Goal: Task Accomplishment & Management: Manage account settings

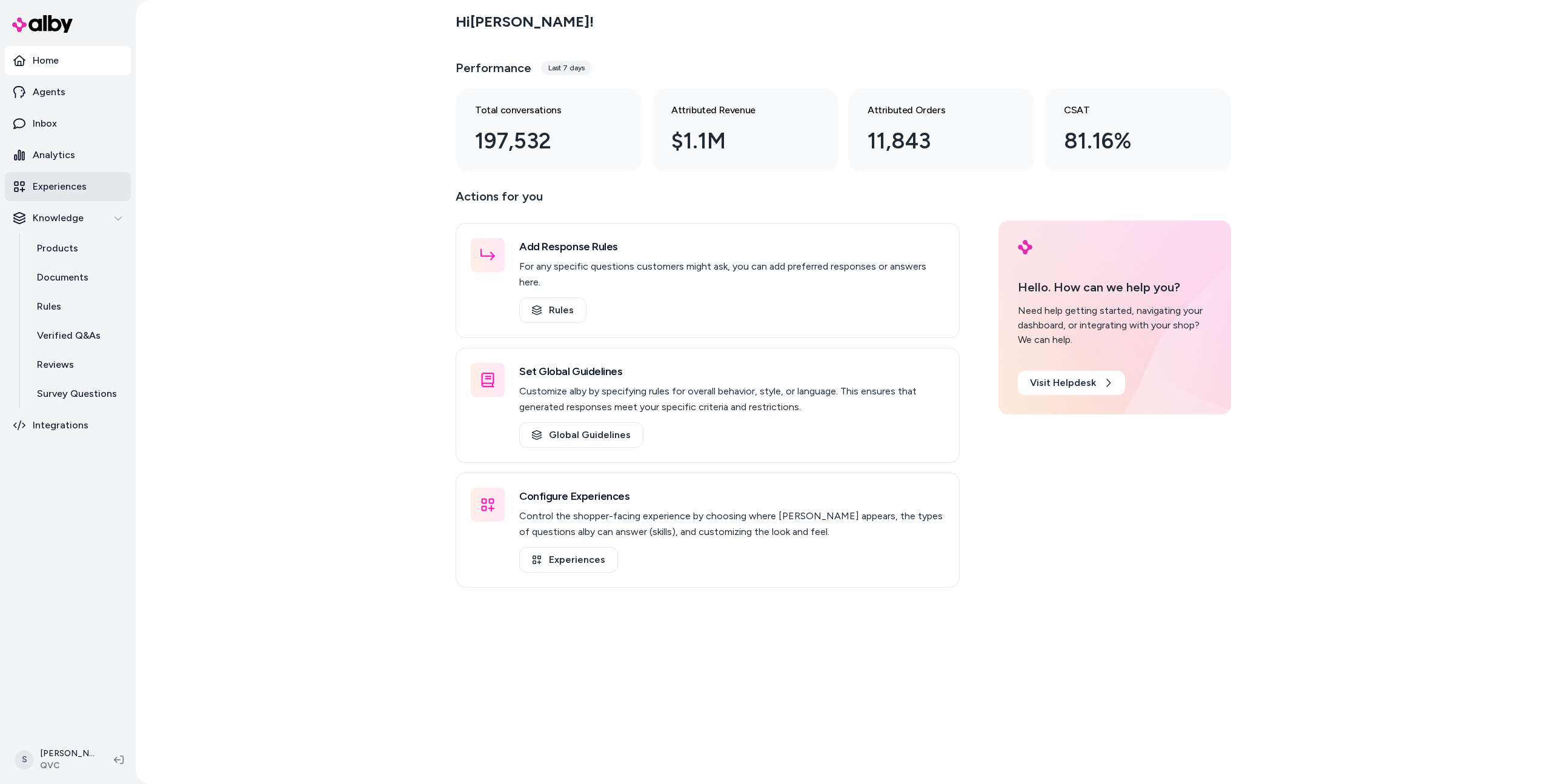
click at [60, 187] on p "Experiences" at bounding box center [60, 187] width 54 height 15
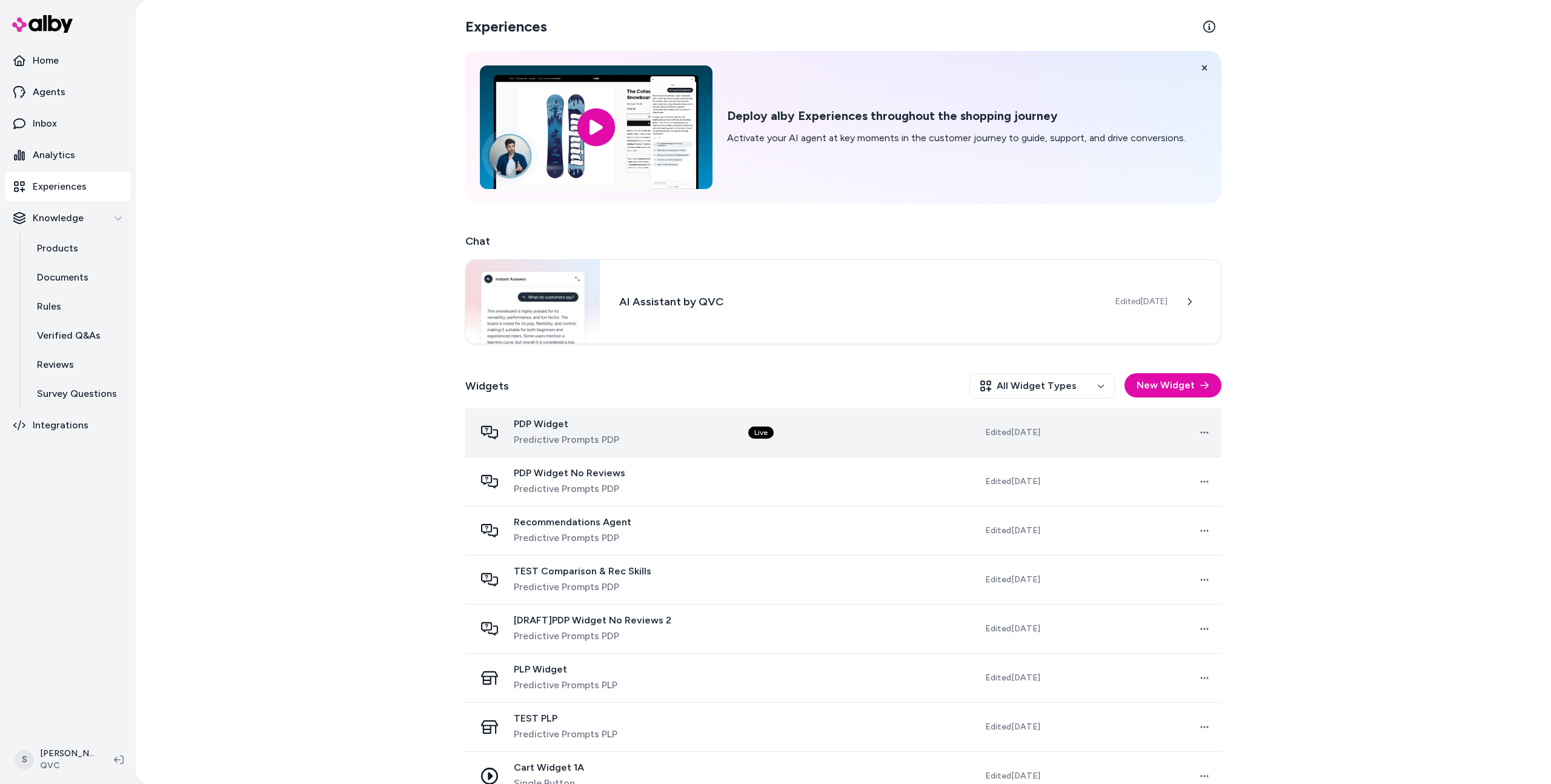
scroll to position [75, 0]
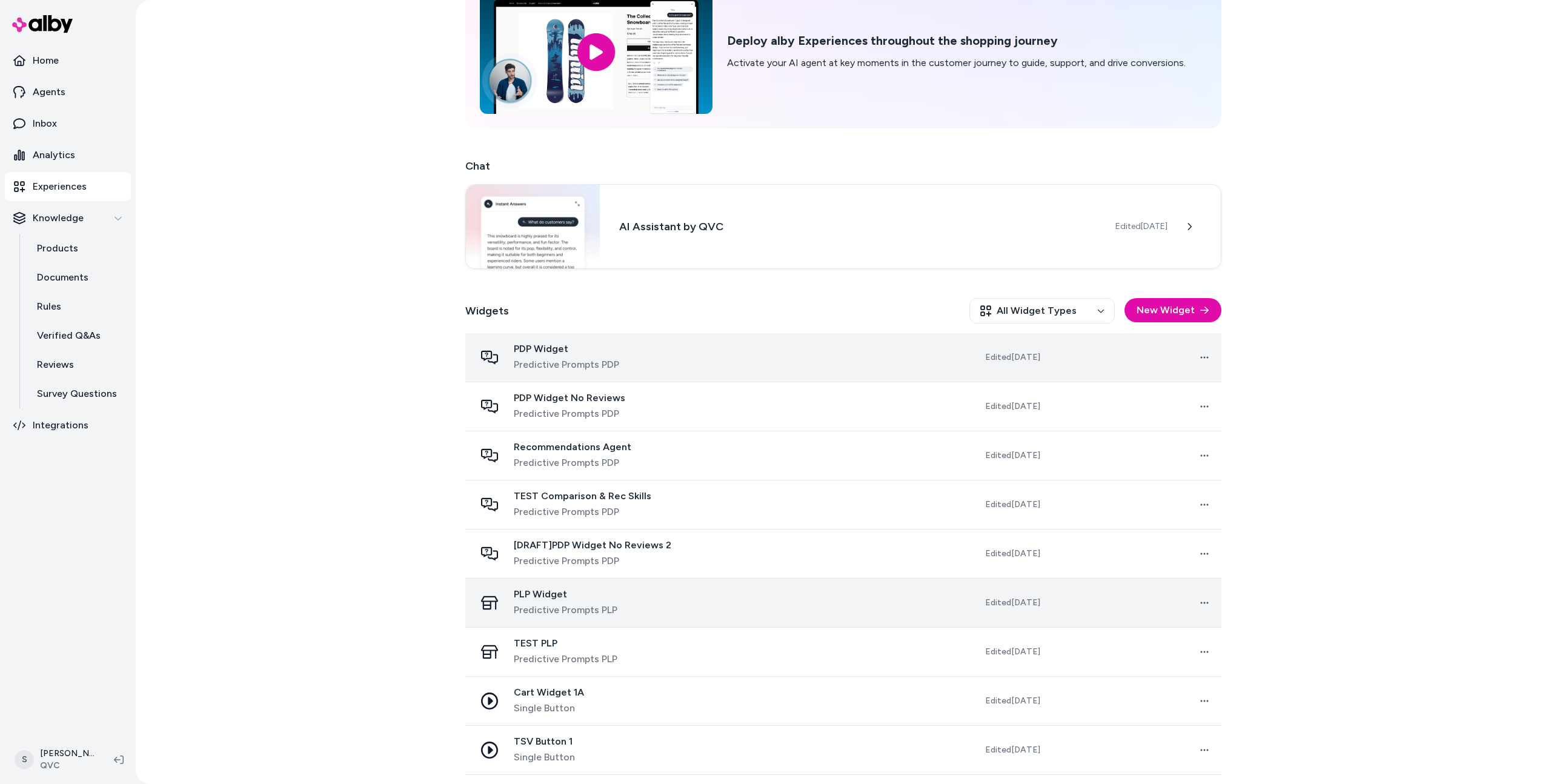
click at [625, 598] on div "PLP Widget Predictive Prompts PLP" at bounding box center [601, 602] width 254 height 29
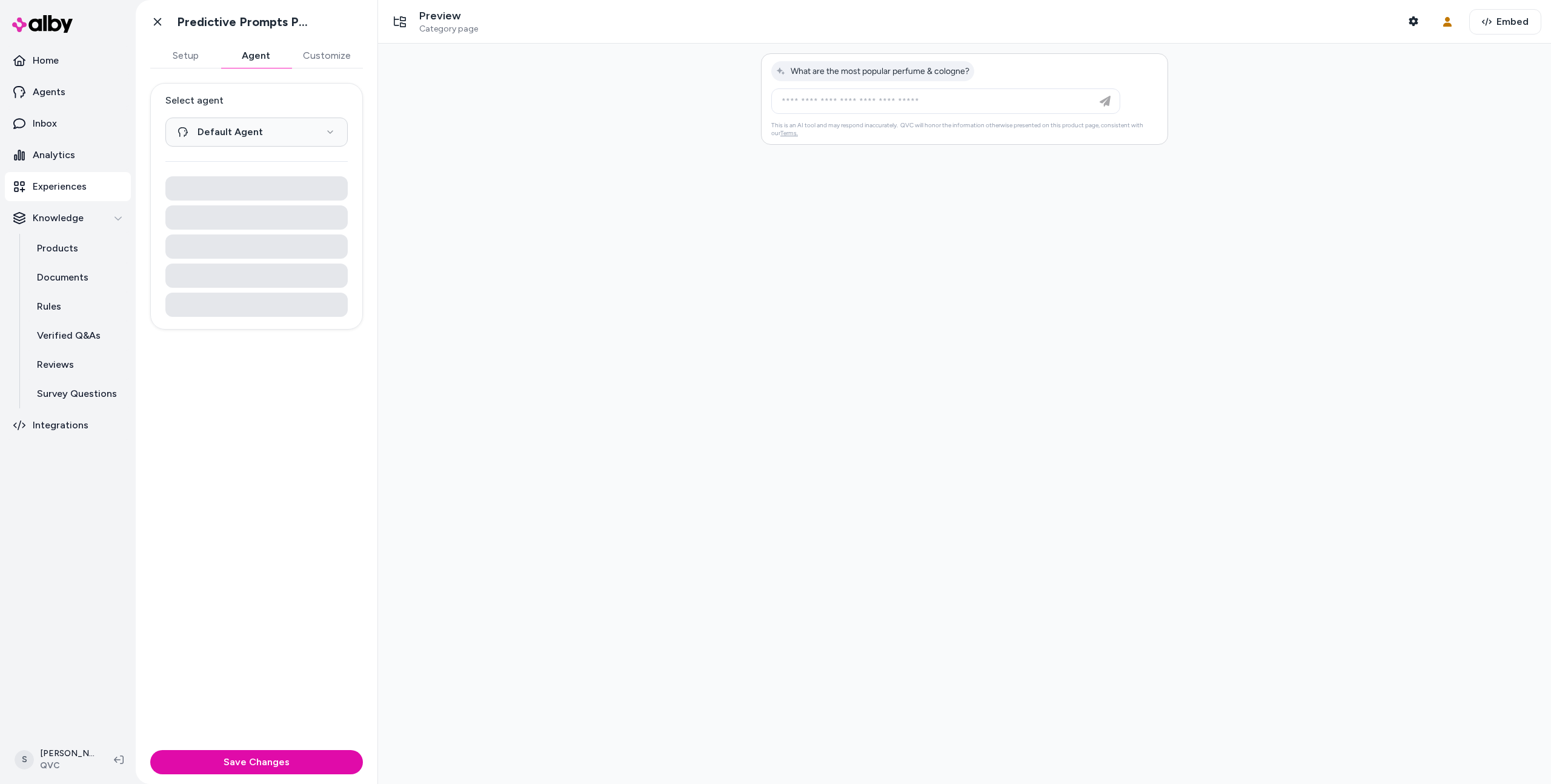
click at [241, 50] on button "Agent" at bounding box center [255, 56] width 70 height 24
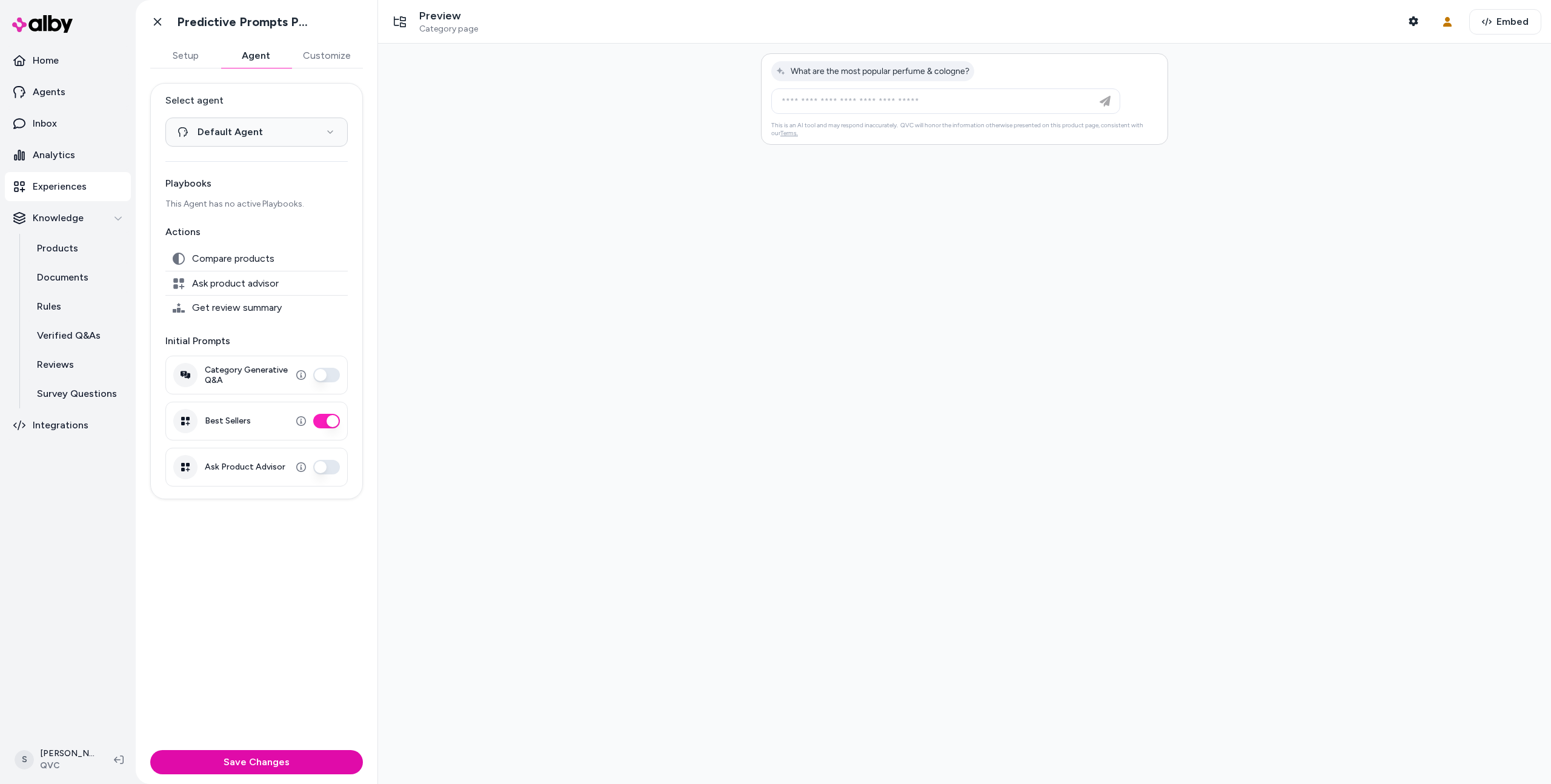
click at [320, 456] on div "Ask Product Advisor" at bounding box center [256, 467] width 182 height 39
click at [320, 467] on button "Ask Product Advisor" at bounding box center [327, 467] width 27 height 15
click at [263, 755] on button "Save Changes" at bounding box center [256, 762] width 213 height 24
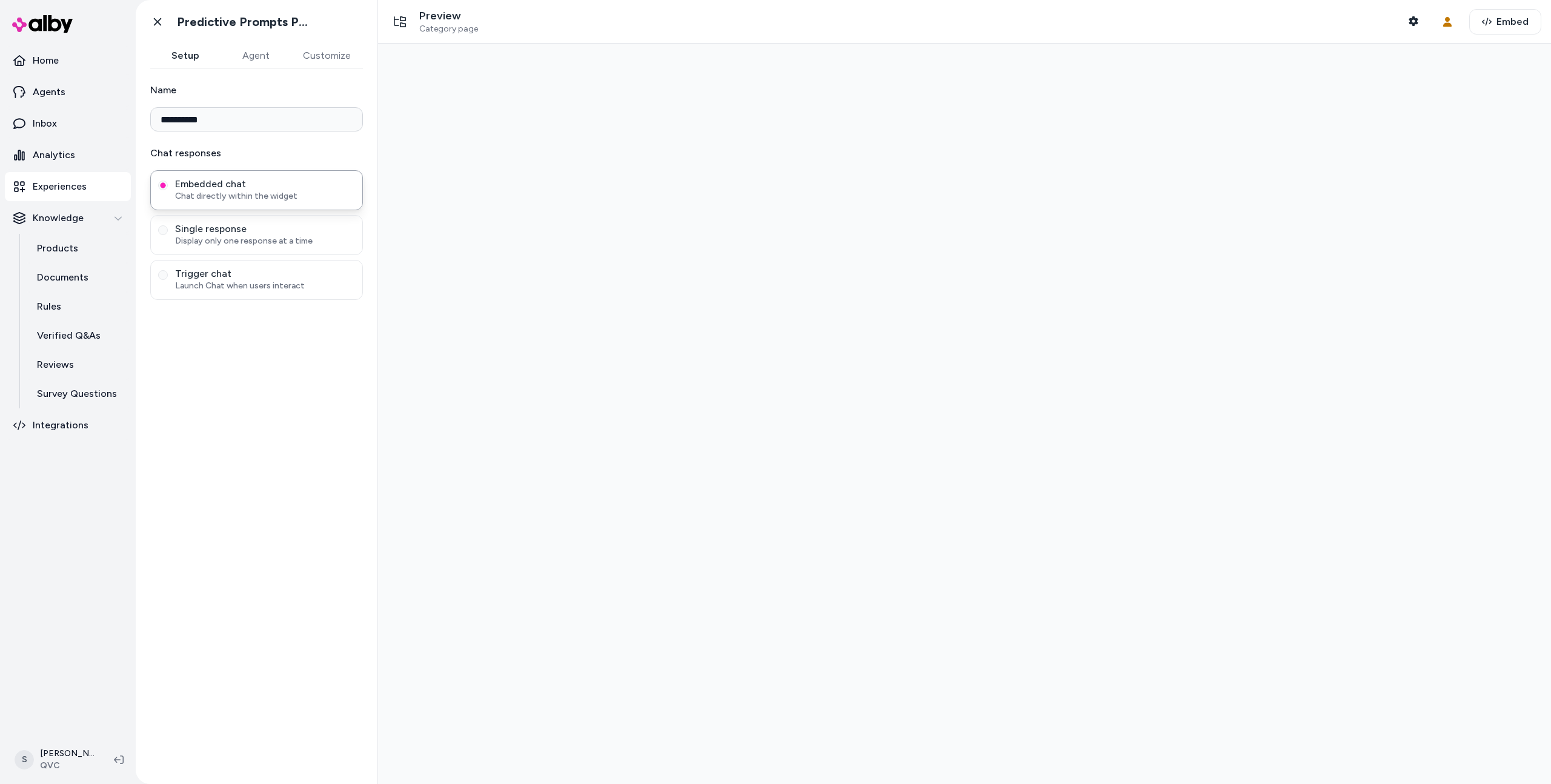
type input "**********"
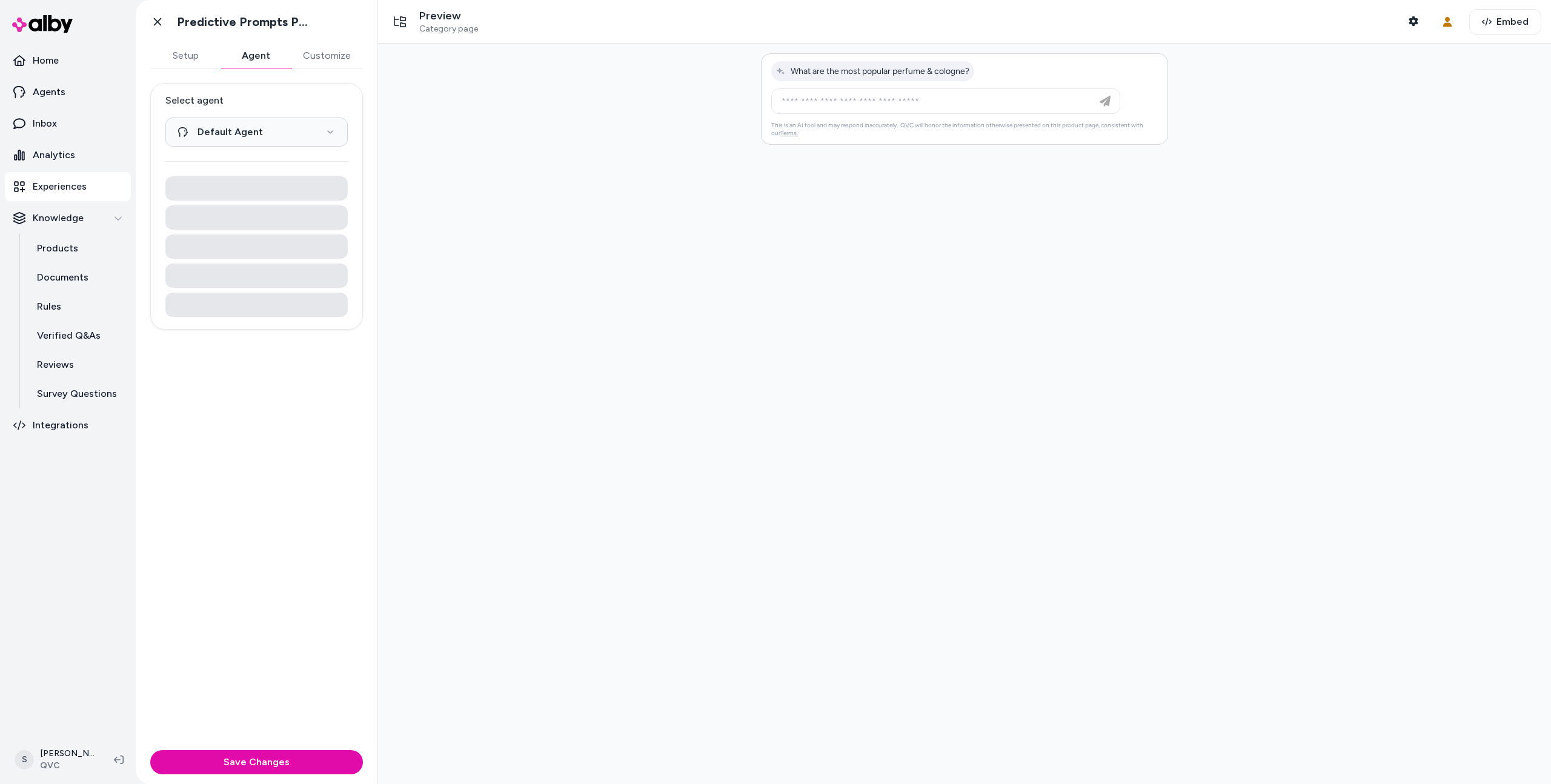
click at [252, 50] on button "Agent" at bounding box center [255, 56] width 70 height 24
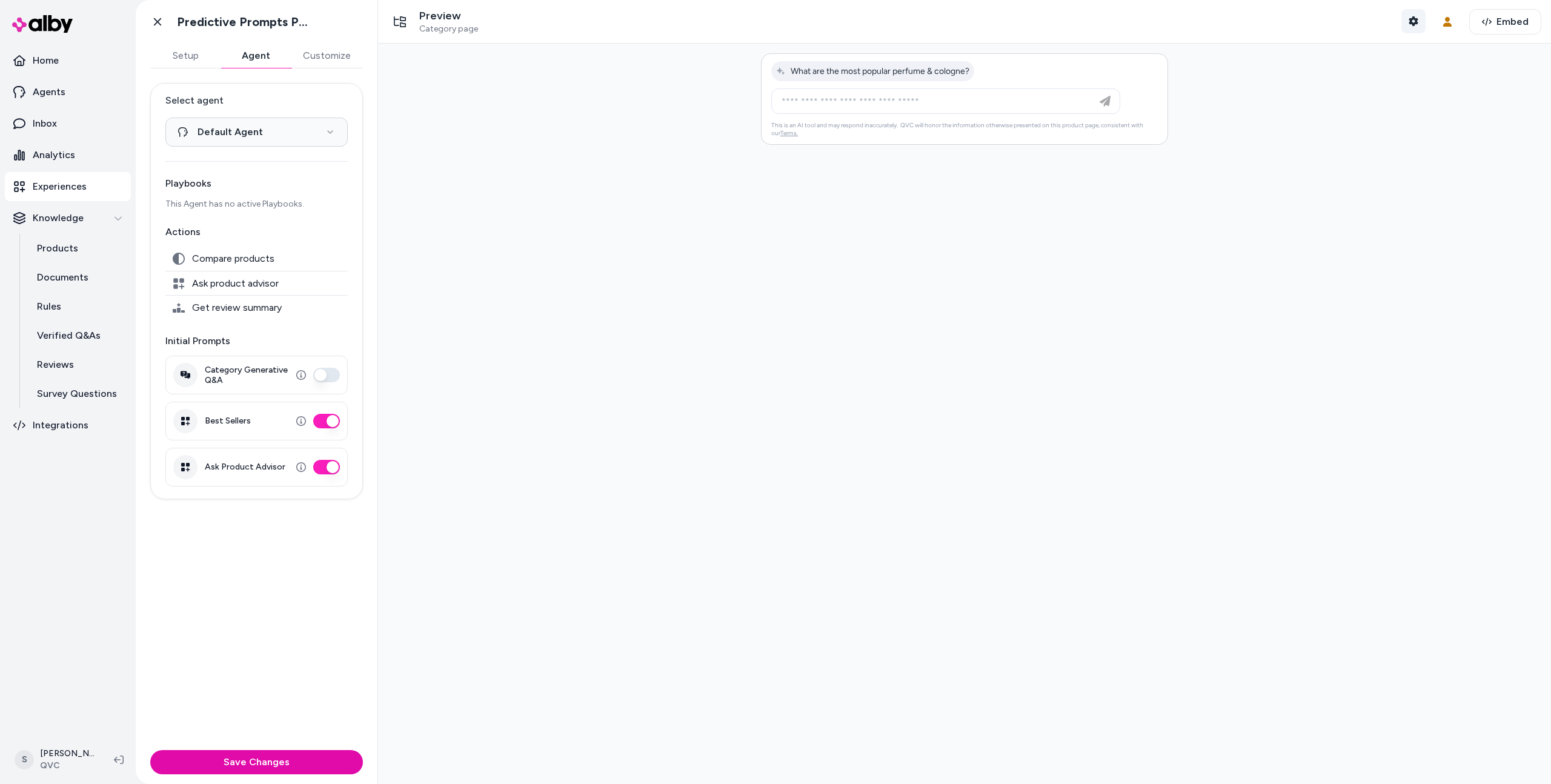
click at [1410, 19] on icon "button" at bounding box center [1413, 21] width 9 height 9
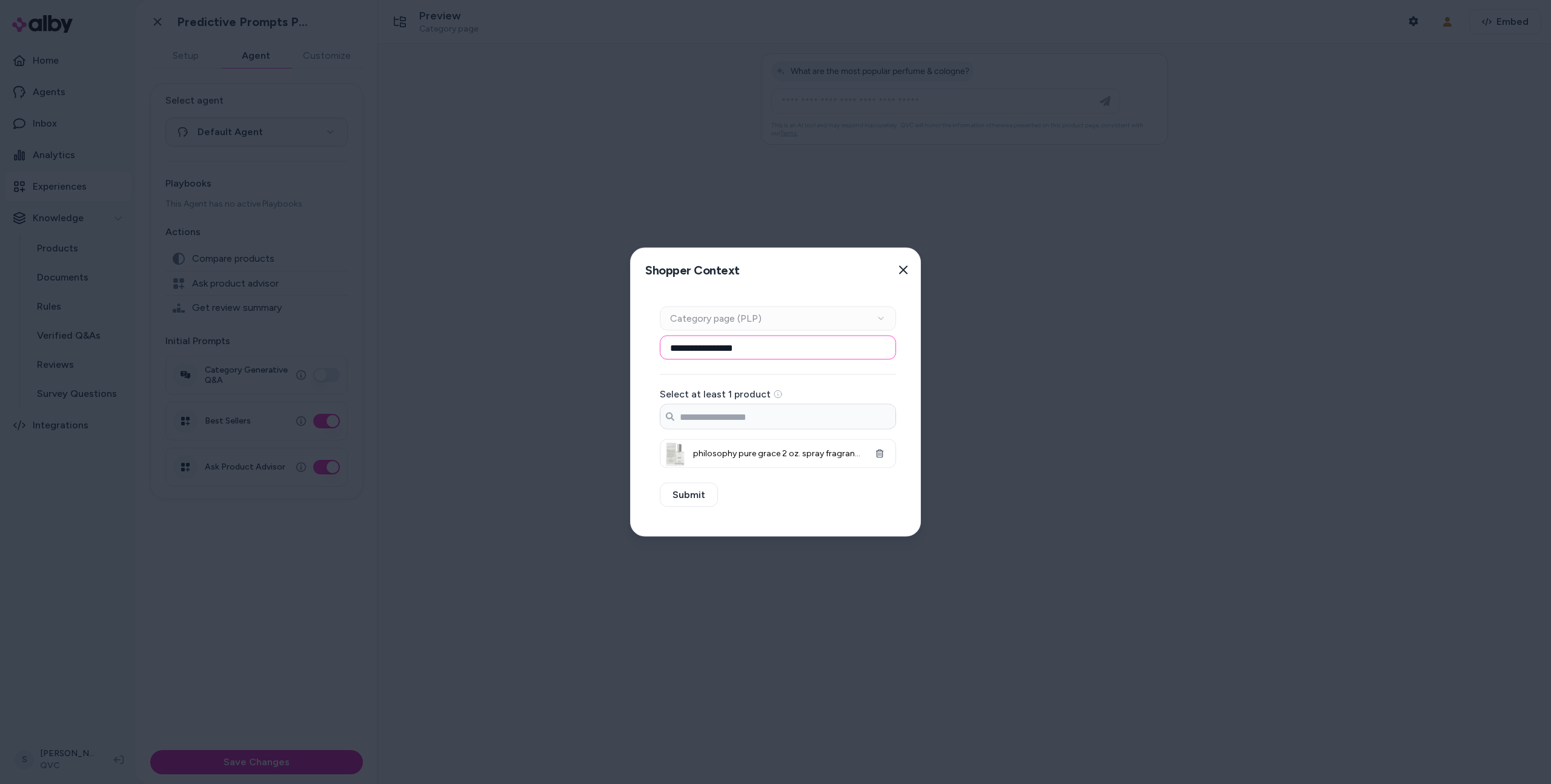
click at [771, 357] on input "**********" at bounding box center [778, 347] width 236 height 24
click at [786, 417] on input "Search products..." at bounding box center [778, 416] width 235 height 24
click at [876, 457] on icon "button" at bounding box center [879, 453] width 7 height 9
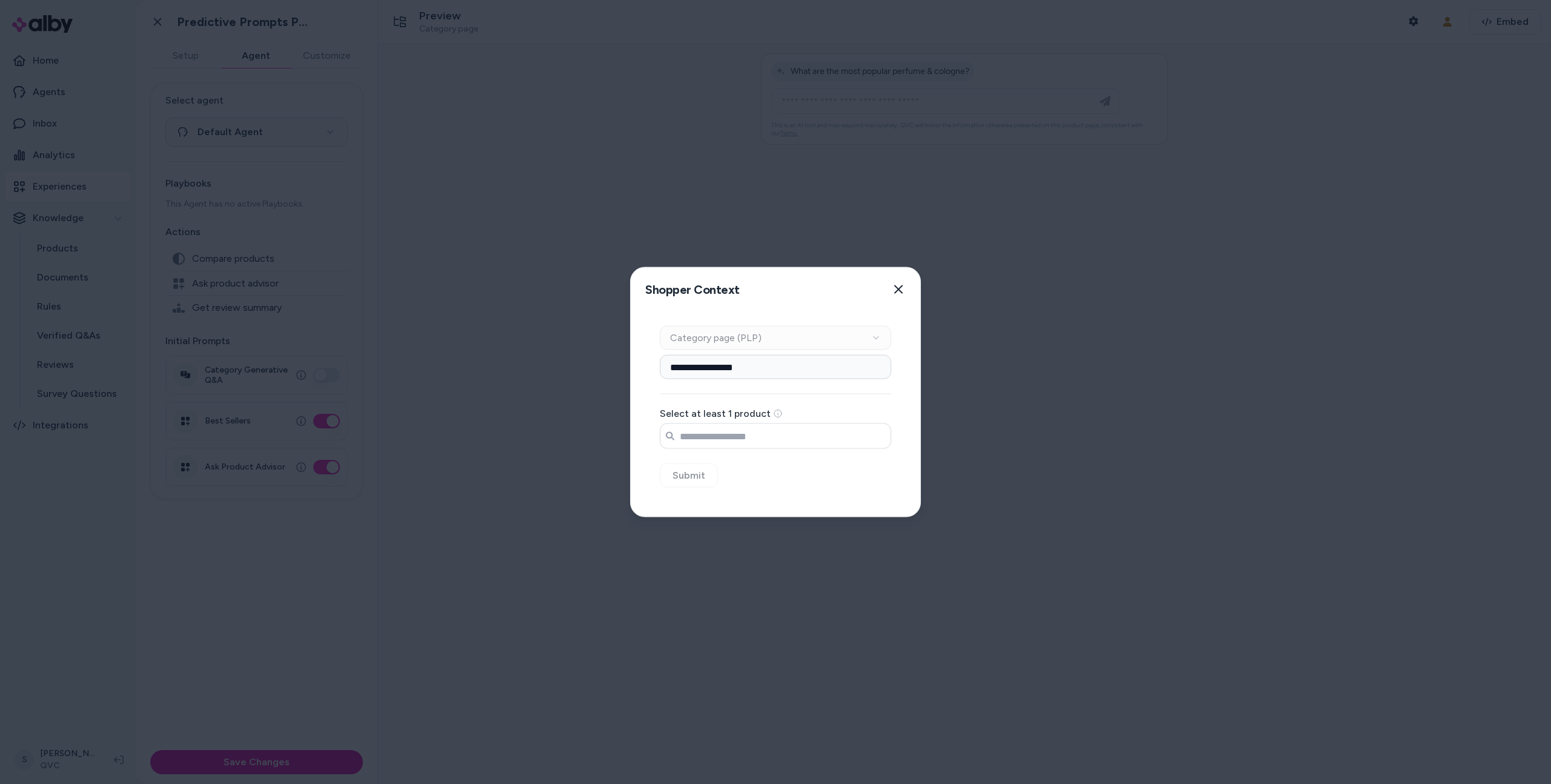
click at [837, 436] on input "Search products..." at bounding box center [776, 436] width 230 height 24
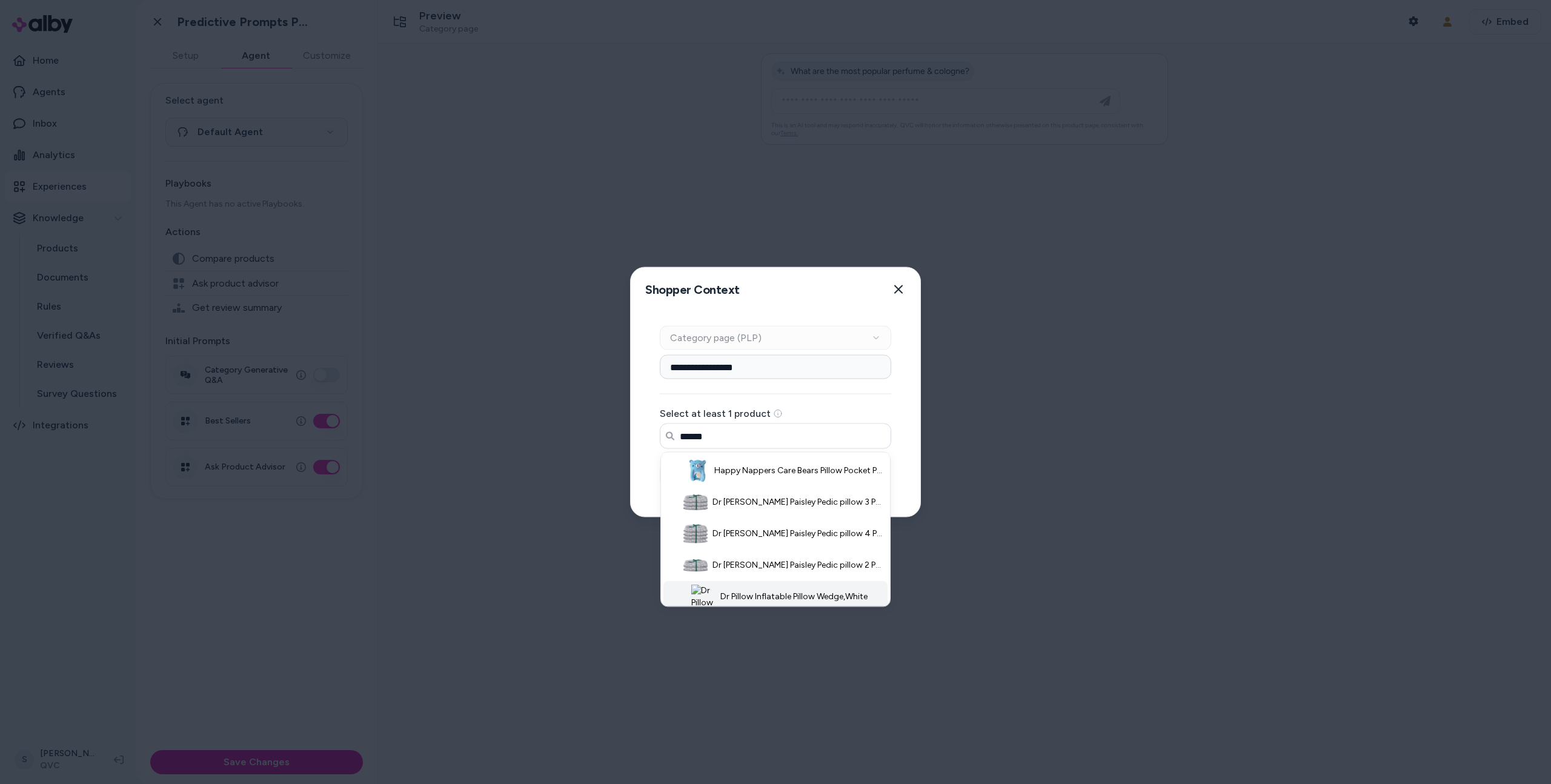
click at [784, 592] on span "Dr Pillow Inflatable Pillow Wedge,White" at bounding box center [794, 597] width 147 height 12
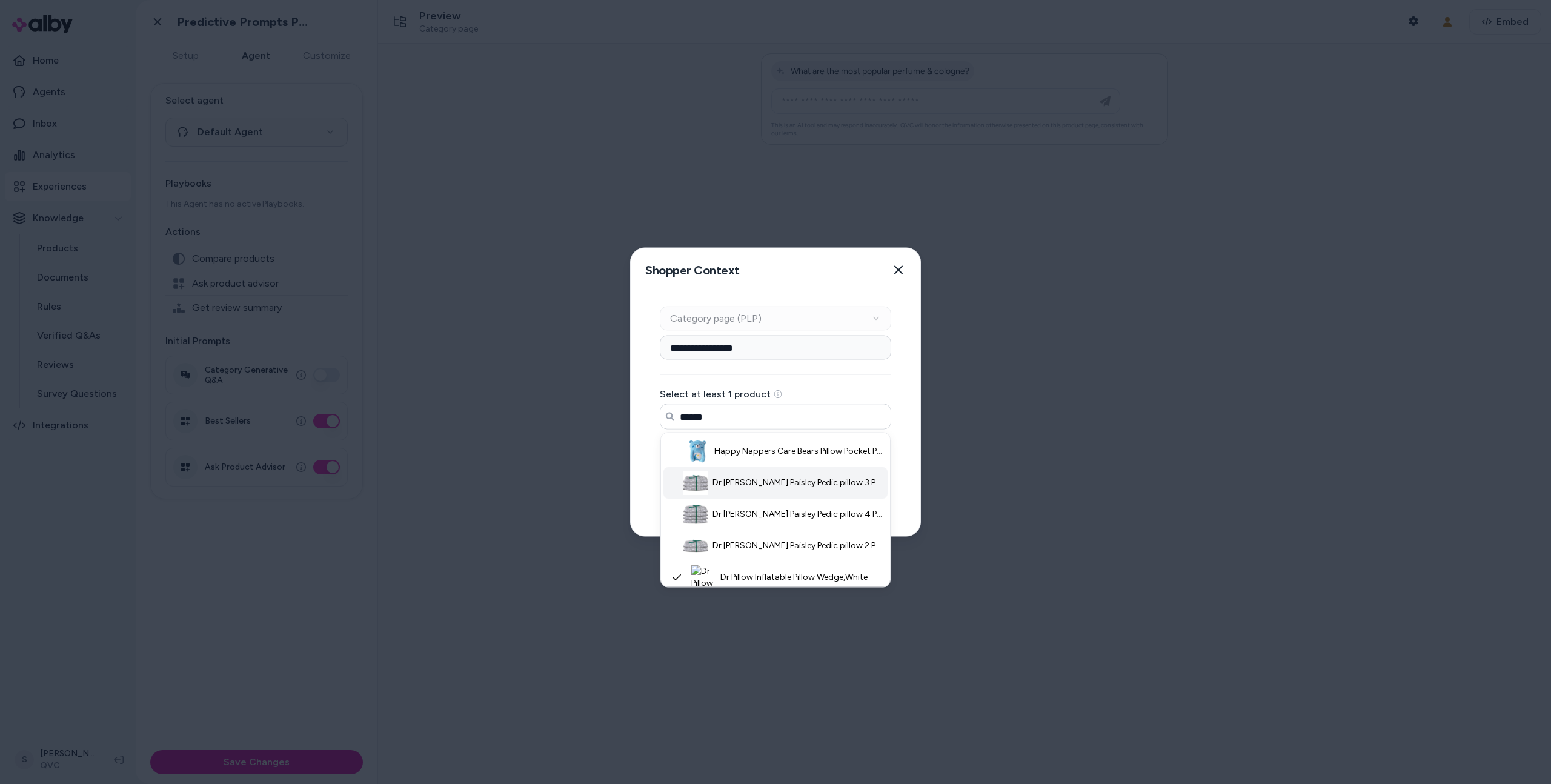
click at [771, 480] on span "Dr Pillow Paisley Pedic pillow 3 Pack Of Pillow, Size One Size, Grey" at bounding box center [798, 483] width 171 height 12
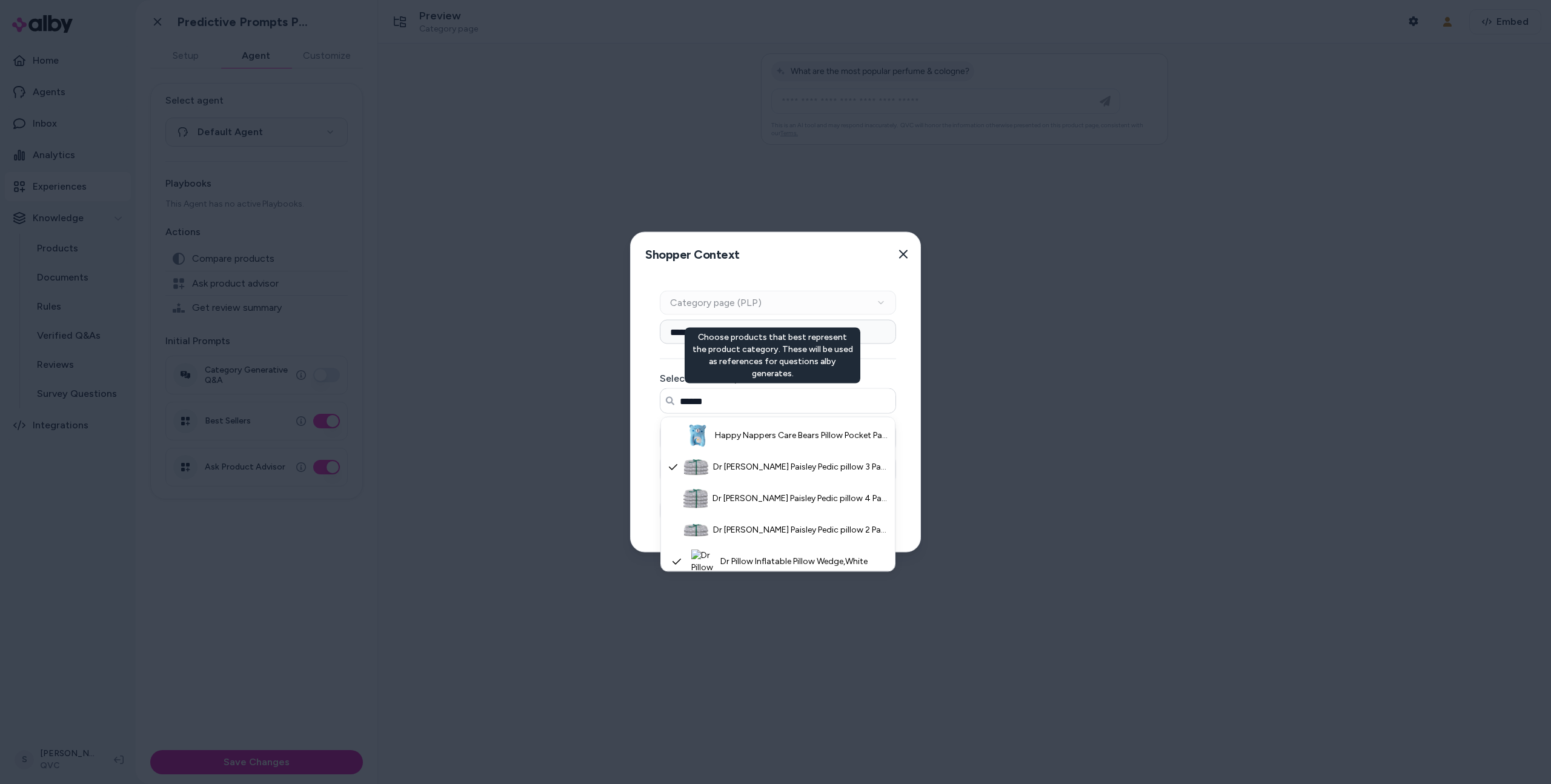
type input "******"
click at [769, 336] on input "**********" at bounding box center [778, 332] width 236 height 24
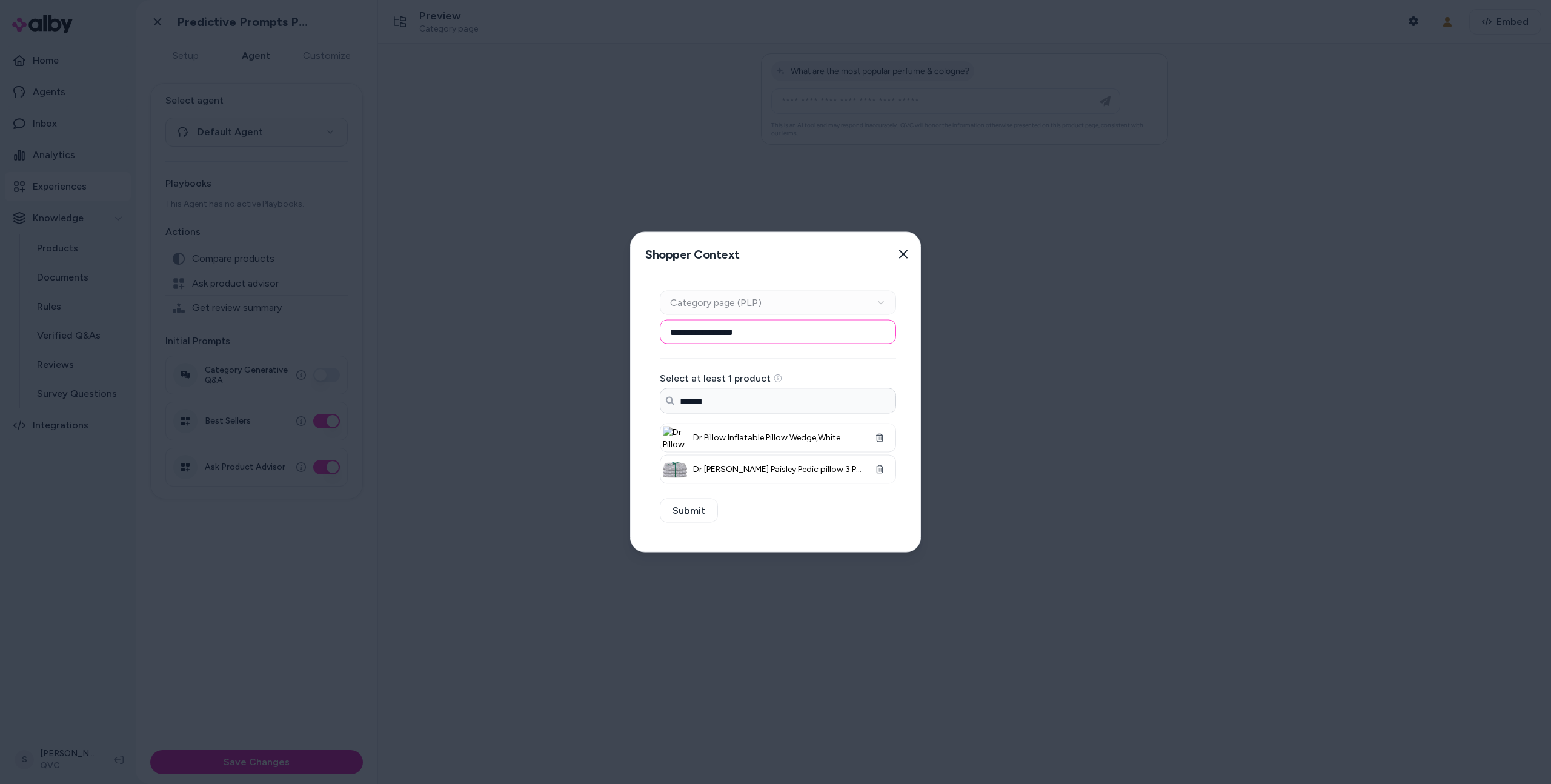
click at [769, 336] on input "**********" at bounding box center [778, 332] width 236 height 24
type input "*******"
click at [689, 508] on button "Submit" at bounding box center [688, 511] width 58 height 24
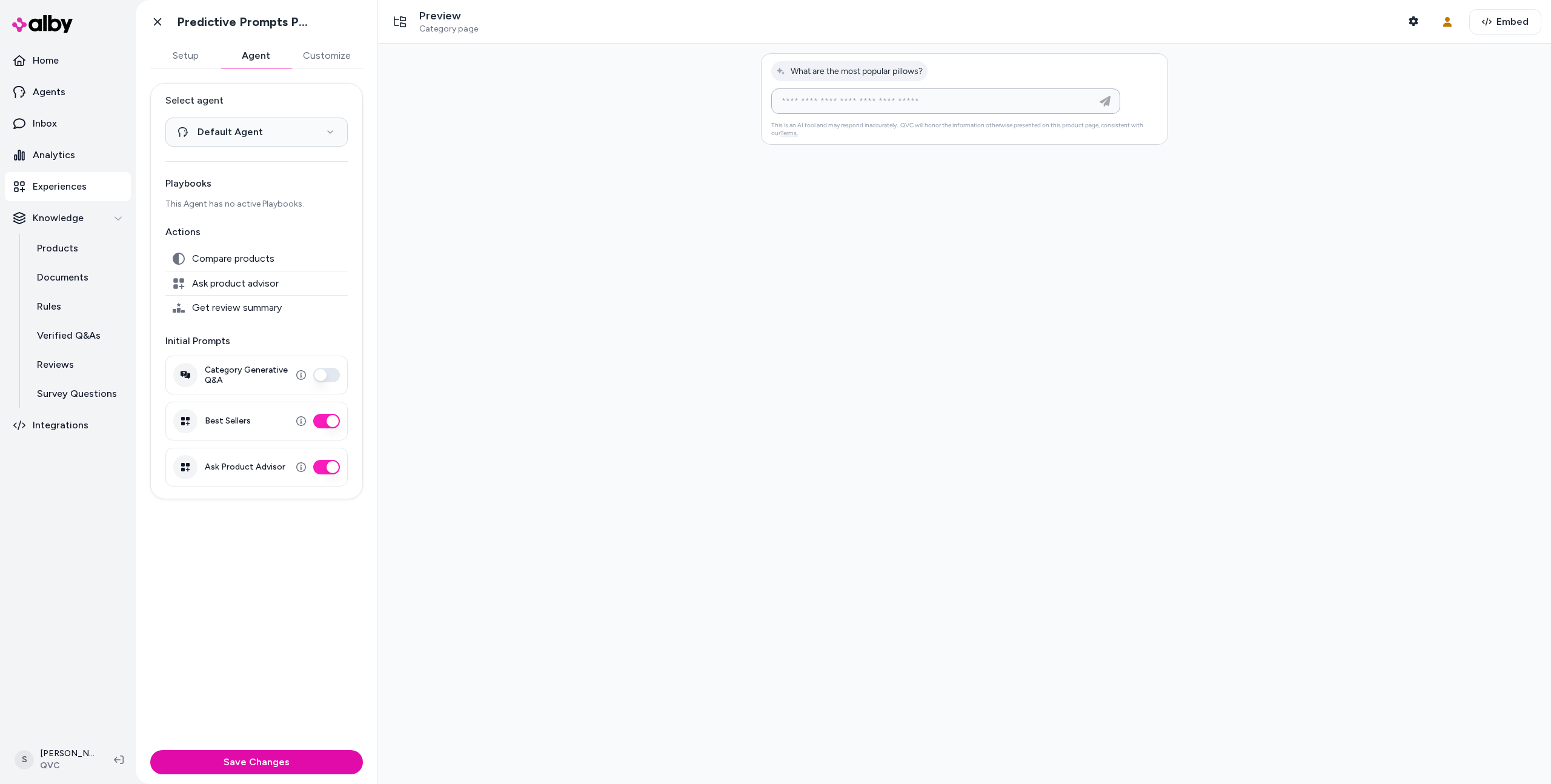
click at [848, 98] on input at bounding box center [934, 101] width 319 height 15
click at [321, 422] on button "Best Sellers" at bounding box center [327, 421] width 27 height 15
click at [285, 751] on button "Save Changes" at bounding box center [256, 762] width 213 height 24
click at [1420, 19] on button "Shopper Context" at bounding box center [1413, 21] width 24 height 24
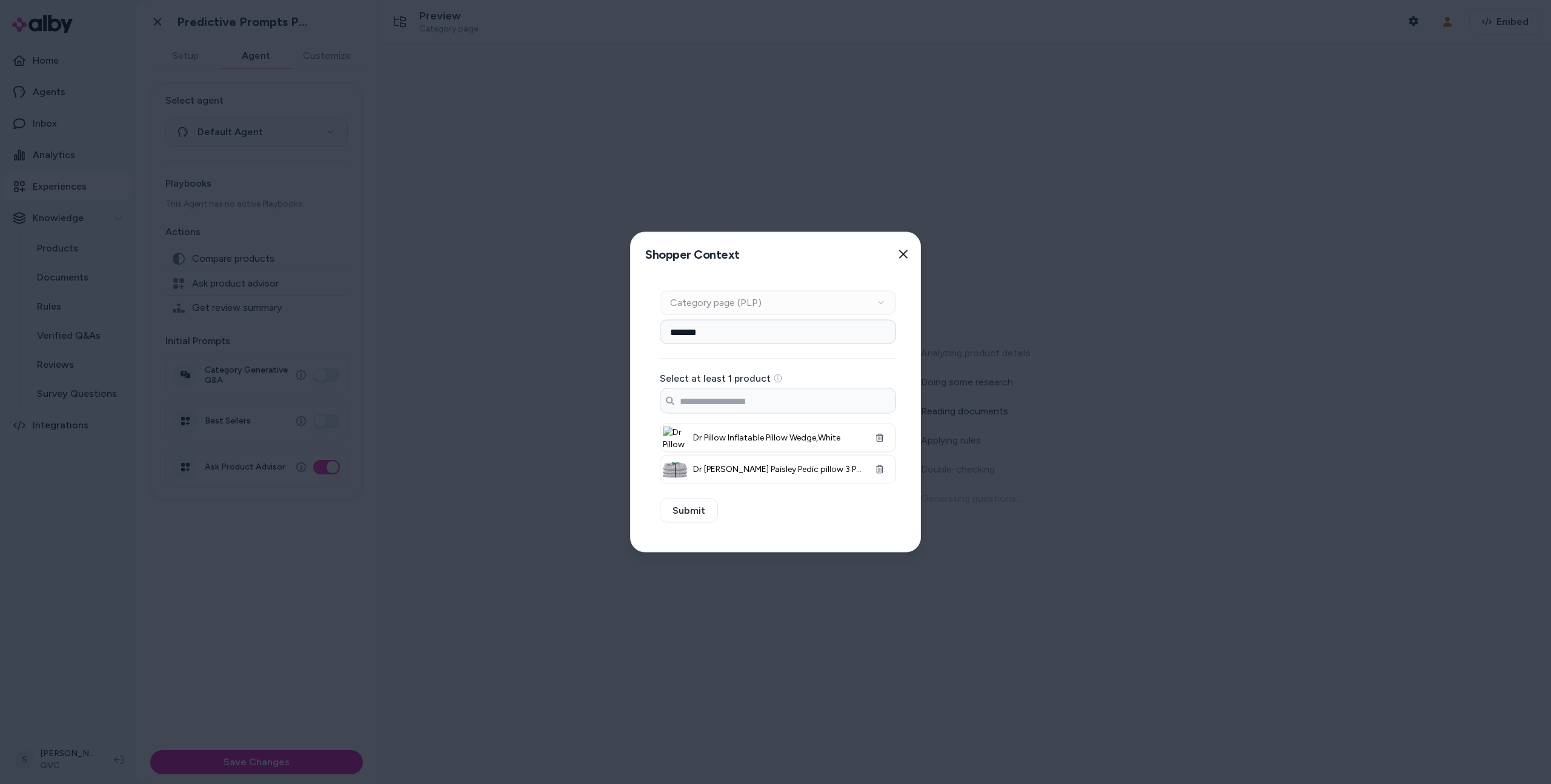
click at [1374, 195] on div at bounding box center [776, 392] width 1551 height 784
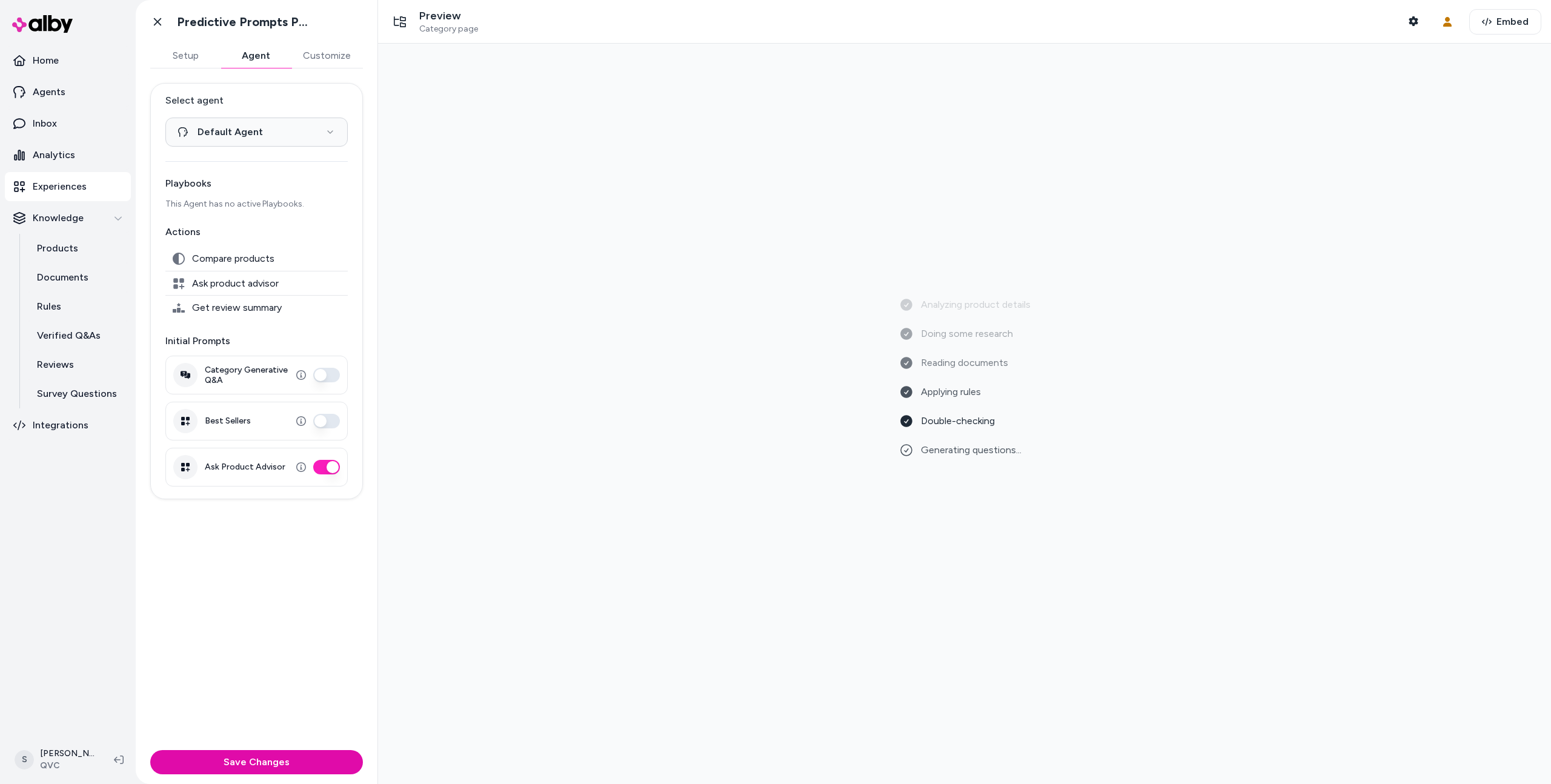
click at [1378, 193] on div "Analyzing product details Doing some research Reading documents Applying rules …" at bounding box center [964, 414] width 1153 height 721
click at [1413, 15] on button "Shopper Context" at bounding box center [1413, 21] width 24 height 24
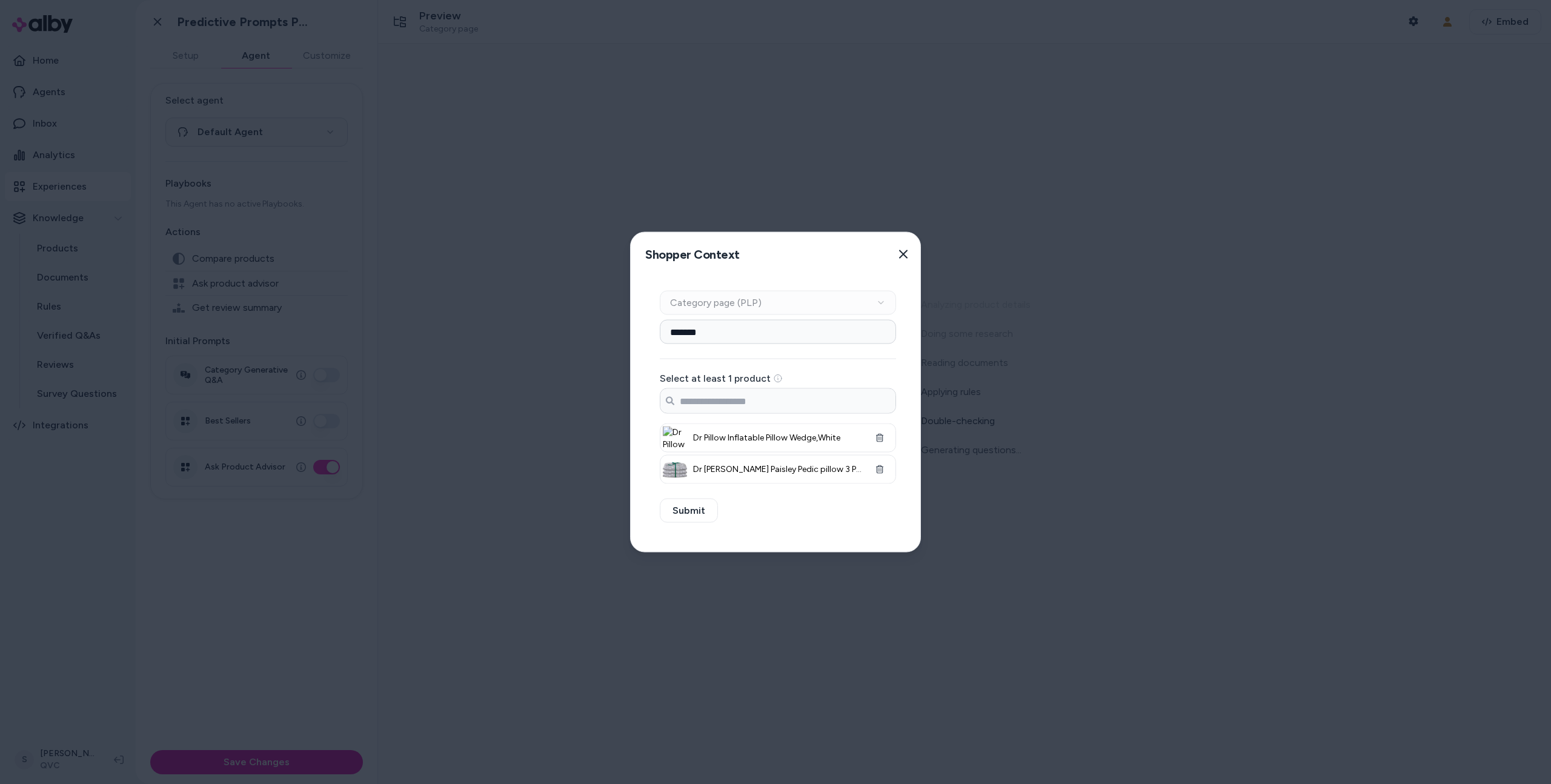
click at [915, 242] on div "Shopper Context Pick a shopper context to use for previewing this widget. Close" at bounding box center [778, 254] width 295 height 44
click at [909, 252] on button "Close" at bounding box center [903, 254] width 24 height 24
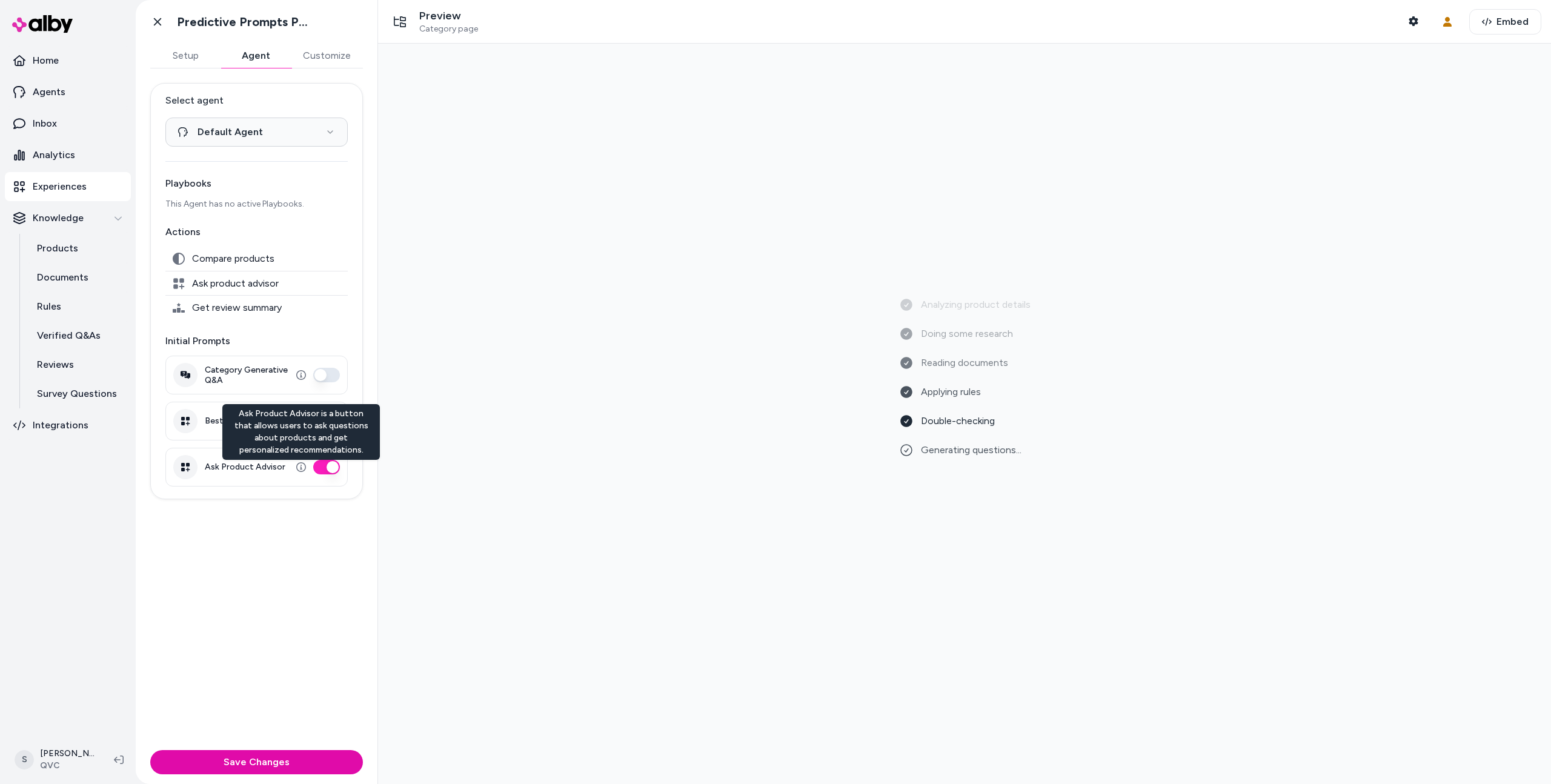
click at [329, 464] on button "Ask Product Advisor" at bounding box center [327, 467] width 27 height 15
click at [327, 420] on button "Best Sellers" at bounding box center [327, 421] width 27 height 15
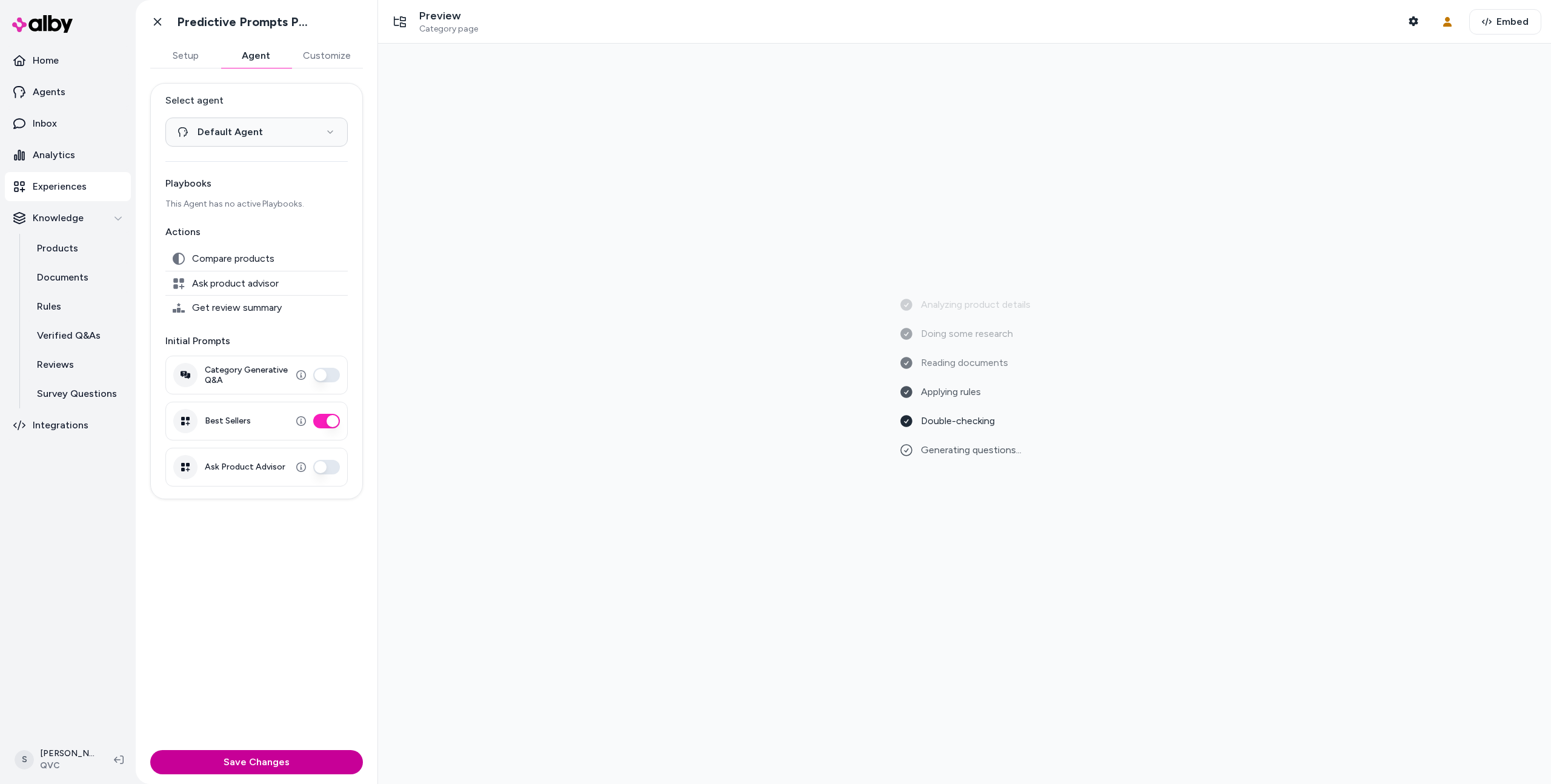
click at [261, 753] on button "Save Changes" at bounding box center [256, 762] width 213 height 24
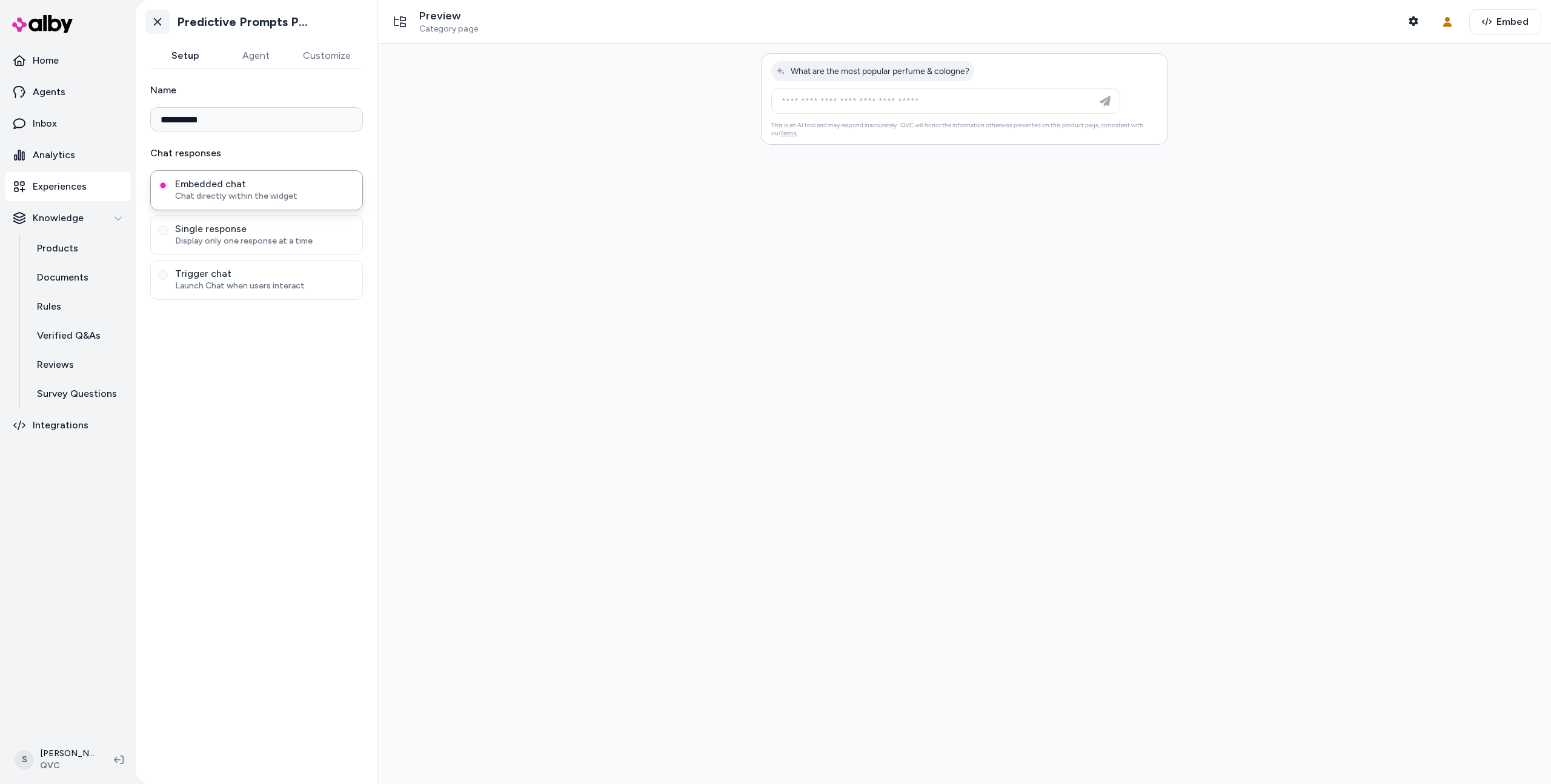
type input "**********"
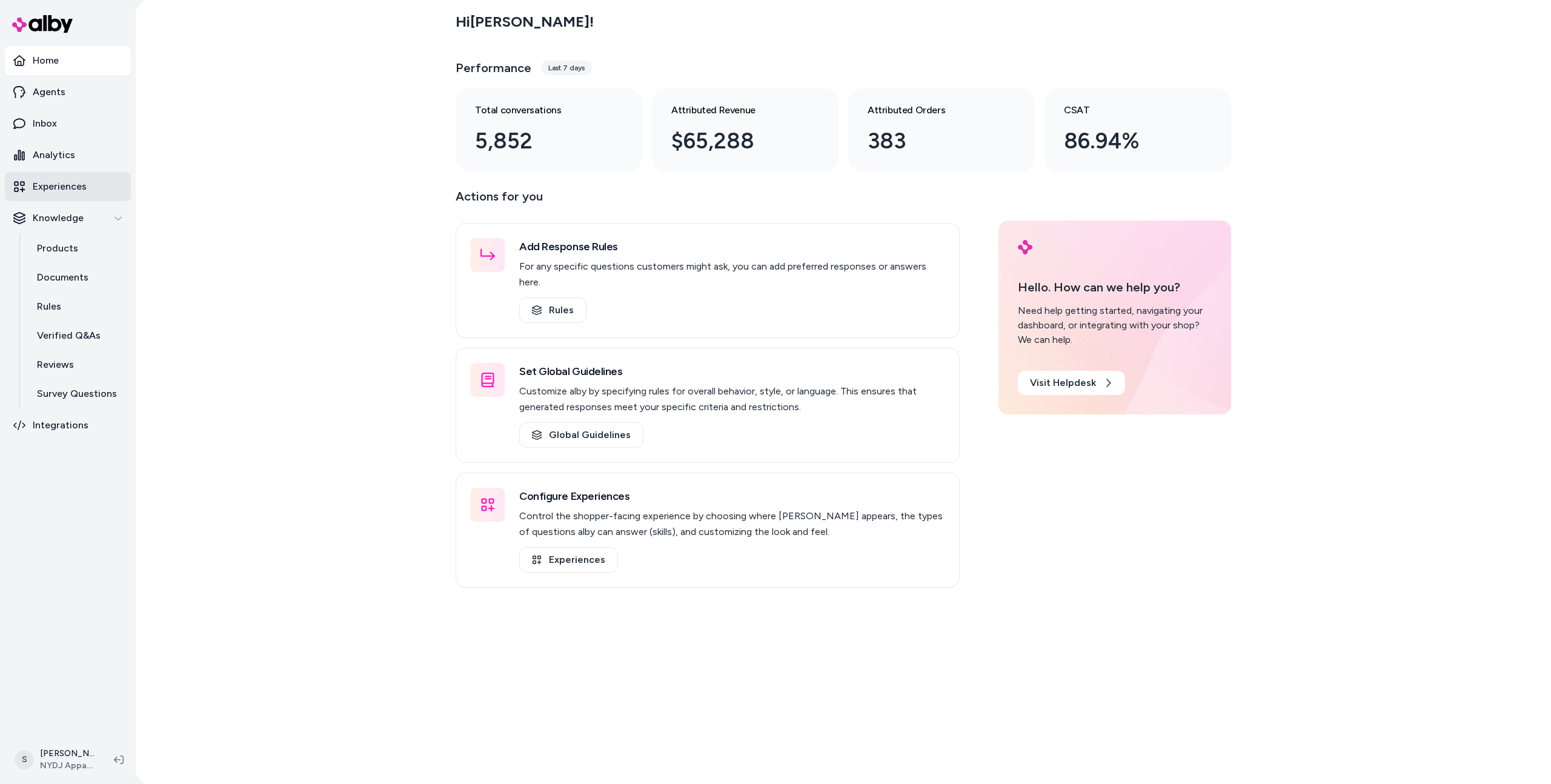
click at [70, 178] on link "Experiences" at bounding box center [68, 186] width 126 height 29
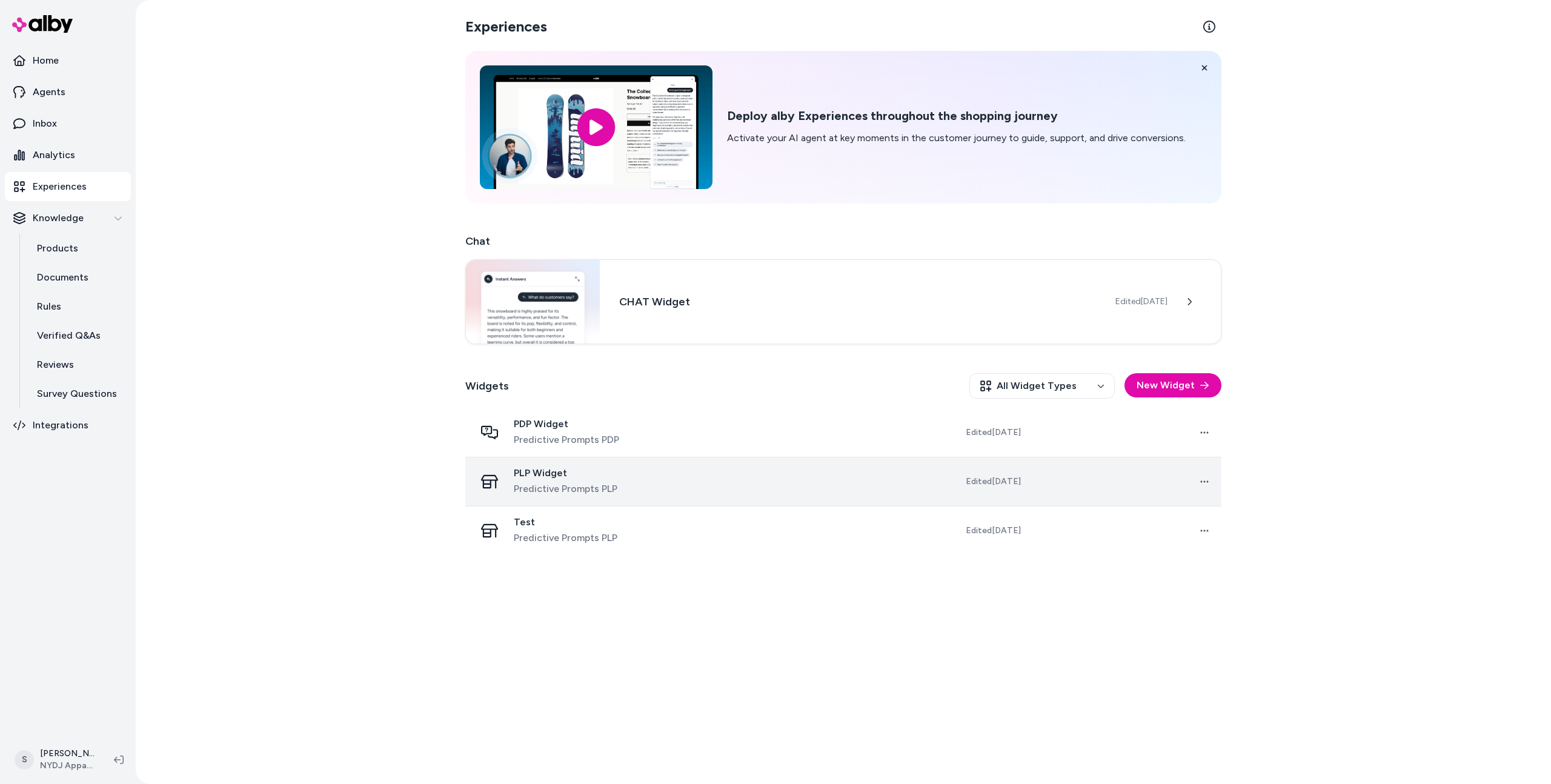
click at [839, 489] on td at bounding box center [778, 481] width 191 height 49
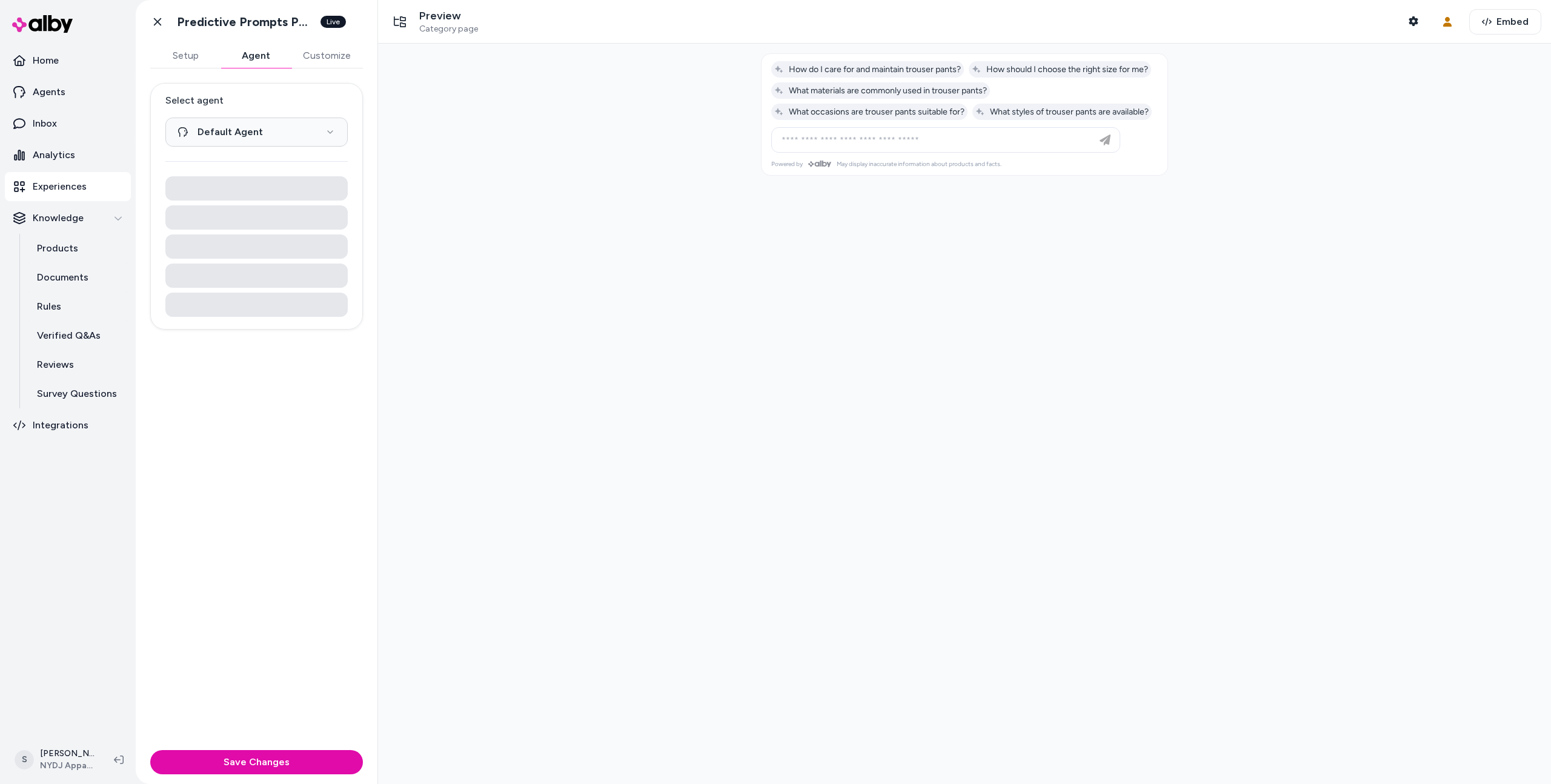
click at [281, 54] on button "Agent" at bounding box center [255, 56] width 70 height 24
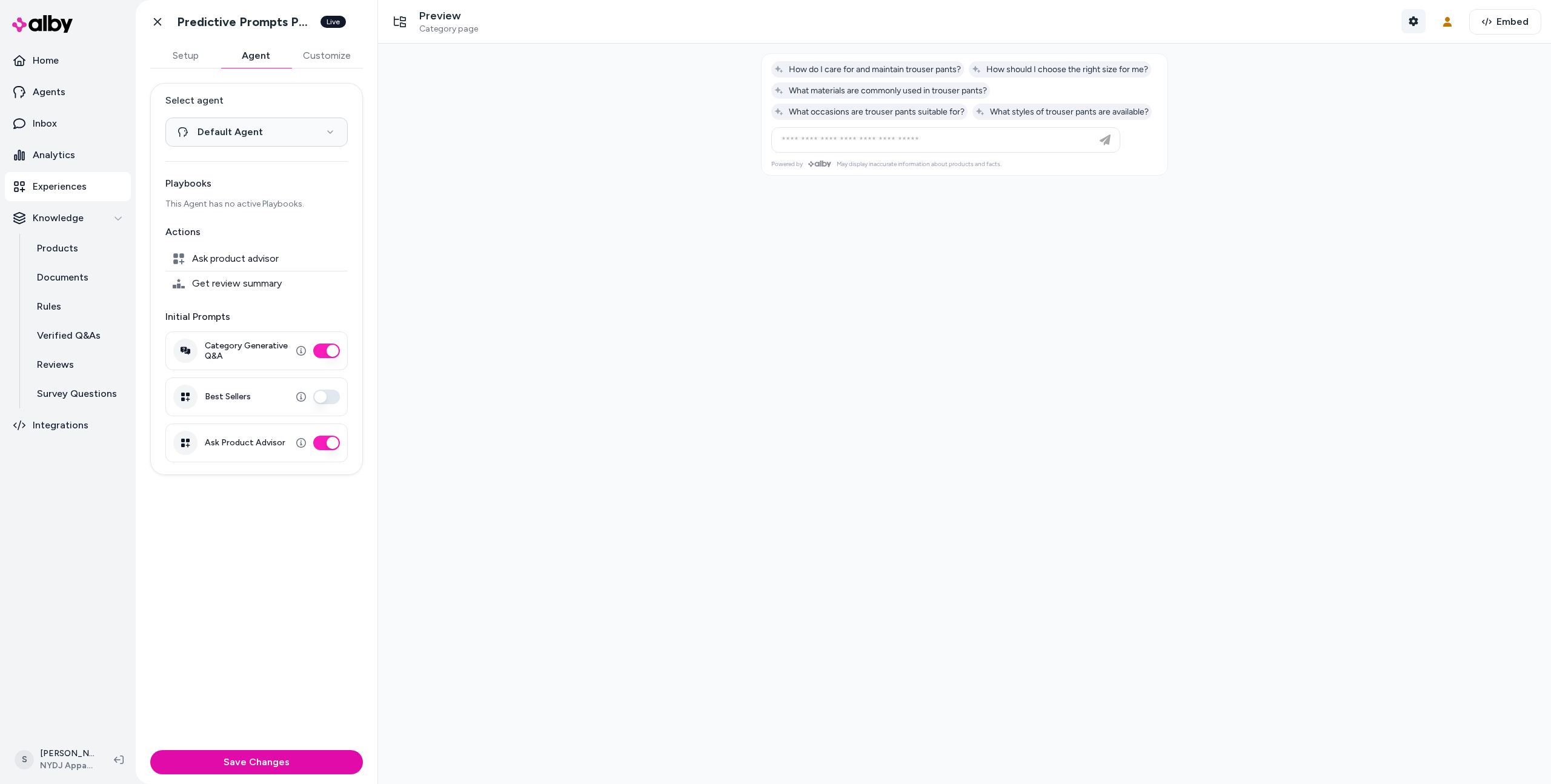
click at [1415, 19] on icon "button" at bounding box center [1413, 21] width 9 height 9
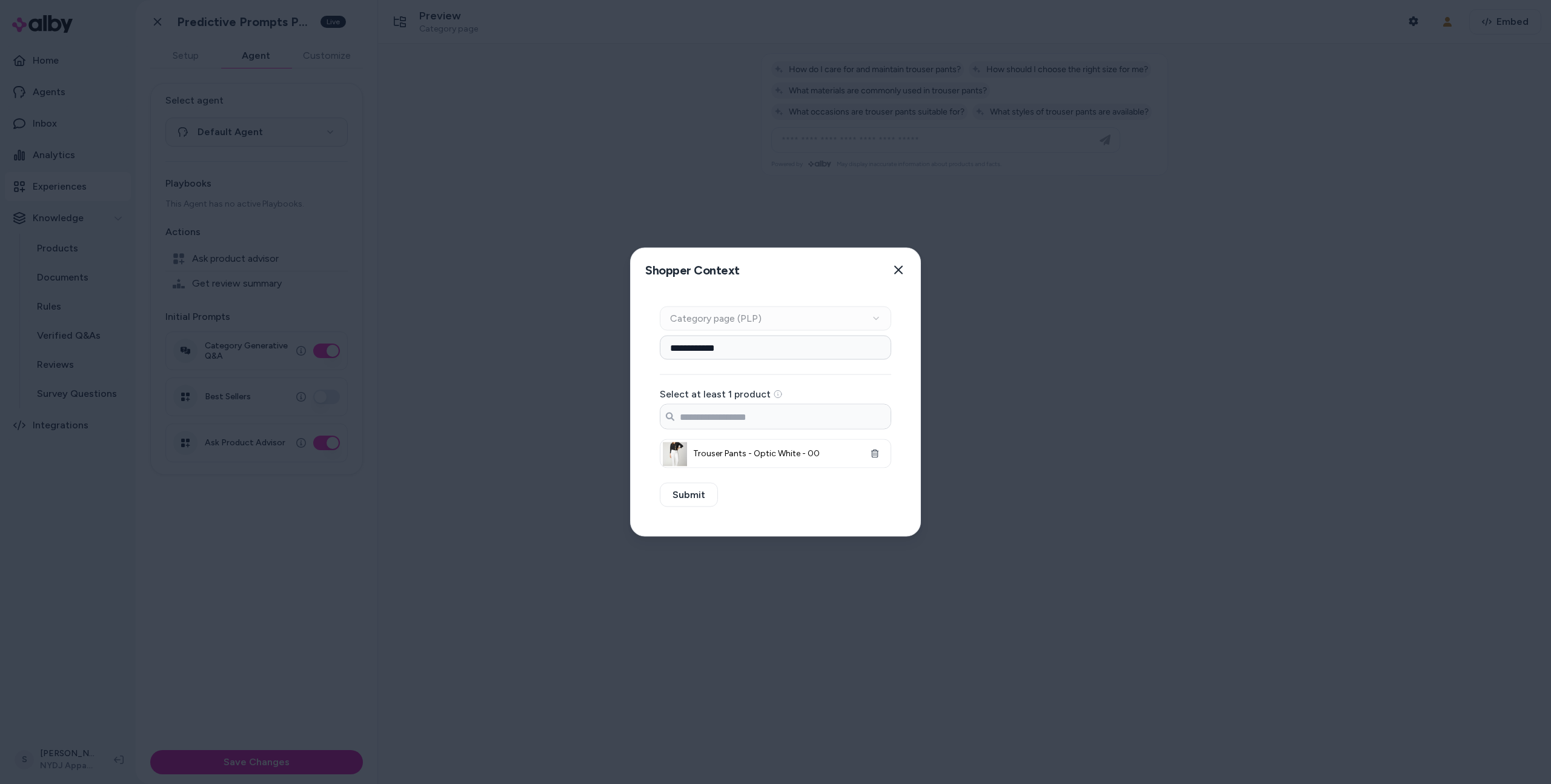
click at [1392, 147] on div at bounding box center [776, 392] width 1551 height 784
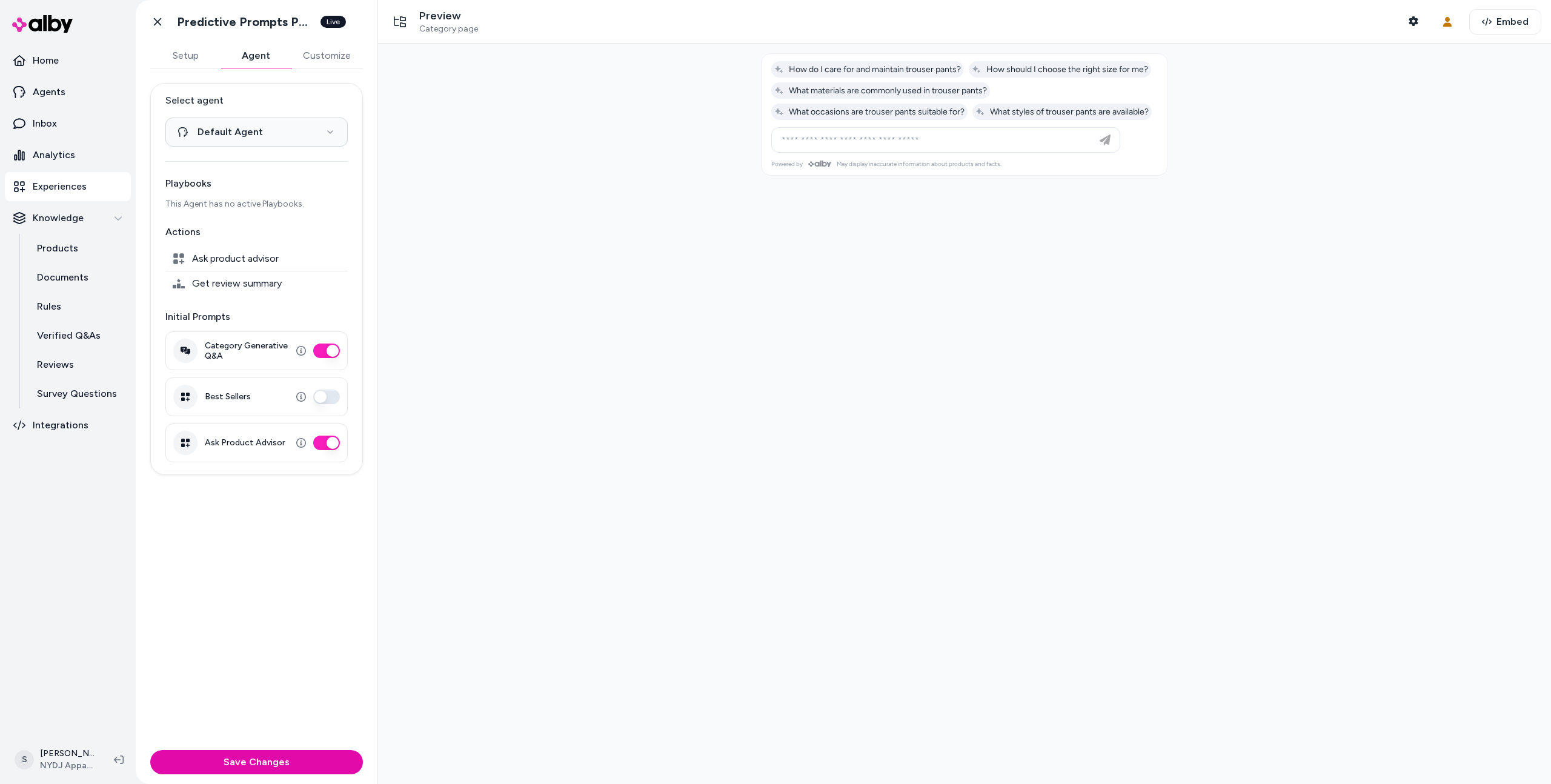
click at [59, 182] on p "Experiences" at bounding box center [60, 187] width 54 height 15
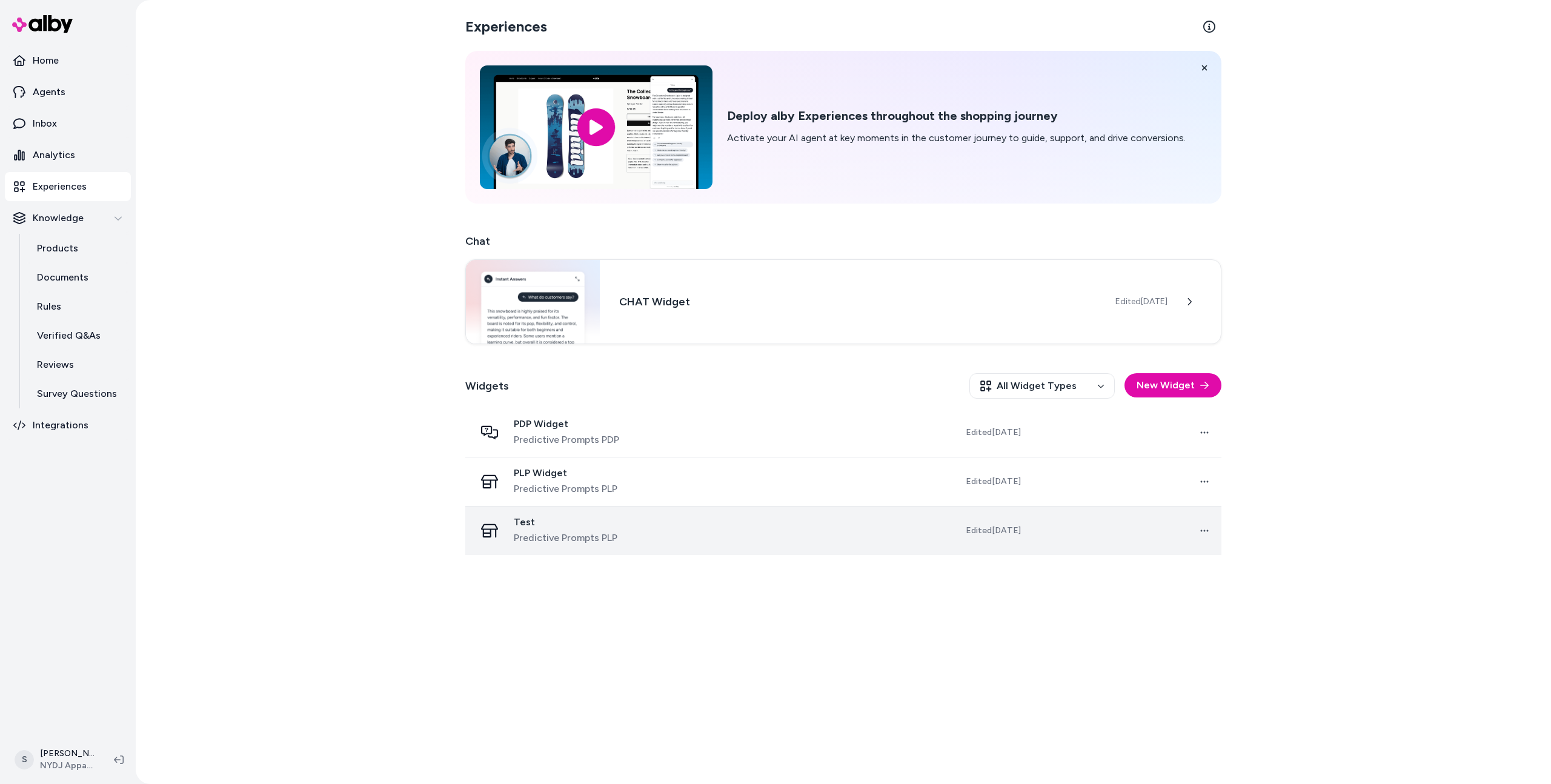
click at [662, 543] on div "Test Predictive Prompts PLP" at bounding box center [574, 530] width 198 height 29
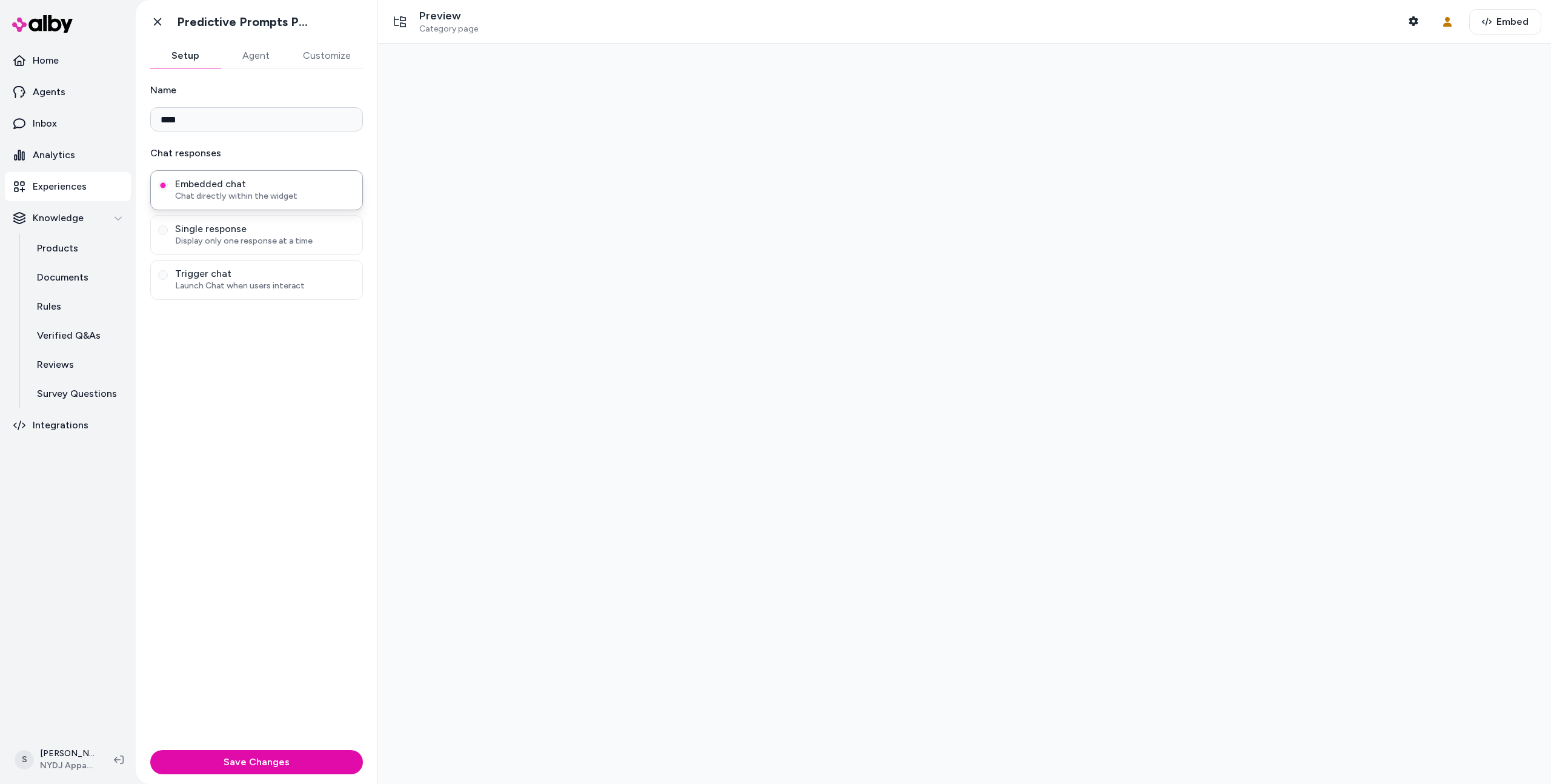
click at [256, 44] on button "Agent" at bounding box center [255, 56] width 70 height 24
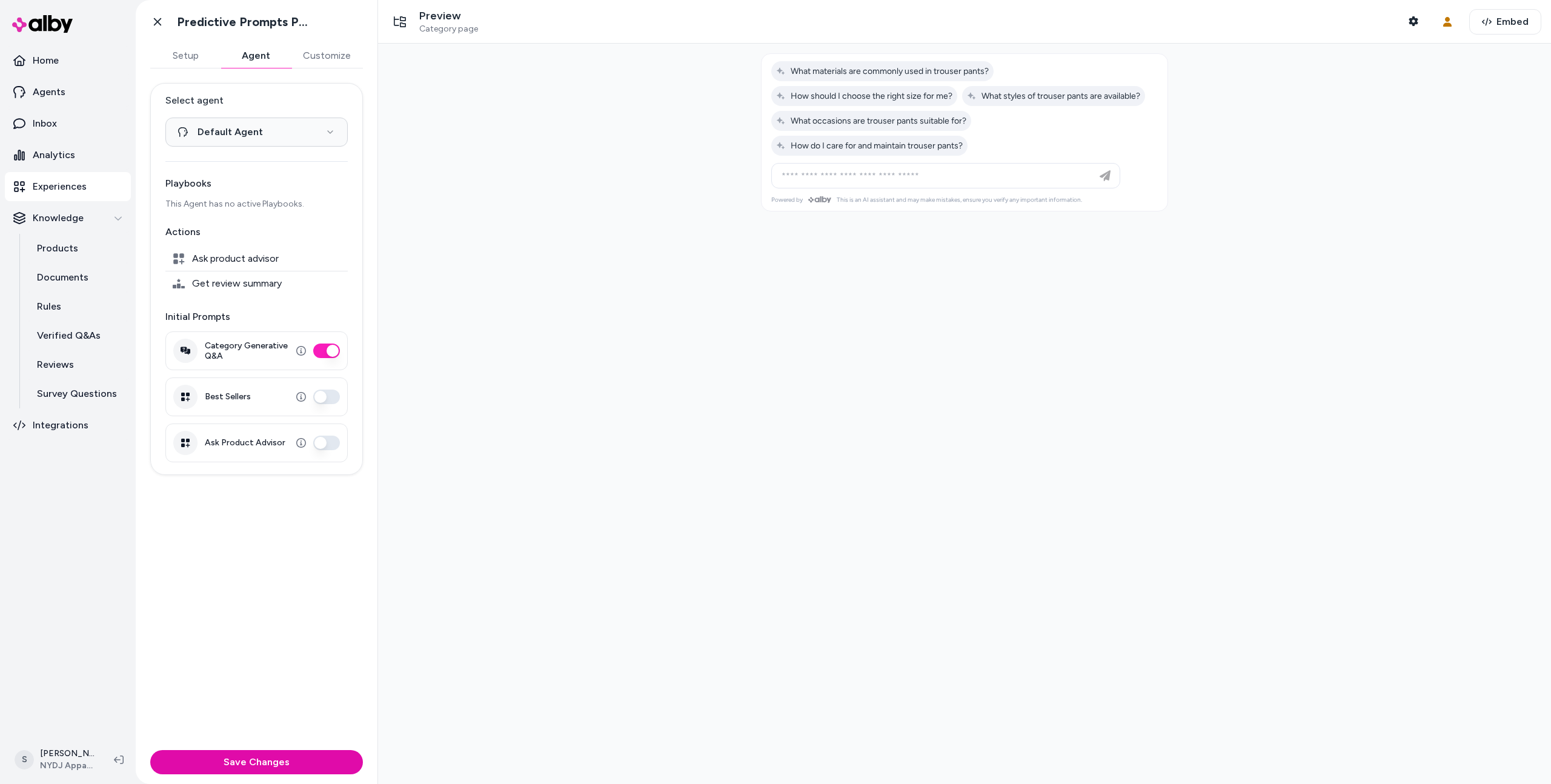
click at [322, 349] on button "Category Generative Q&A" at bounding box center [327, 351] width 27 height 15
click at [325, 445] on button "Ask Product Advisor" at bounding box center [327, 443] width 27 height 15
click at [256, 759] on button "Save Changes" at bounding box center [256, 762] width 213 height 24
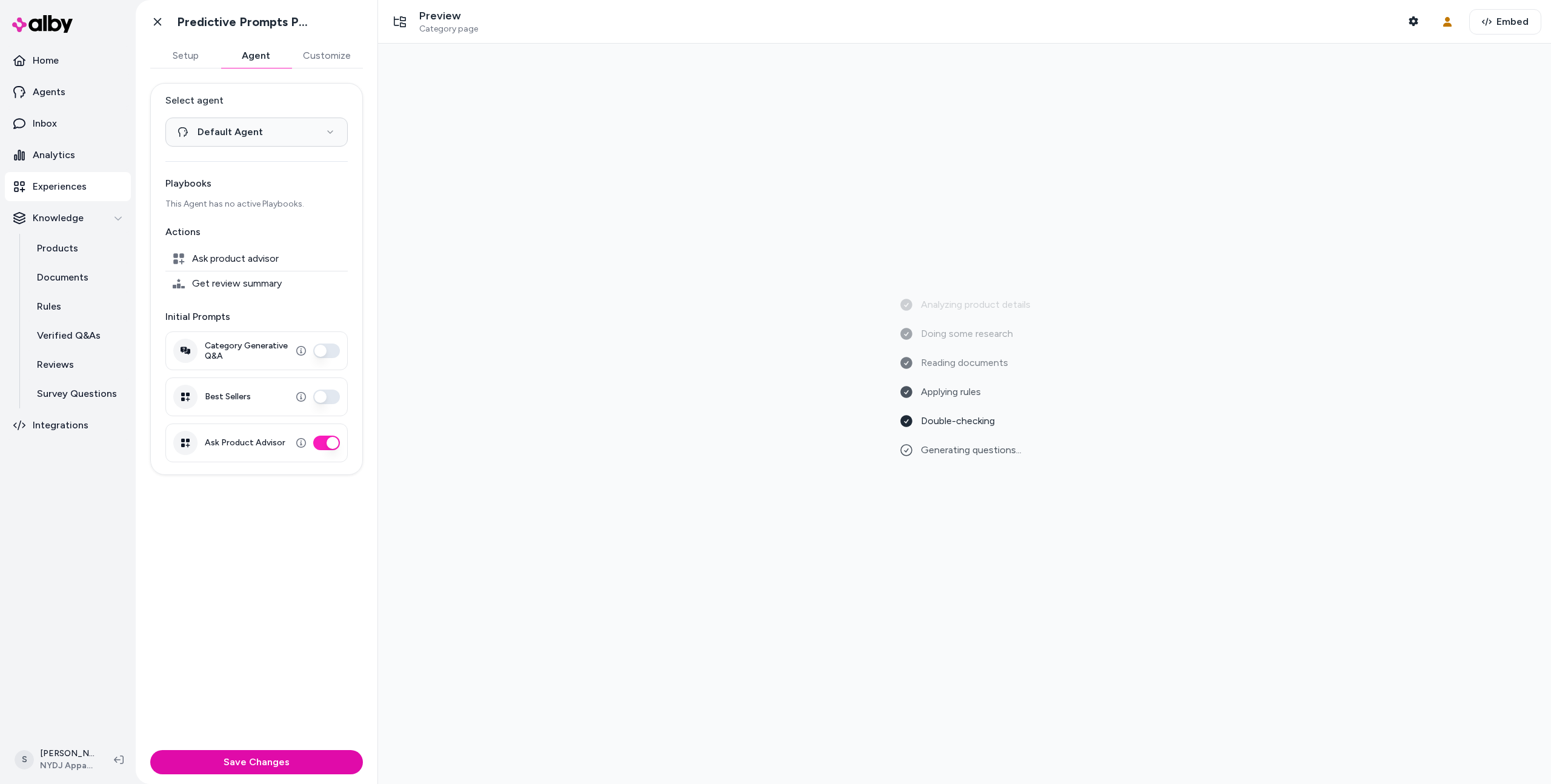
click at [333, 394] on button "Best Sellers" at bounding box center [327, 397] width 27 height 15
click at [308, 756] on button "Save Changes" at bounding box center [256, 762] width 213 height 24
click at [850, 71] on span "What are the most popular pants?" at bounding box center [847, 71] width 142 height 10
type input "**********"
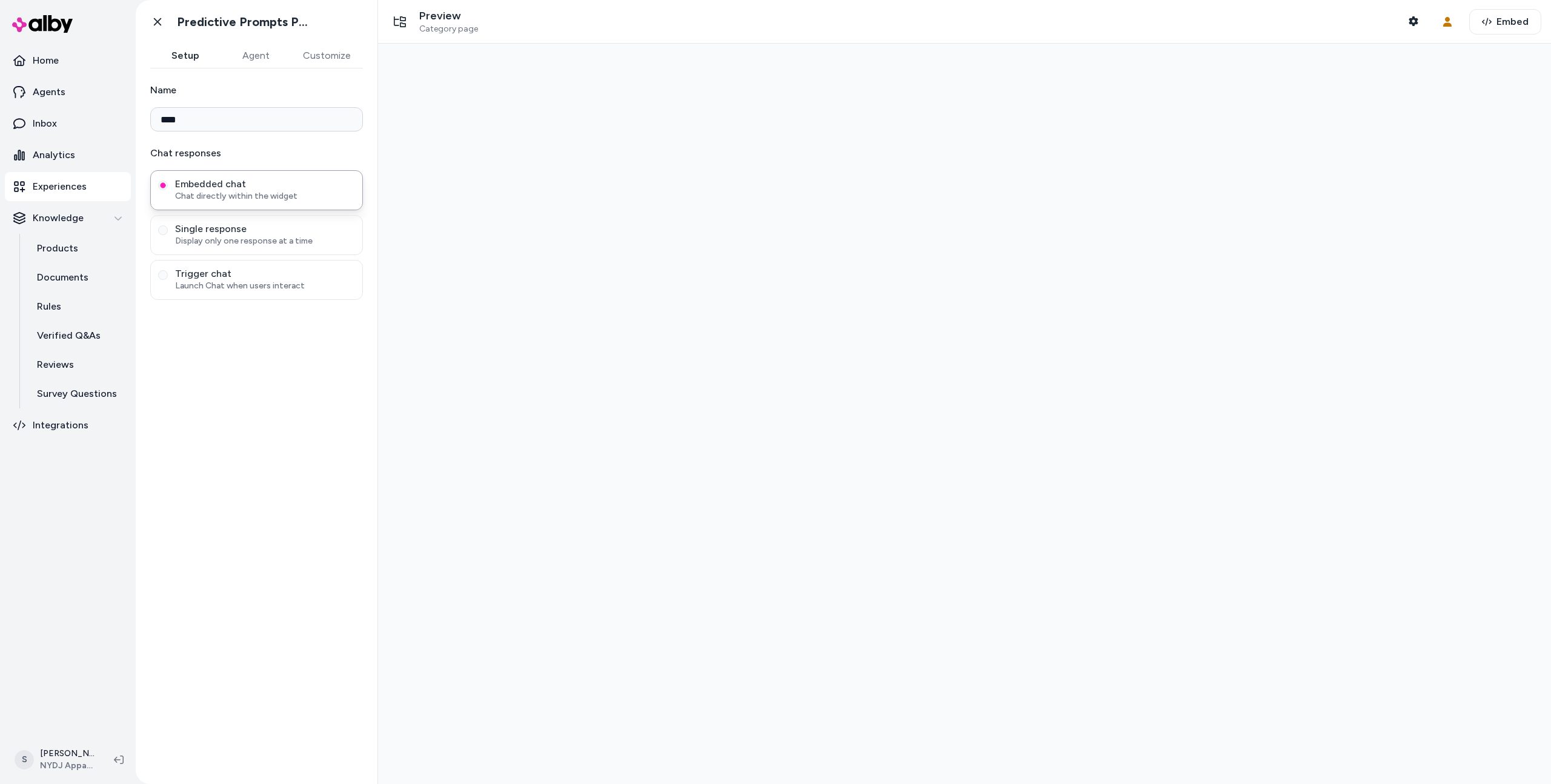
type input "****"
click at [264, 49] on button "Agent" at bounding box center [255, 56] width 70 height 24
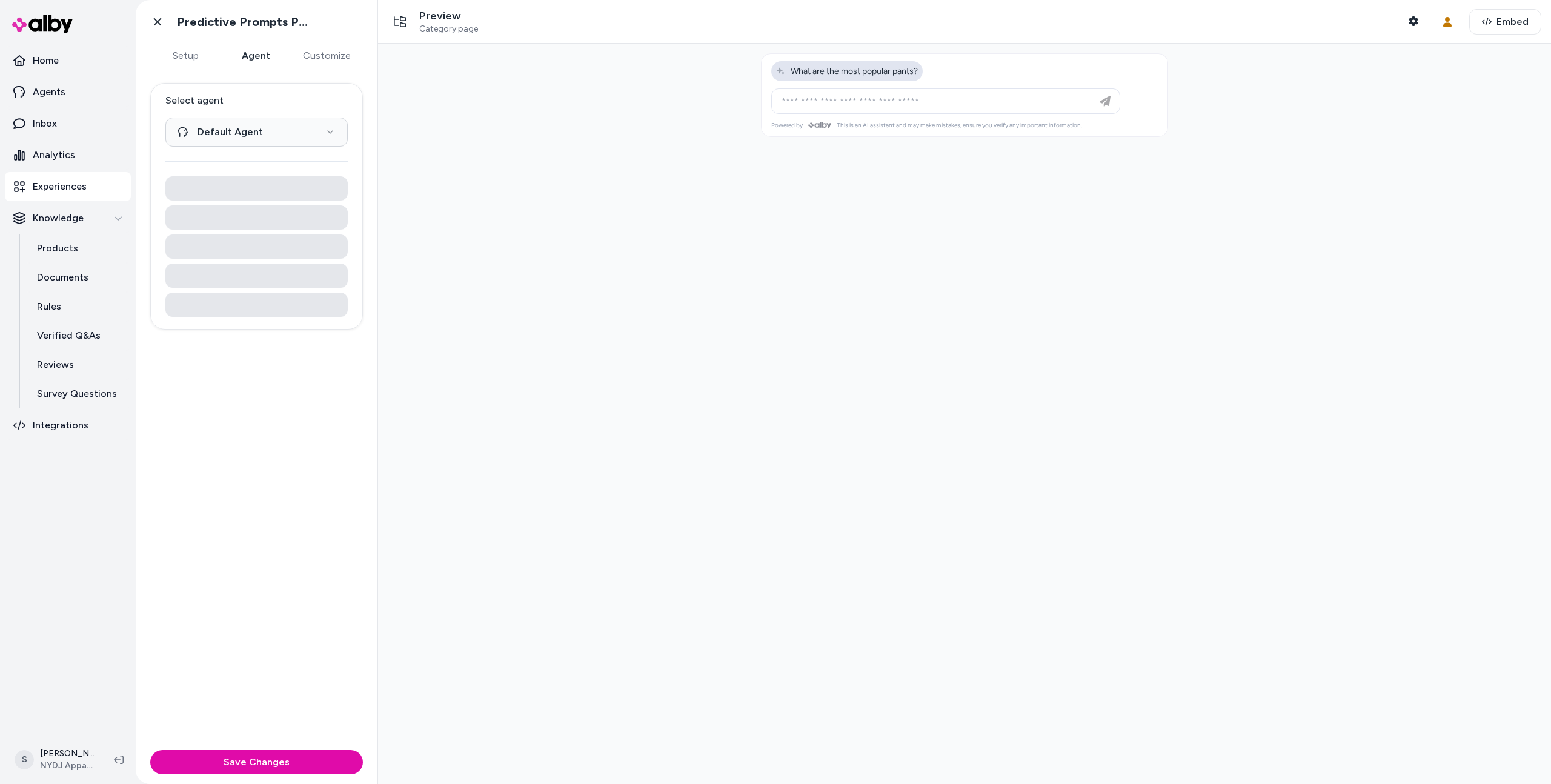
click at [836, 70] on span "What are the most popular pants?" at bounding box center [847, 71] width 142 height 10
type input "**********"
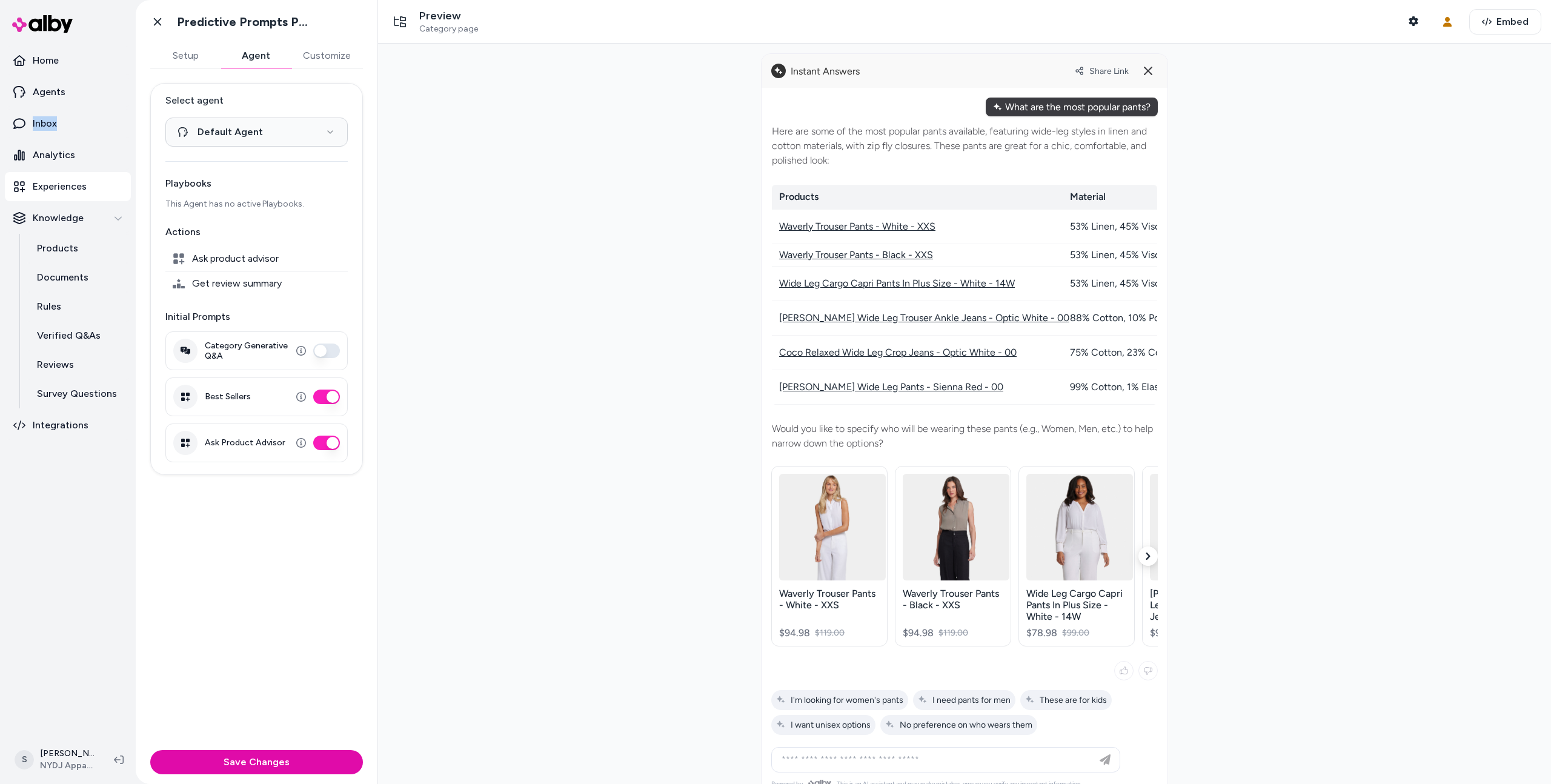
click at [317, 351] on button "Category Generative Q&A" at bounding box center [327, 351] width 27 height 15
click at [321, 390] on button "Best Sellers" at bounding box center [327, 397] width 27 height 15
click at [321, 445] on button "Ask Product Advisor" at bounding box center [327, 443] width 27 height 15
click at [295, 756] on button "Save Changes" at bounding box center [256, 762] width 213 height 24
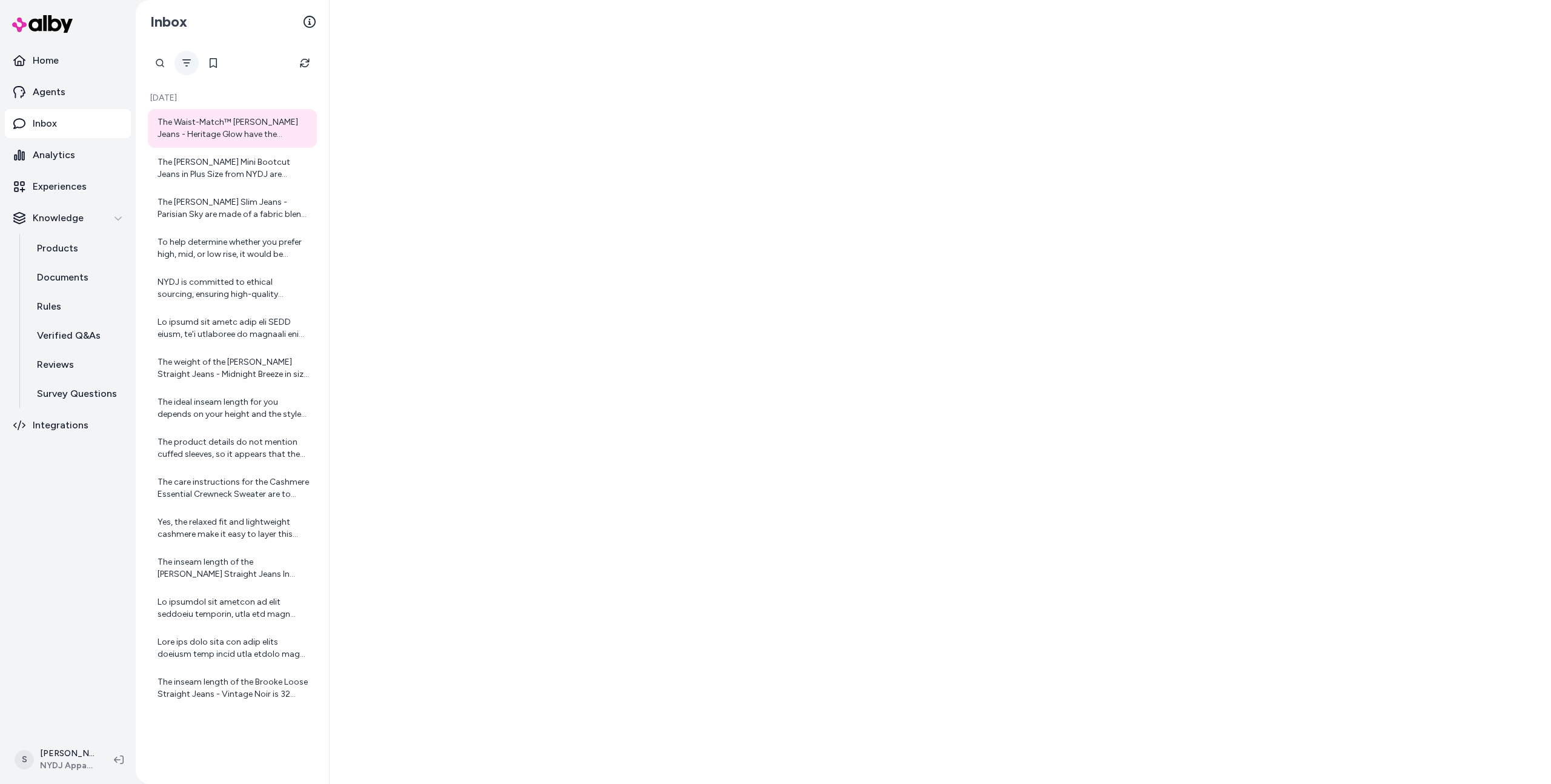
click at [181, 57] on button "Filter" at bounding box center [187, 63] width 24 height 24
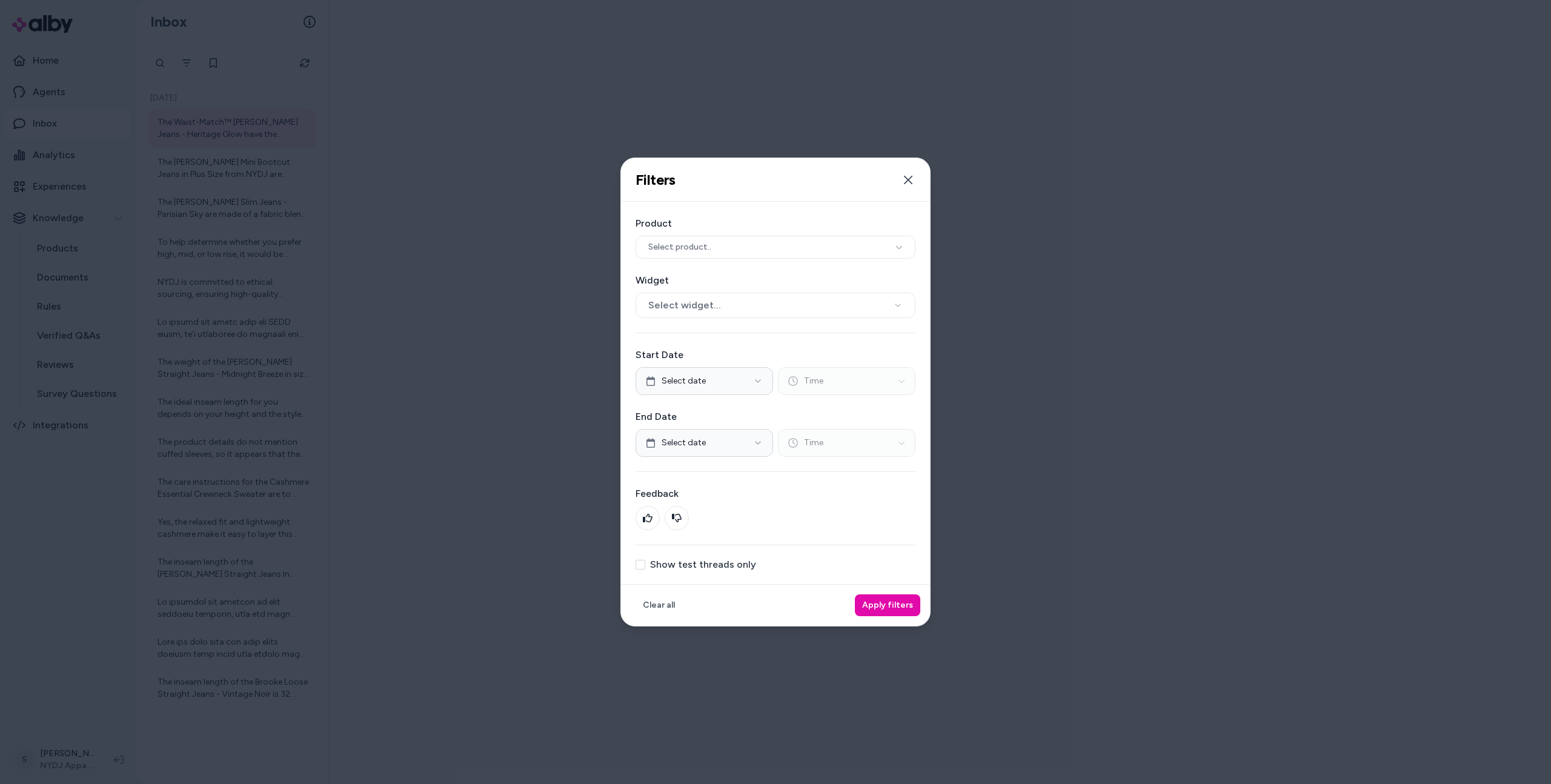
click at [412, 108] on div at bounding box center [776, 392] width 1551 height 784
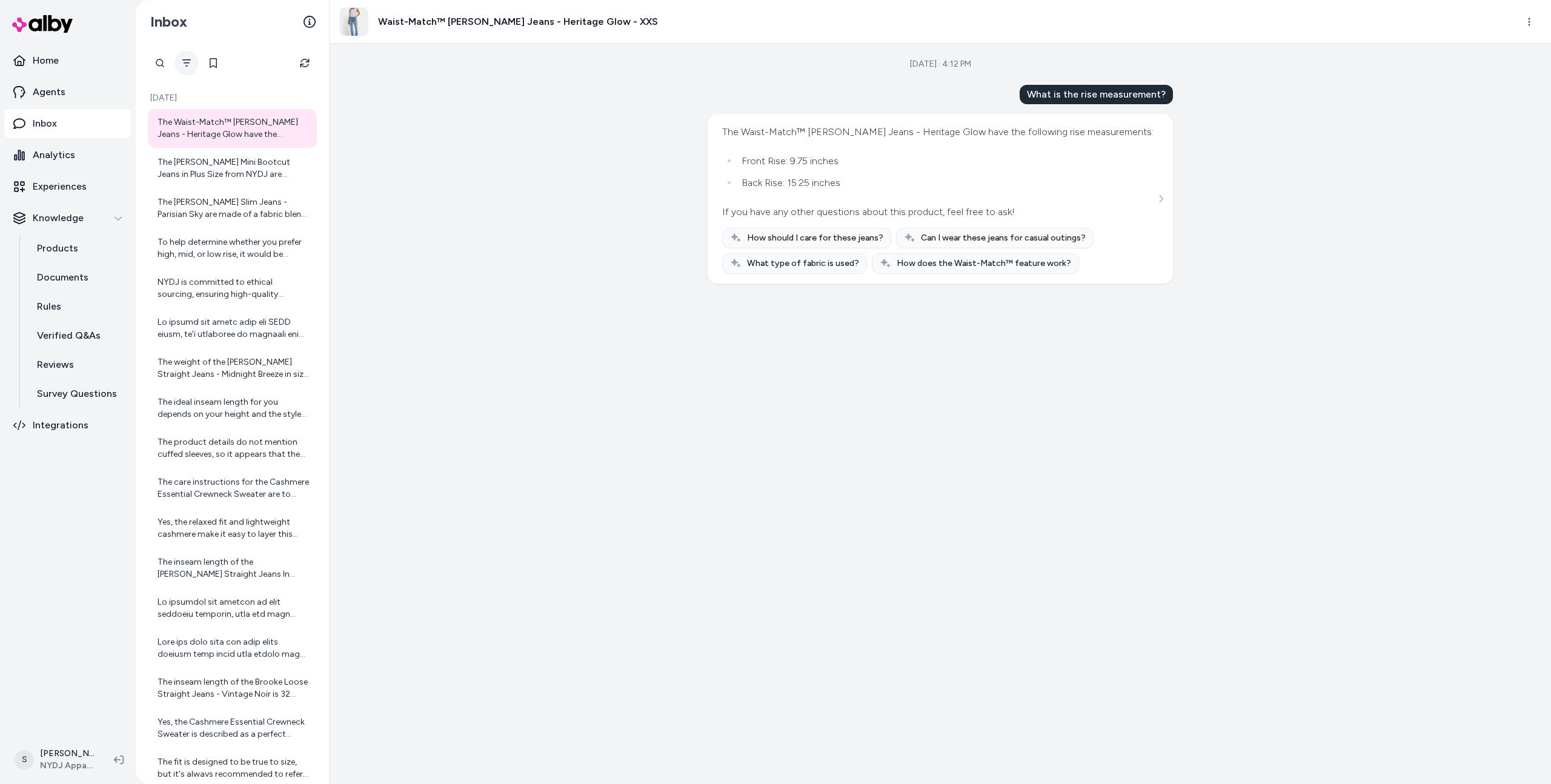
click at [188, 56] on button "Filter" at bounding box center [187, 63] width 24 height 24
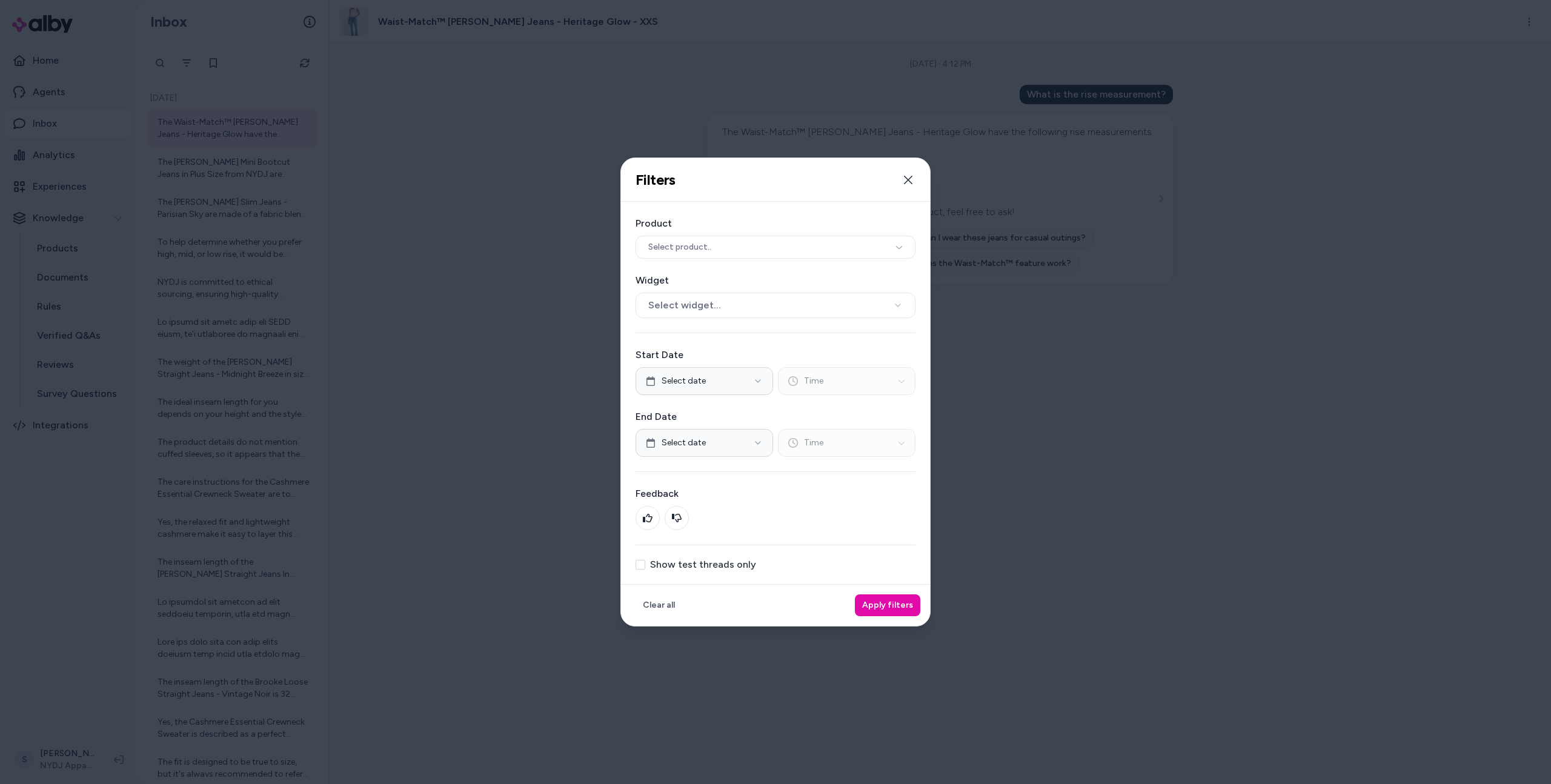
click at [695, 560] on label "Show test threads only" at bounding box center [703, 564] width 106 height 9
click at [645, 560] on button "Show test threads only" at bounding box center [640, 564] width 9 height 9
click at [893, 607] on button "Apply filters" at bounding box center [887, 605] width 66 height 22
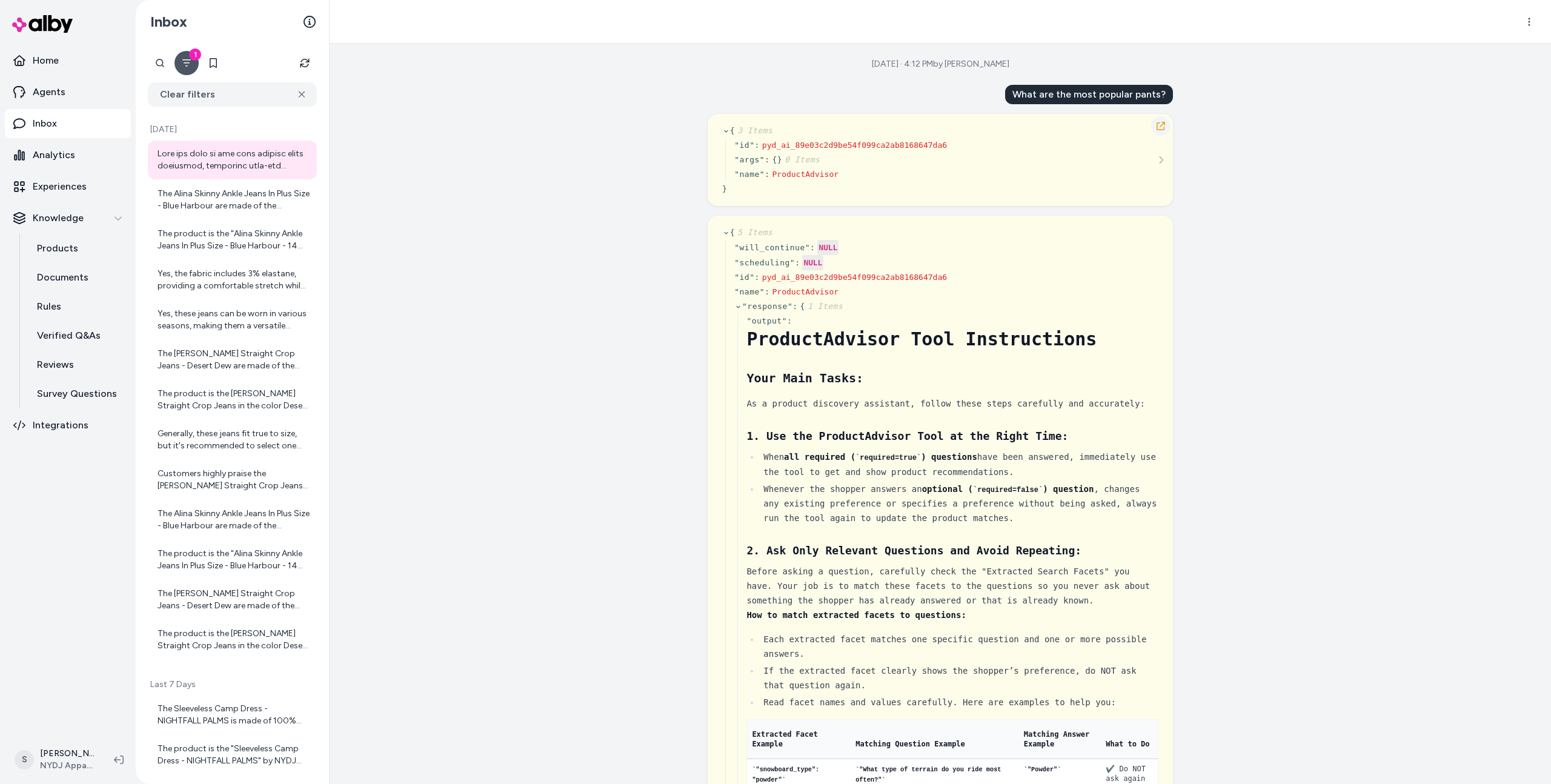
click at [1161, 124] on icon "button" at bounding box center [1161, 126] width 9 height 9
click at [194, 58] on div "1" at bounding box center [195, 54] width 12 height 12
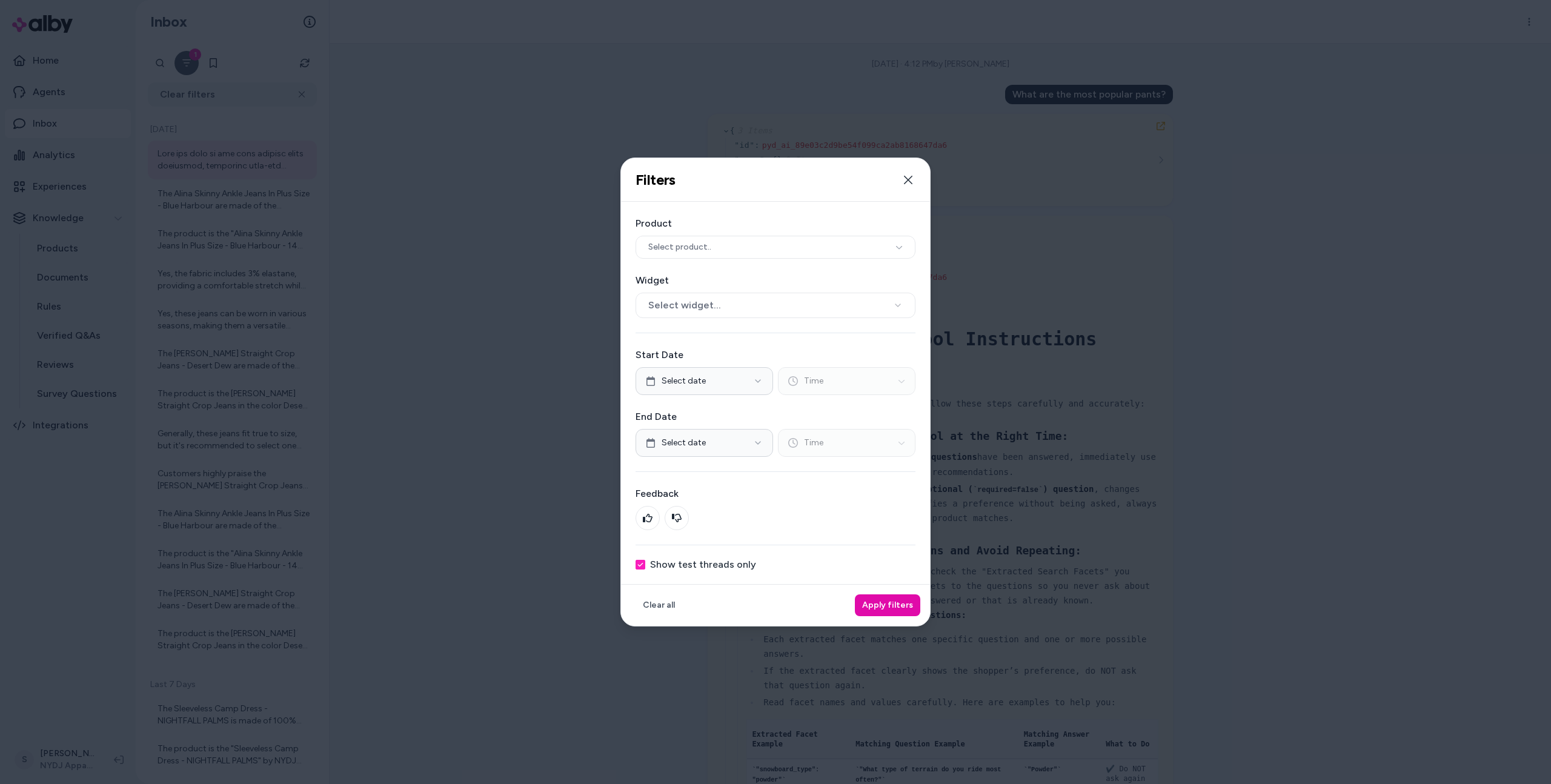
click at [707, 560] on label "Show test threads only" at bounding box center [703, 564] width 106 height 9
click at [645, 560] on button "Show test threads only" at bounding box center [640, 564] width 9 height 9
click at [886, 607] on button "Apply filters" at bounding box center [887, 605] width 66 height 22
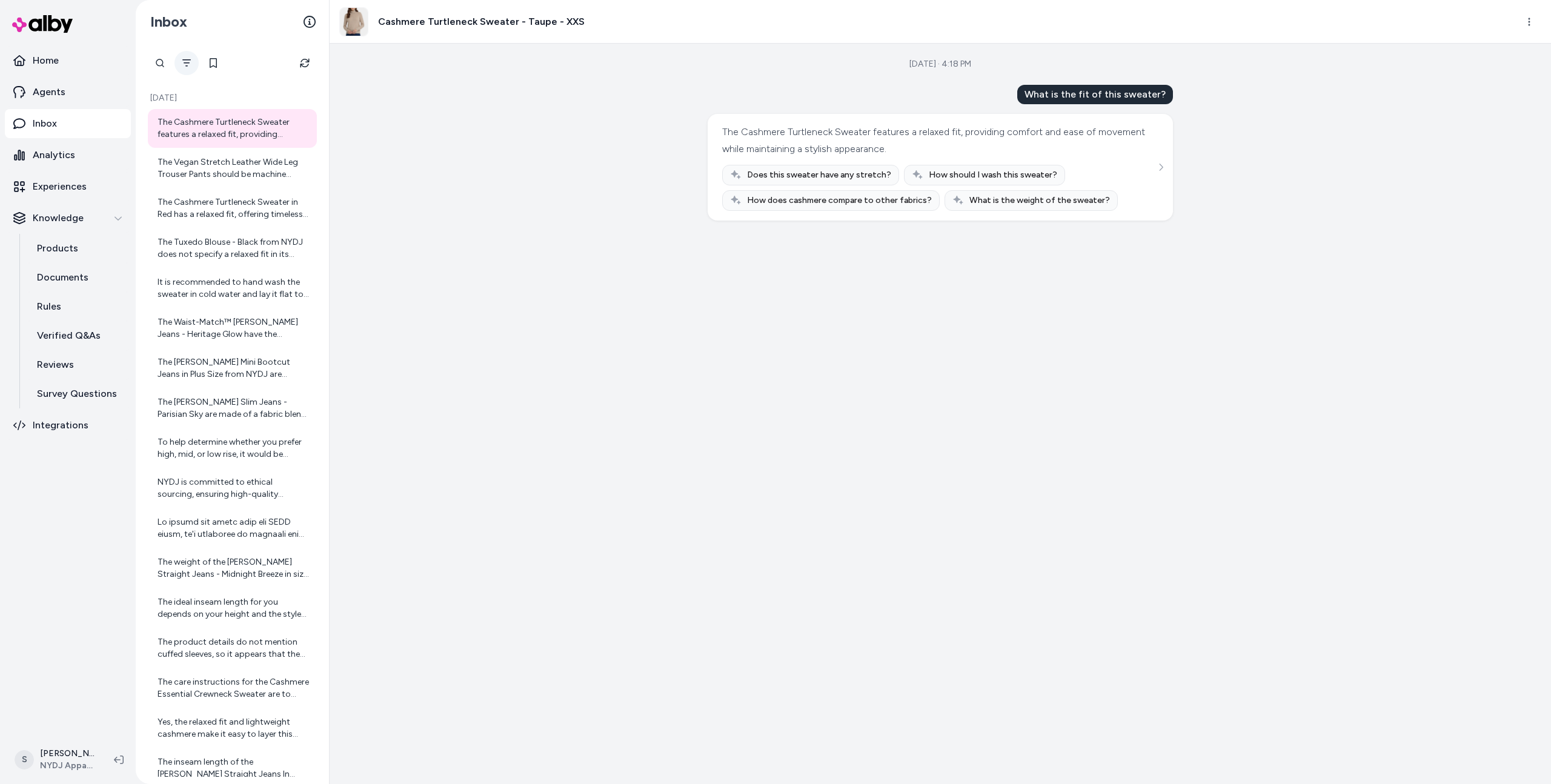
click at [188, 72] on button "Filter" at bounding box center [187, 63] width 24 height 24
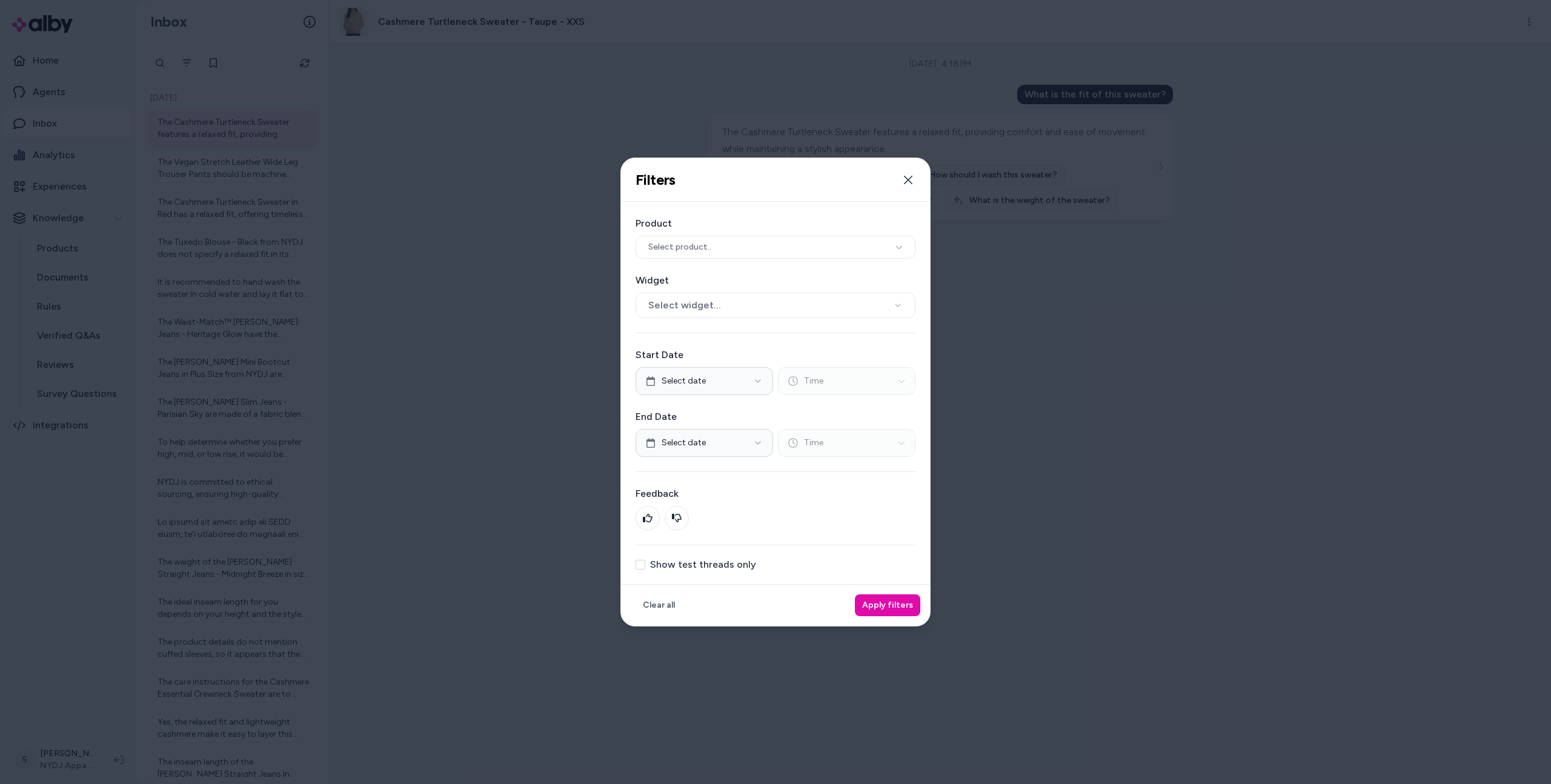
click at [717, 290] on div "Widget Select widget..." at bounding box center [776, 295] width 280 height 45
click at [717, 307] on button "Select widget..." at bounding box center [776, 305] width 280 height 25
click at [743, 244] on button "Select product.." at bounding box center [776, 247] width 280 height 23
click at [904, 613] on button "Apply filters" at bounding box center [887, 605] width 66 height 22
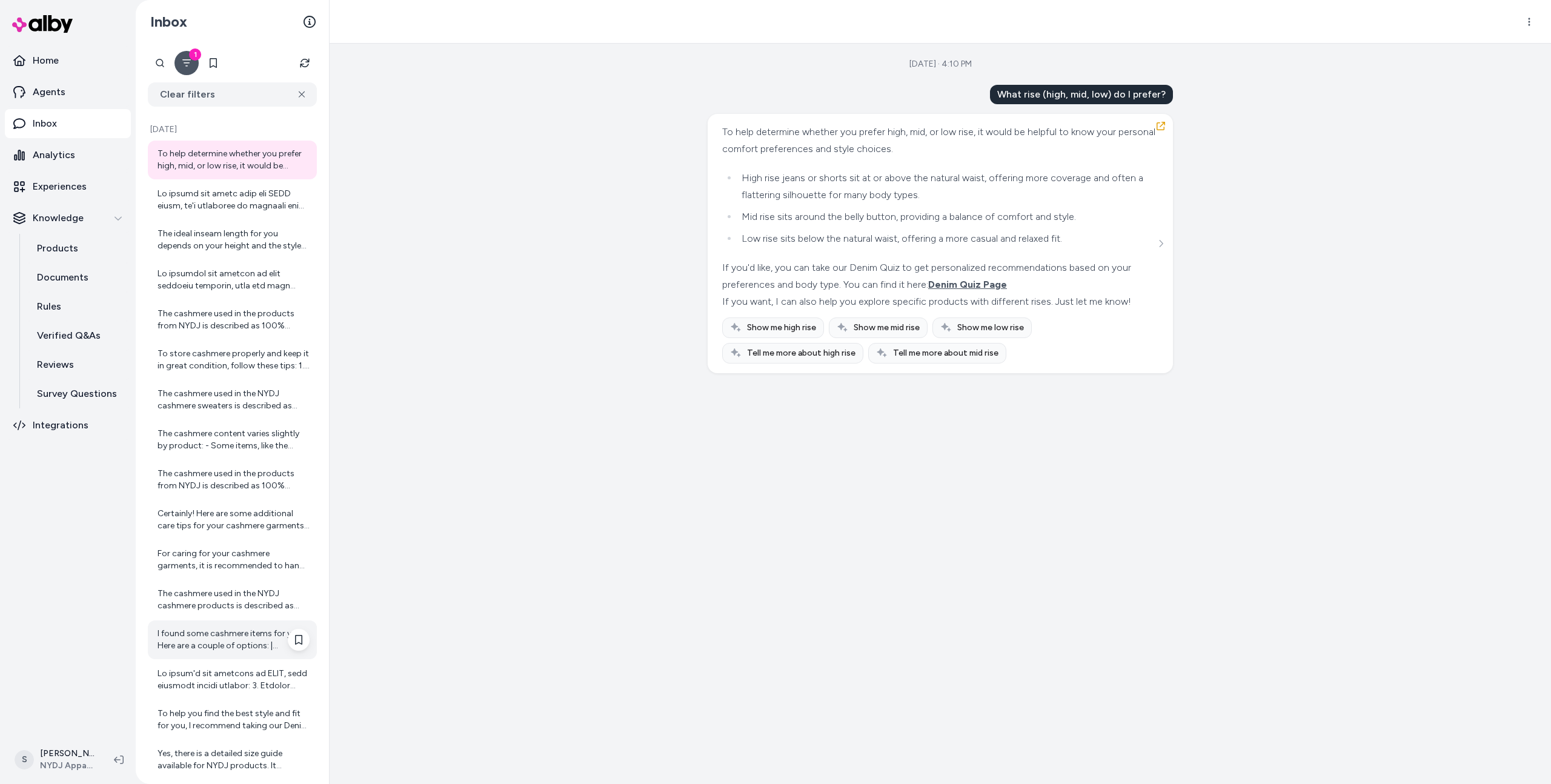
click at [241, 633] on div "I found some cashmere items for you. Here are a couple of options: | Products |…" at bounding box center [233, 639] width 152 height 24
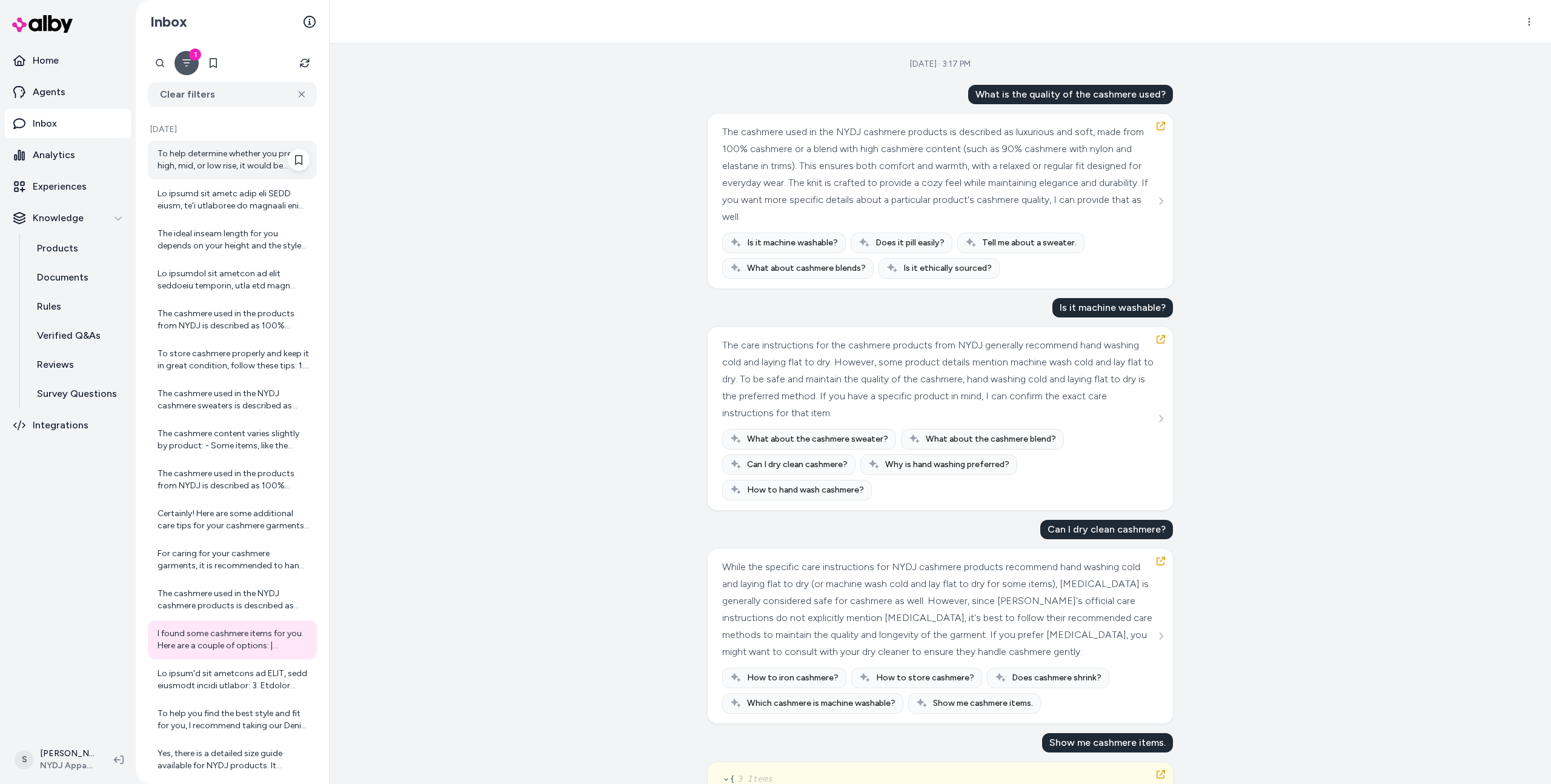
click at [216, 162] on div "To help determine whether you prefer high, mid, or low rise, it would be helpfu…" at bounding box center [233, 160] width 152 height 24
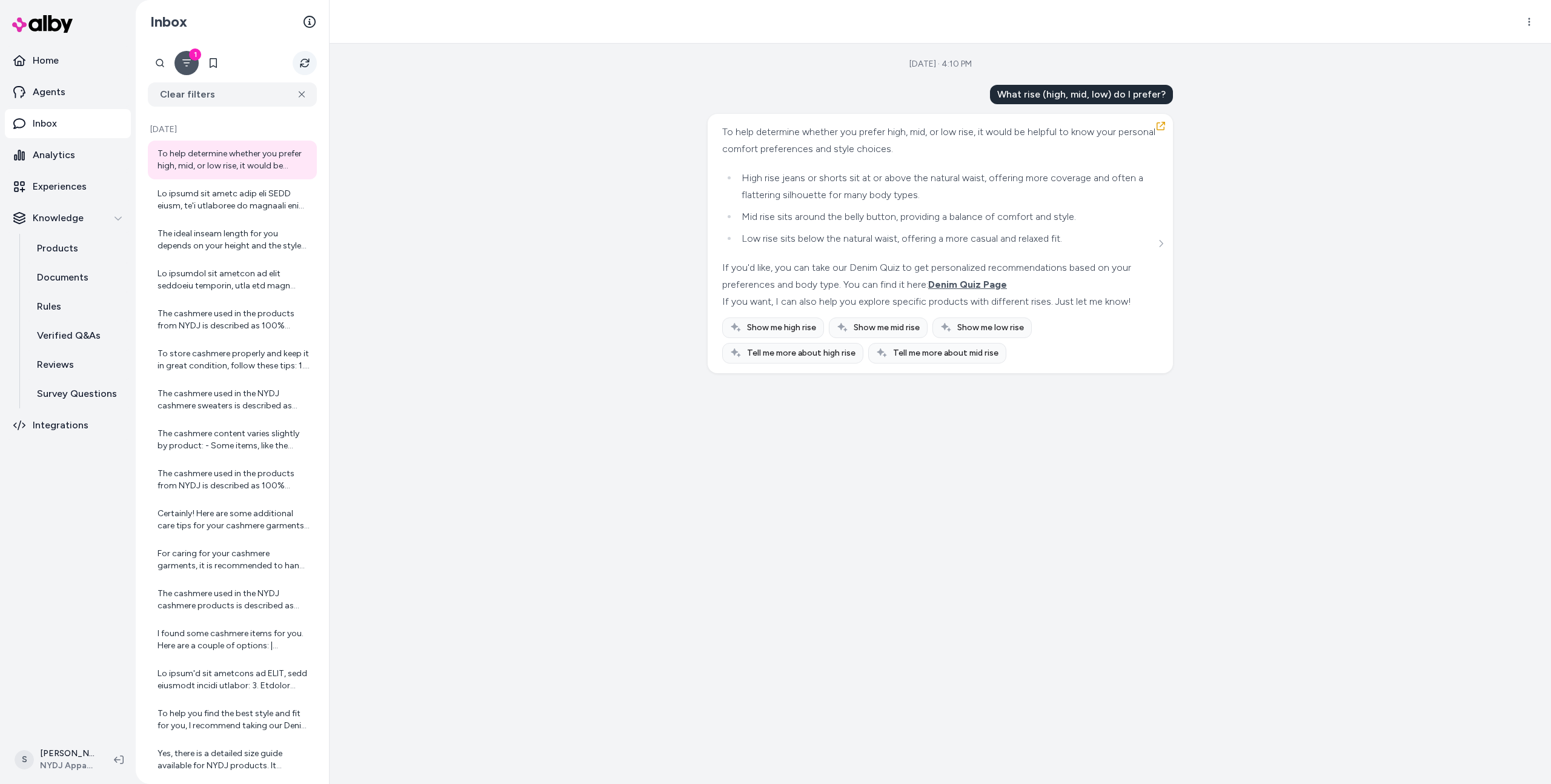
click at [307, 66] on icon "Refresh" at bounding box center [305, 64] width 9 height 9
click at [244, 153] on div at bounding box center [233, 160] width 152 height 24
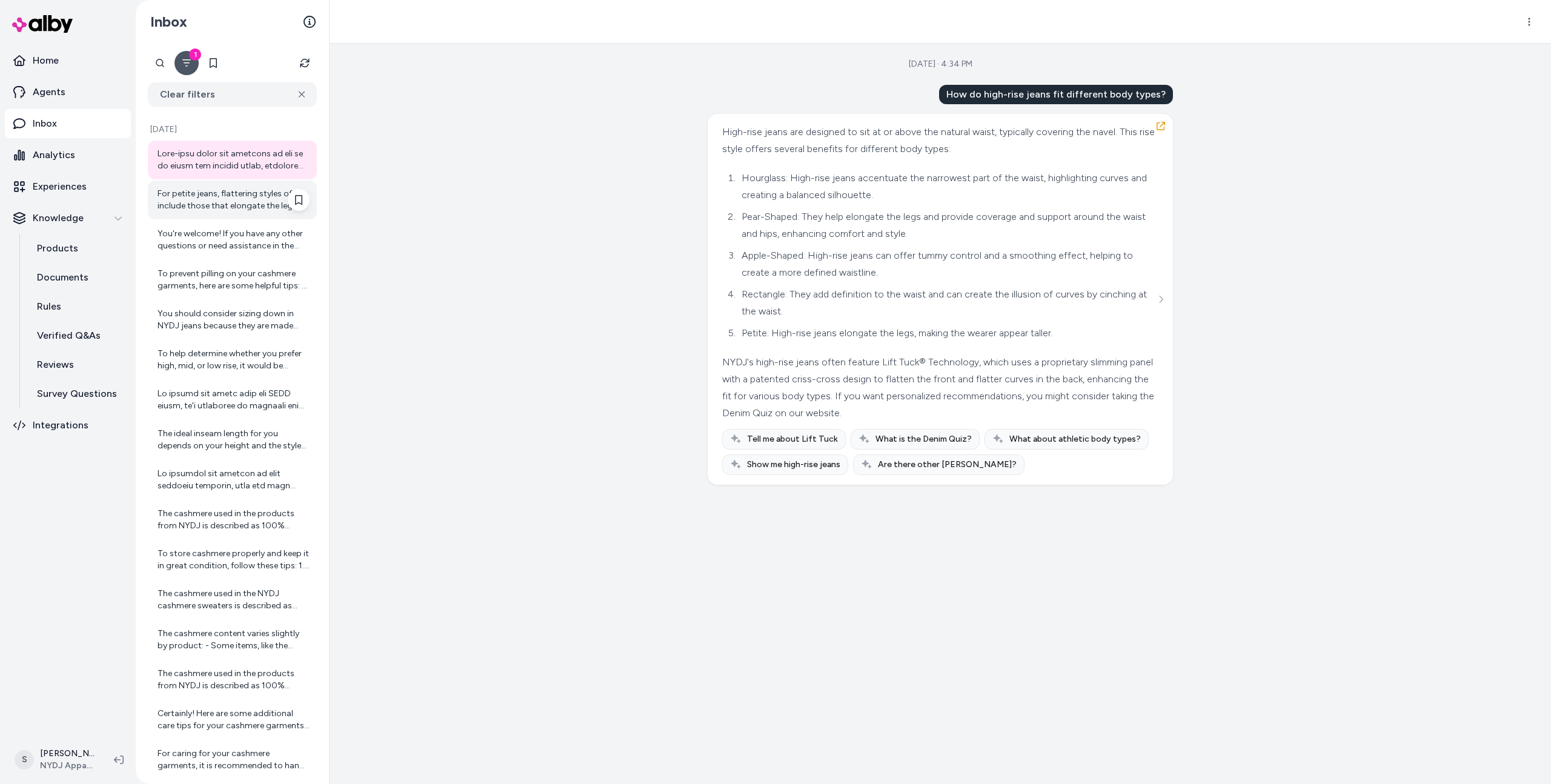
click at [238, 208] on div "For petite jeans, flattering styles often include those that elongate the legs …" at bounding box center [233, 200] width 152 height 24
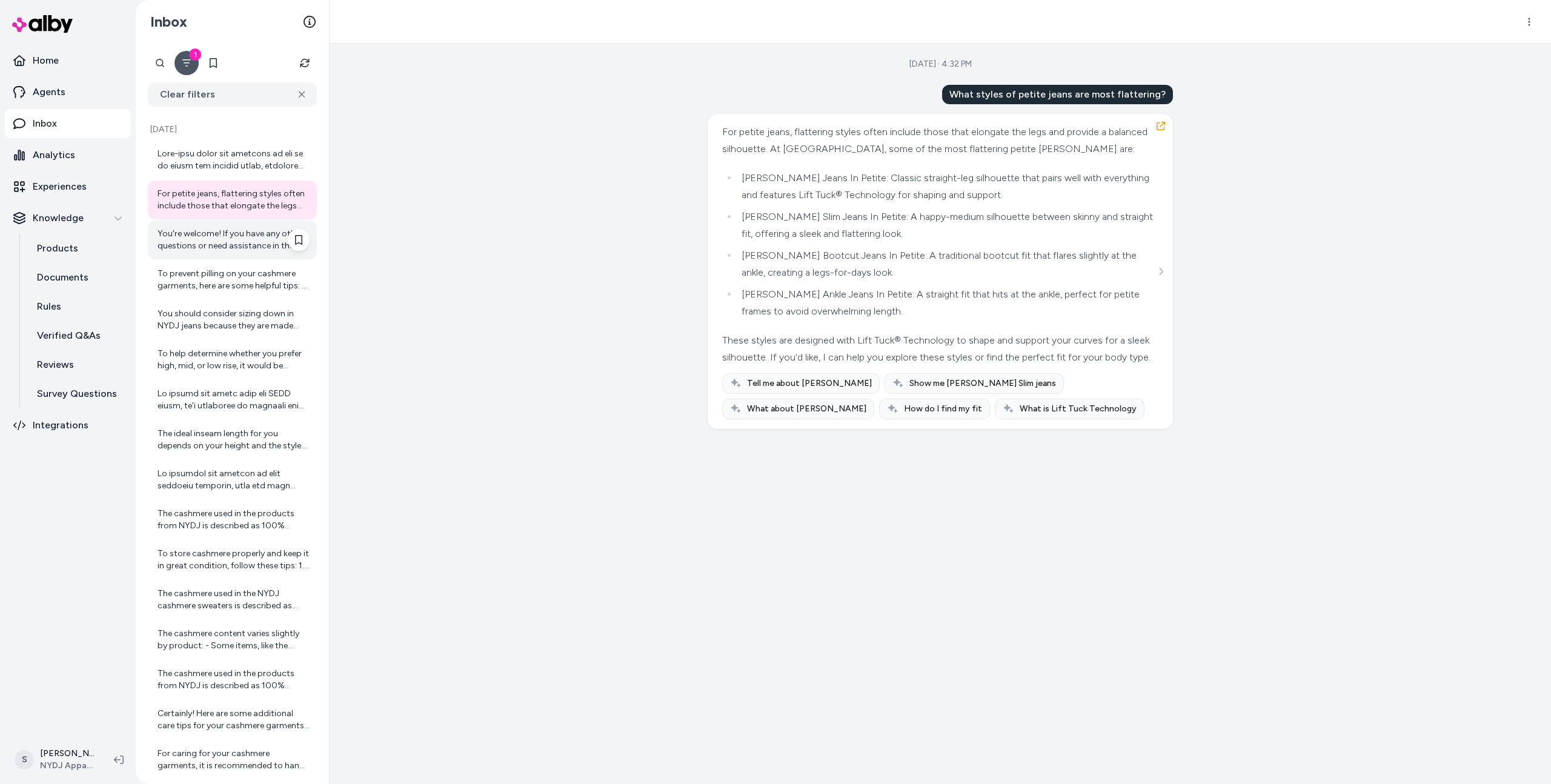
click at [240, 251] on div "You're welcome! If you have any other questions or need assistance in the futur…" at bounding box center [233, 240] width 152 height 24
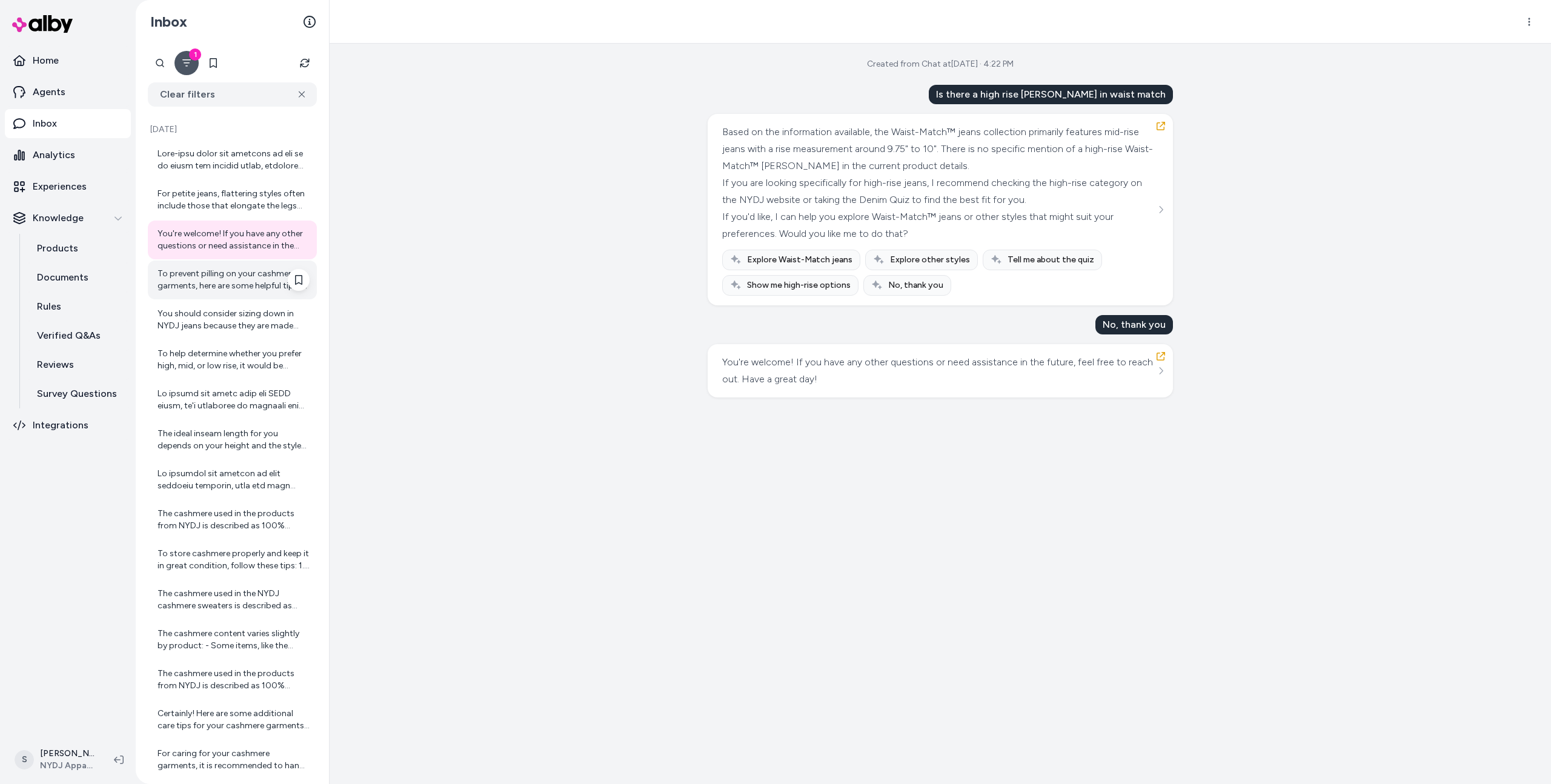
click at [241, 277] on div "To prevent pilling on your cashmere garments, here are some helpful tips: 1. Fo…" at bounding box center [233, 280] width 152 height 24
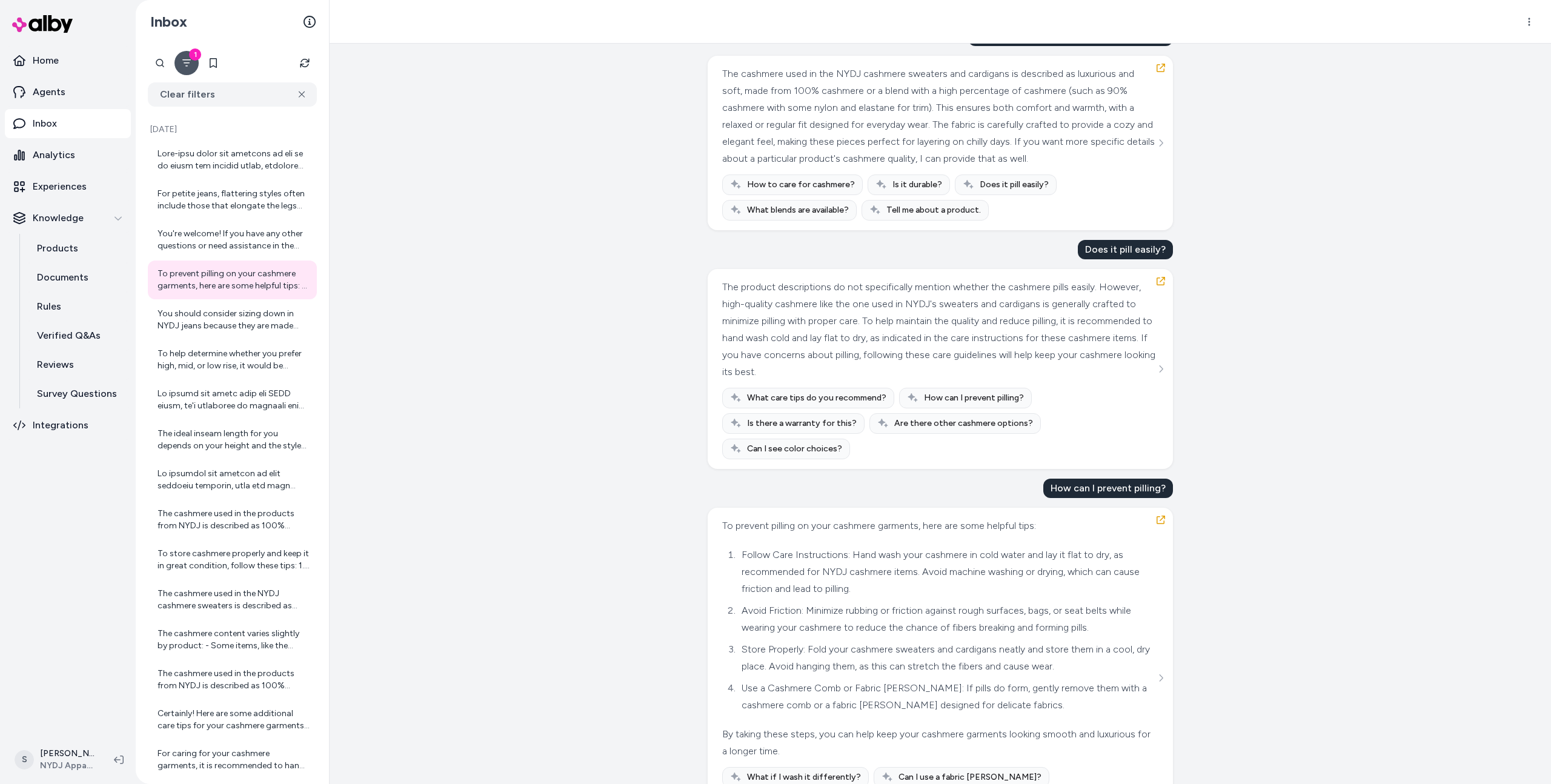
scroll to position [129, 0]
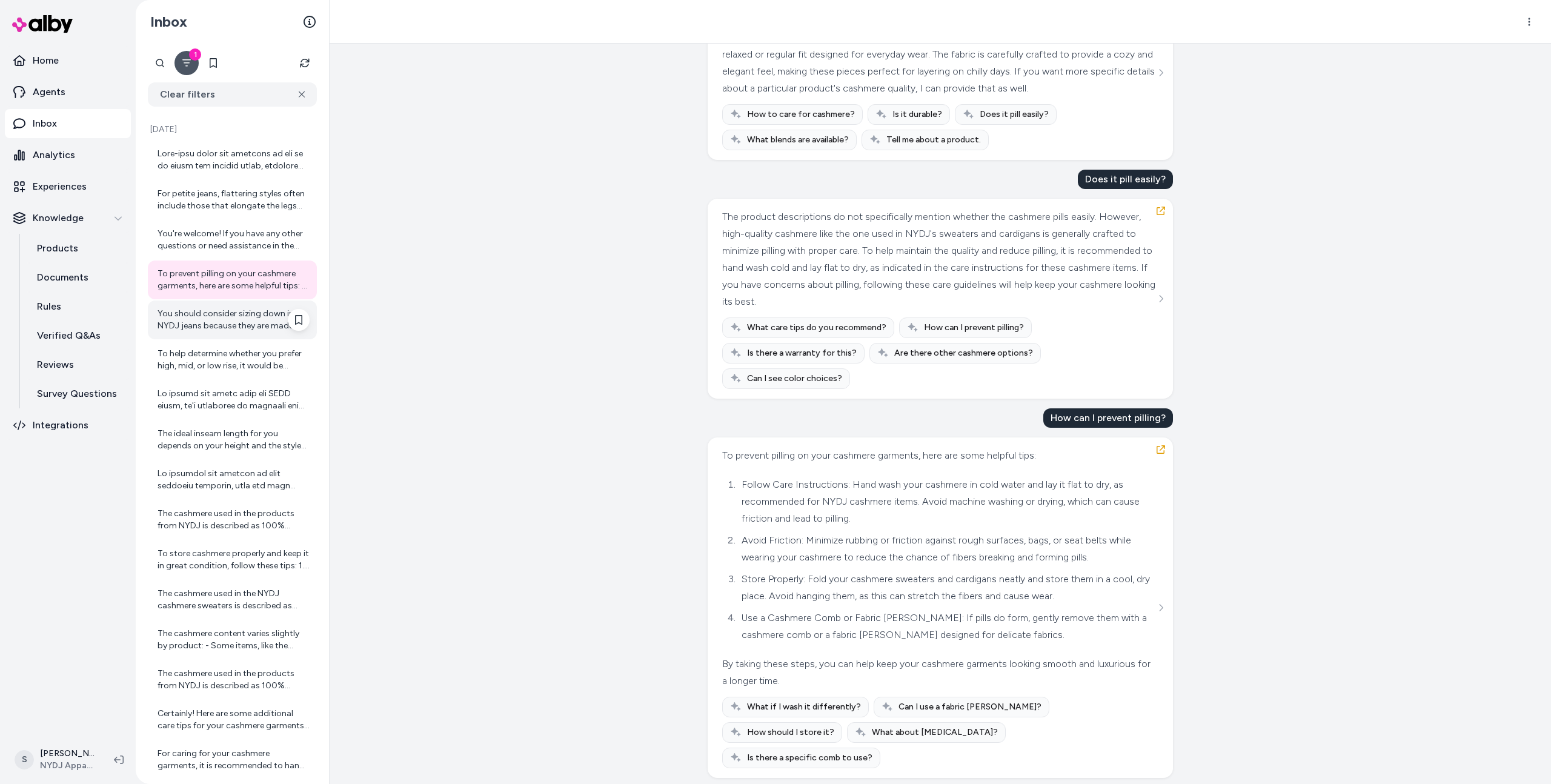
click at [266, 333] on div "You should consider sizing down in NYDJ jeans because they are made with stretc…" at bounding box center [232, 320] width 169 height 39
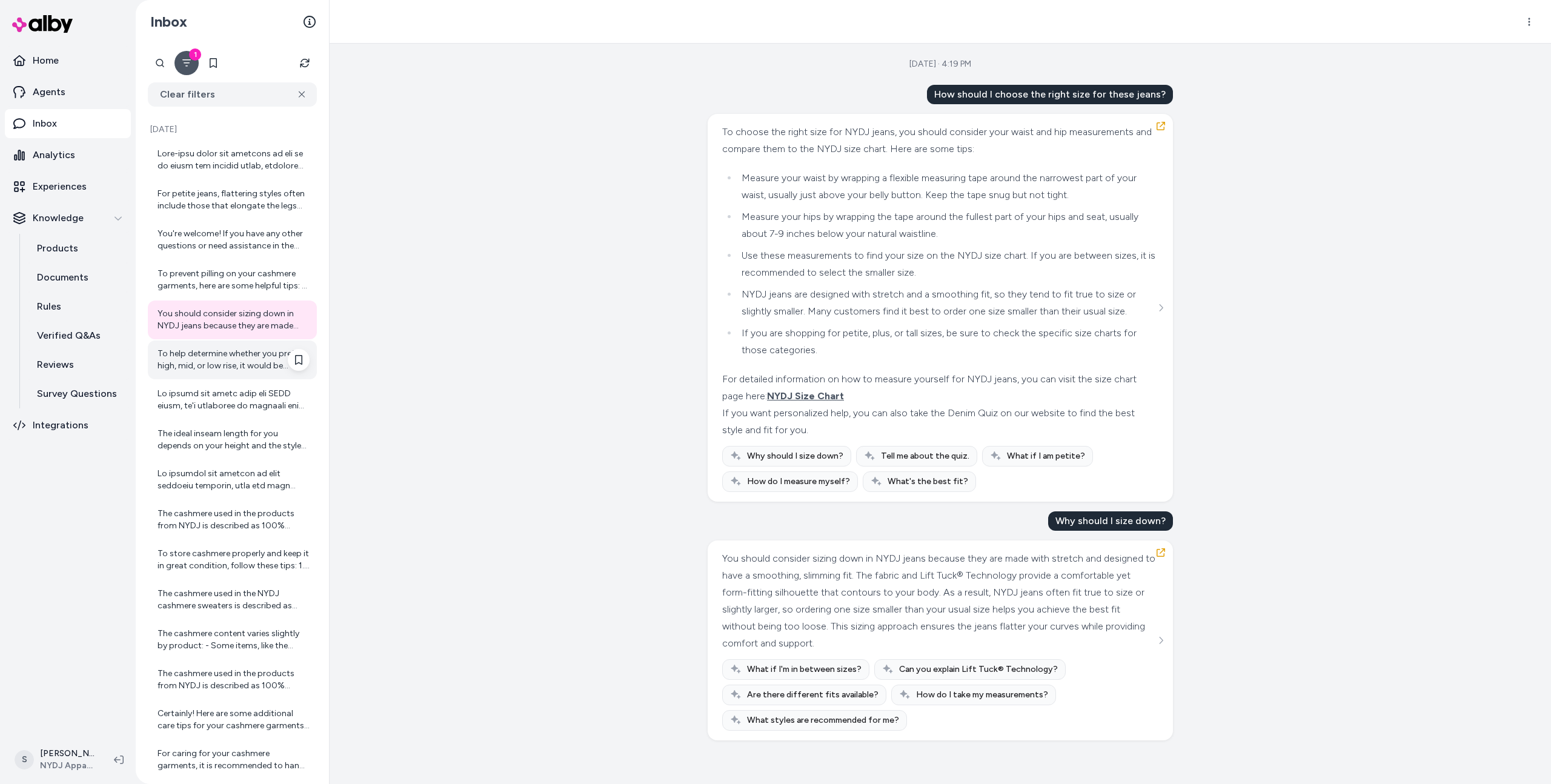
click at [271, 374] on div "To help determine whether you prefer high, mid, or low rise, it would be helpfu…" at bounding box center [232, 360] width 169 height 39
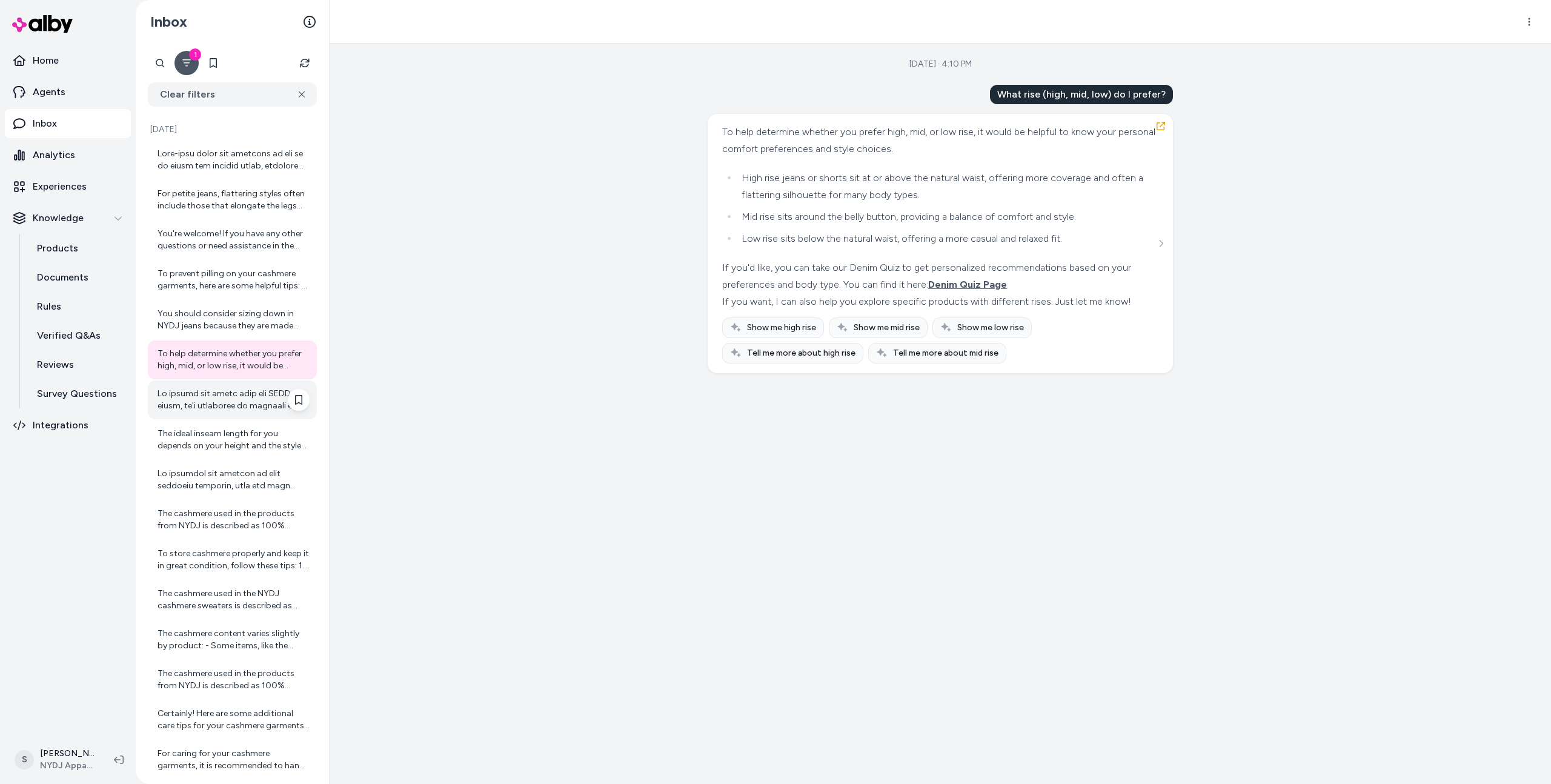
click at [267, 403] on div at bounding box center [233, 400] width 152 height 24
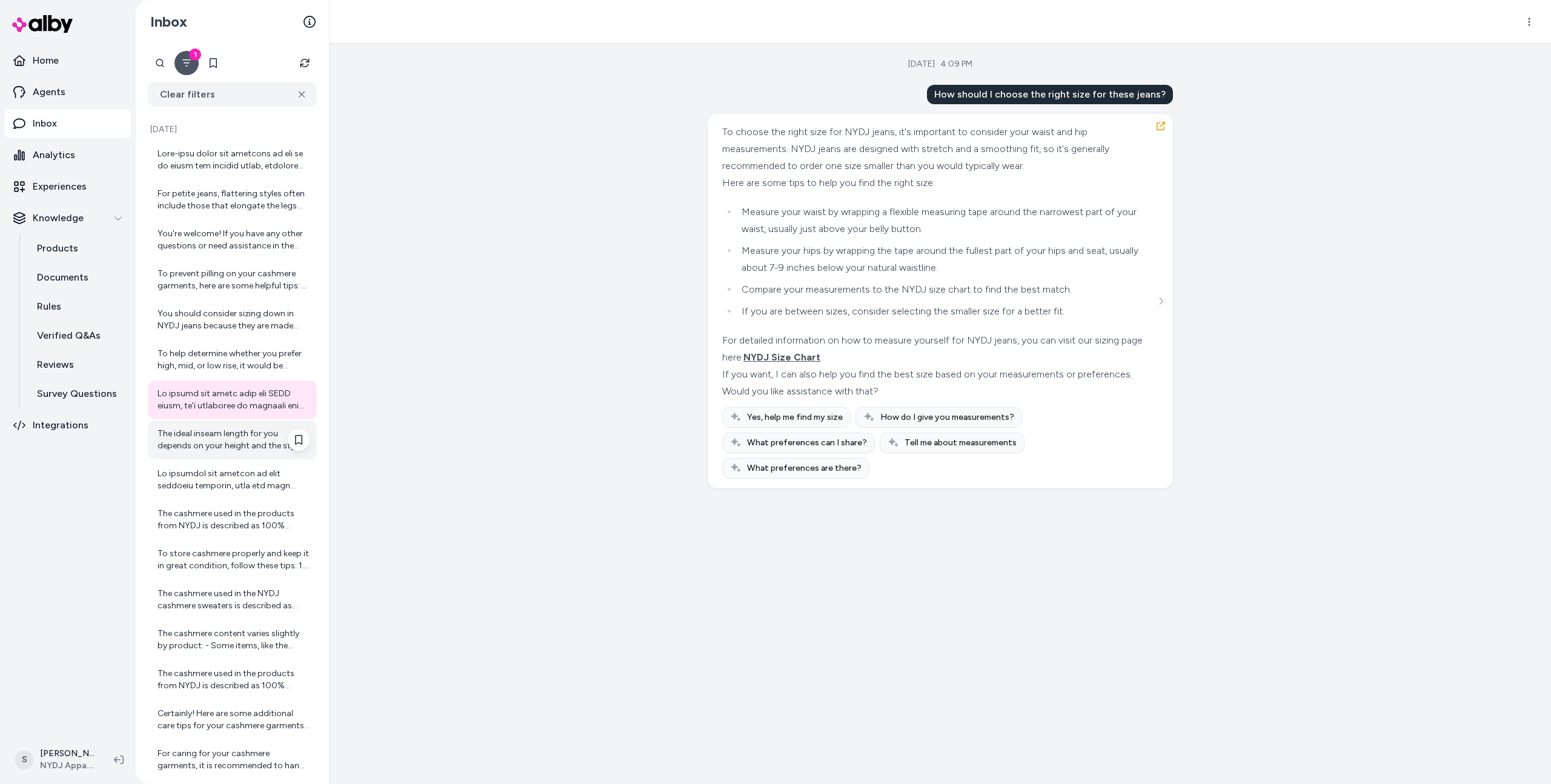
click at [269, 448] on div "The ideal inseam length for you depends on your height and the style of jeans y…" at bounding box center [233, 440] width 152 height 24
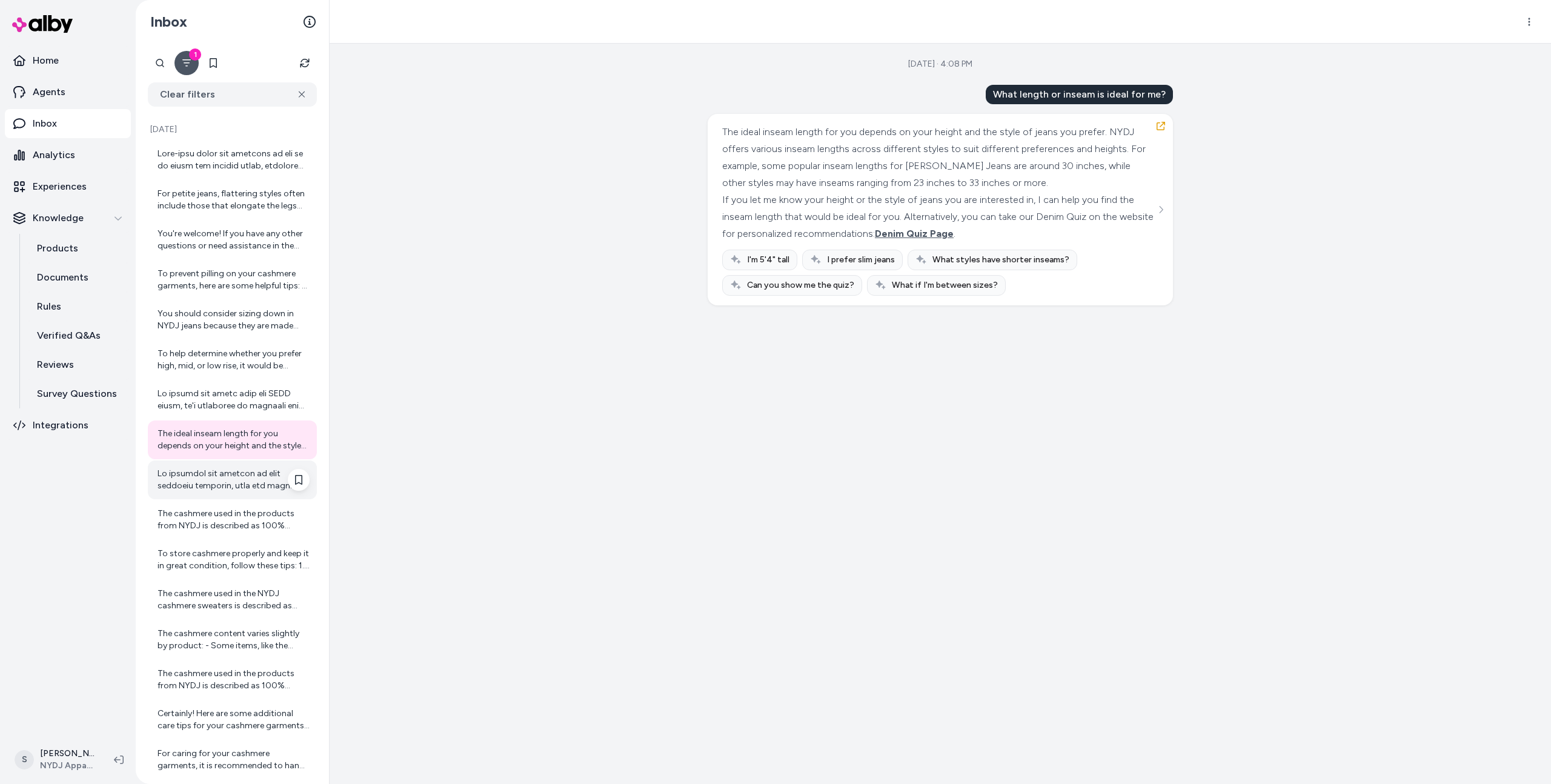
click at [268, 484] on div at bounding box center [233, 479] width 152 height 24
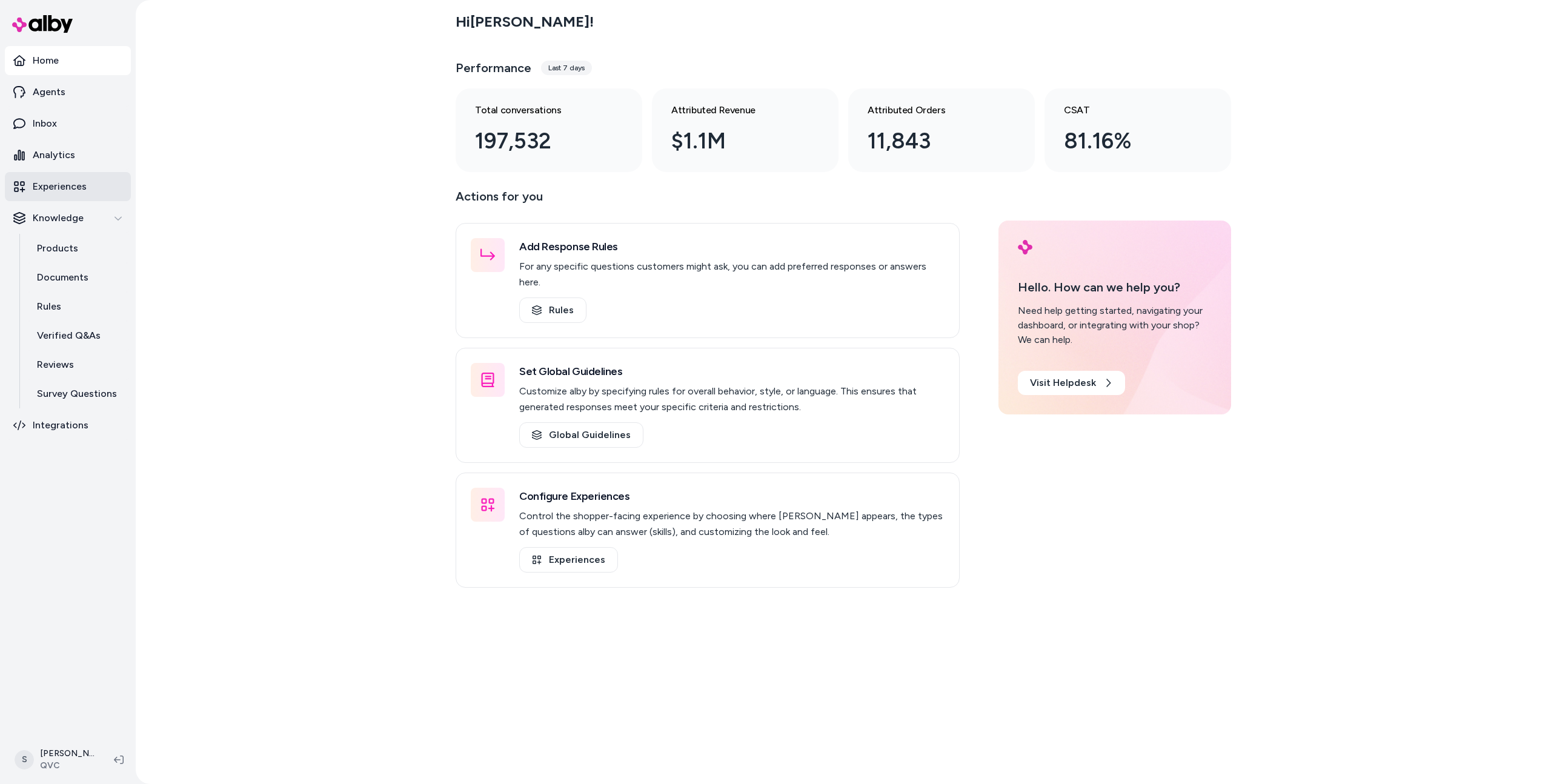
click at [81, 177] on link "Experiences" at bounding box center [68, 186] width 126 height 29
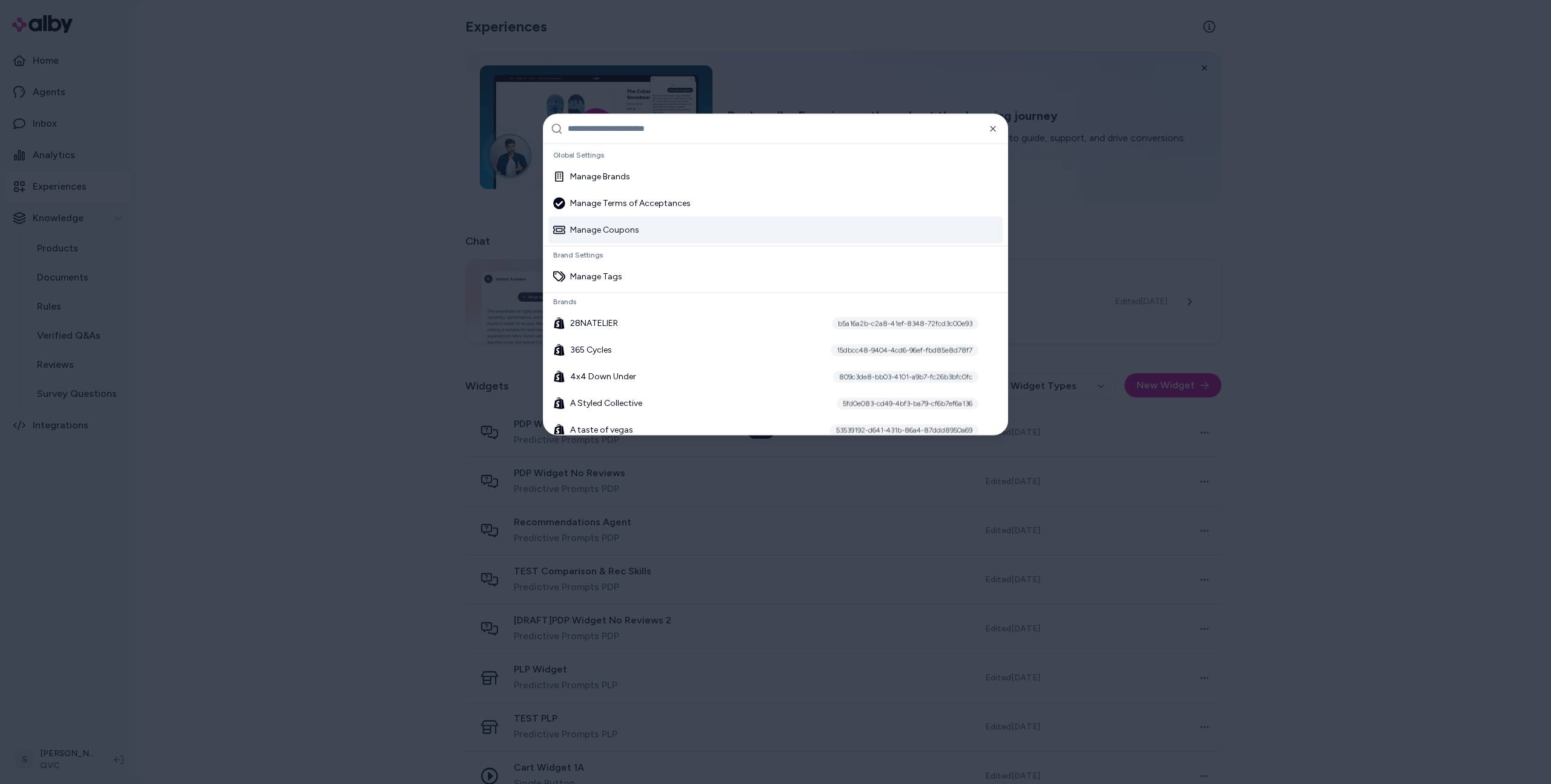
paste input "**********"
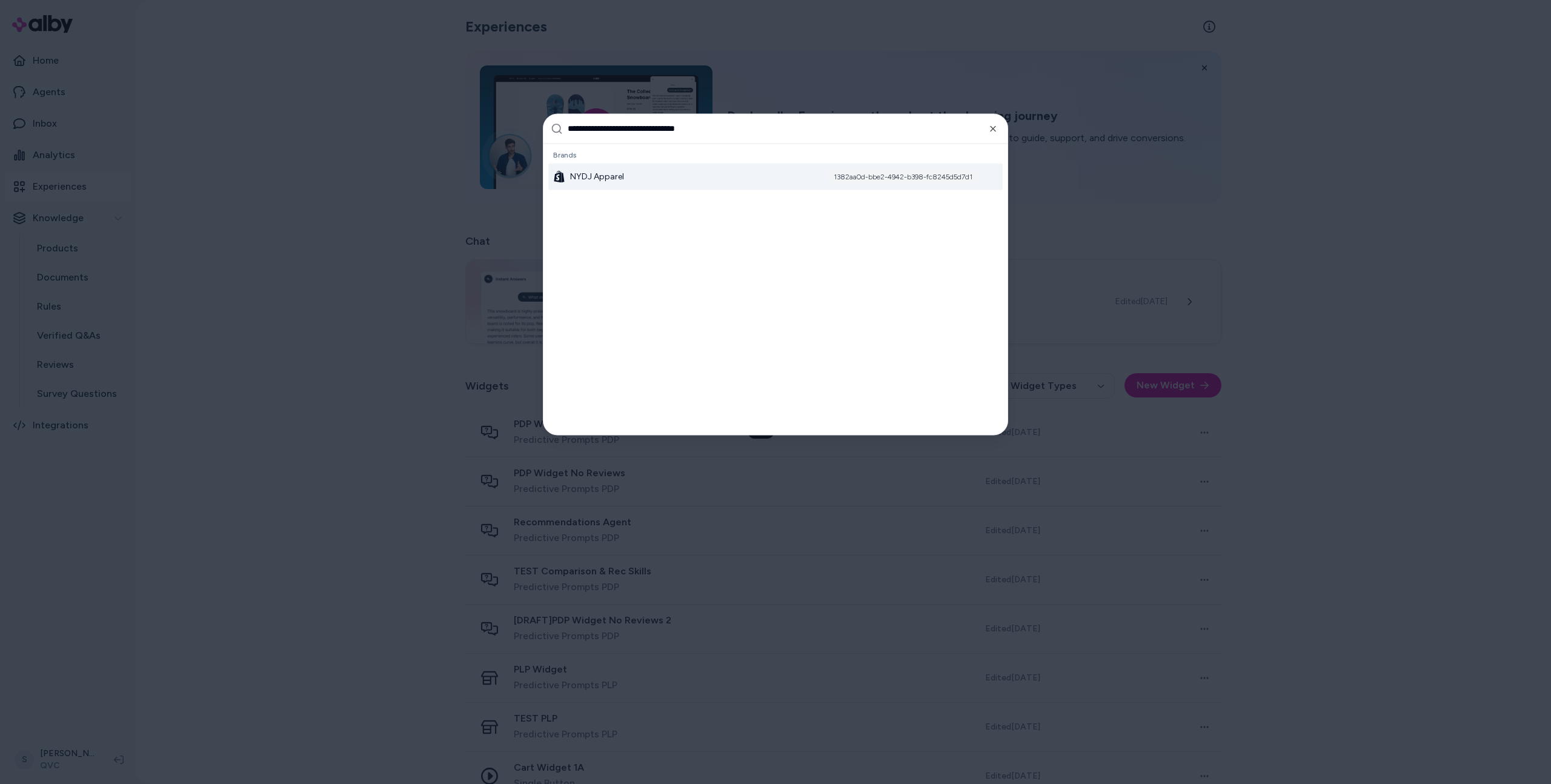
type input "**********"
click at [627, 175] on div "NYDJ Apparel 1382aa0d-bbe2-4942-b398-fc8245d5d7d1" at bounding box center [776, 176] width 454 height 27
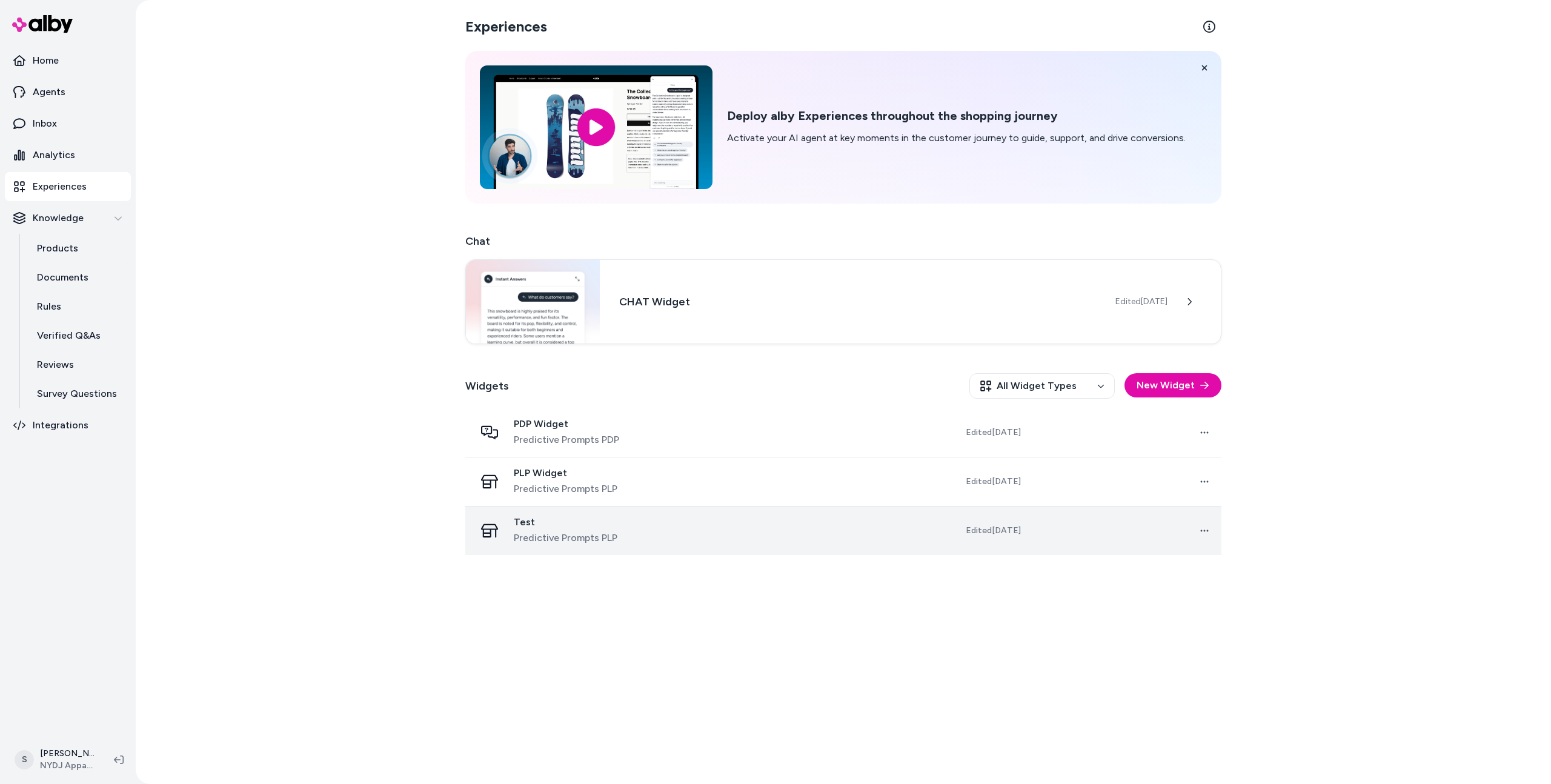
click at [653, 532] on div "Test Predictive Prompts PLP" at bounding box center [574, 530] width 198 height 29
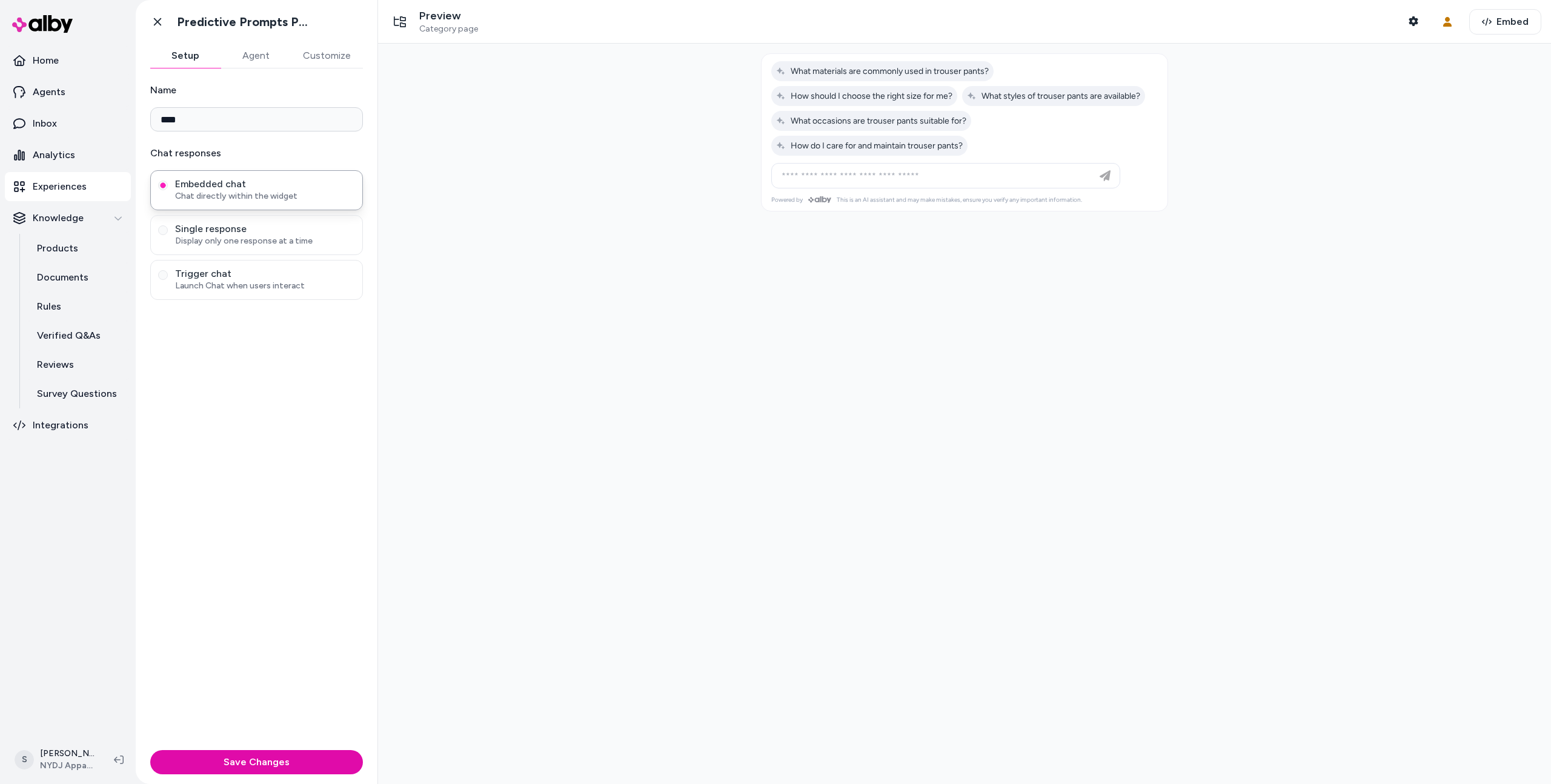
click at [267, 65] on button "Agent" at bounding box center [255, 56] width 70 height 24
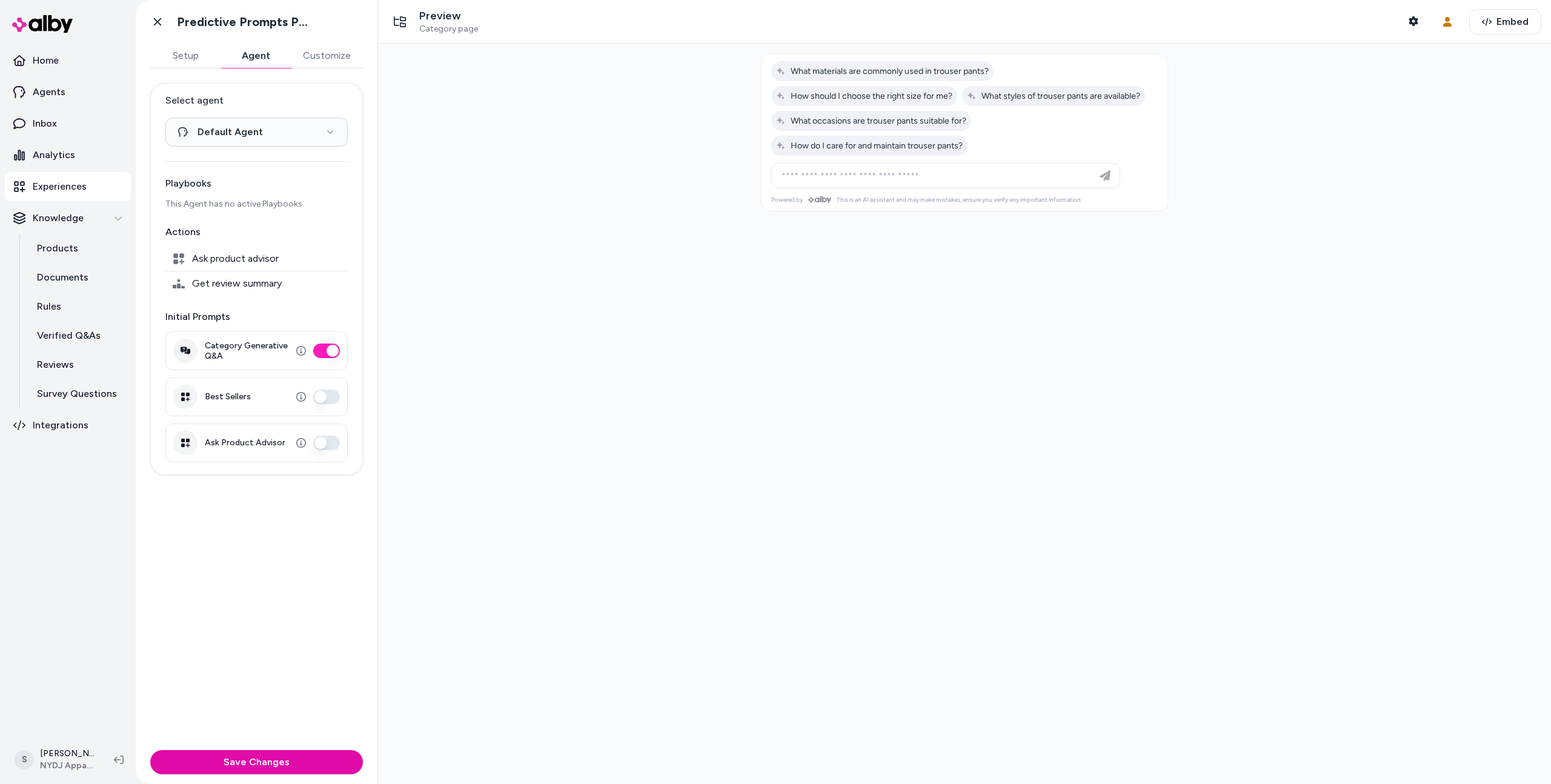
click at [316, 359] on div "Category Generative Q&A" at bounding box center [256, 351] width 182 height 39
click at [334, 350] on button "Category Generative Q&A" at bounding box center [327, 351] width 27 height 15
click at [321, 397] on button "Best Sellers" at bounding box center [327, 397] width 27 height 15
click at [334, 451] on div "Ask Product Advisor" at bounding box center [256, 443] width 182 height 39
click at [332, 441] on button "Ask Product Advisor" at bounding box center [327, 443] width 27 height 15
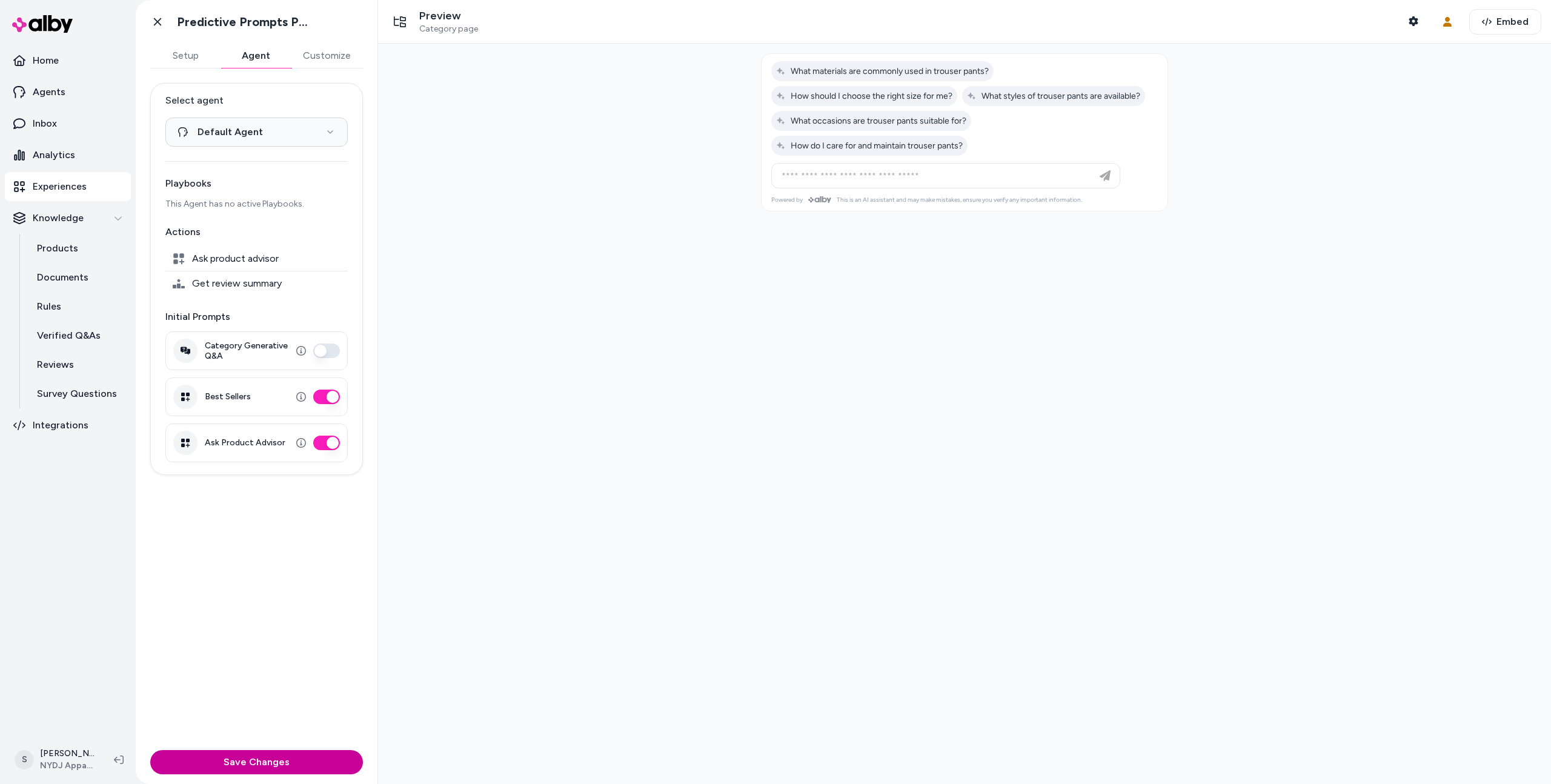
click at [240, 764] on button "Save Changes" at bounding box center [256, 762] width 213 height 24
